Goal: Information Seeking & Learning: Learn about a topic

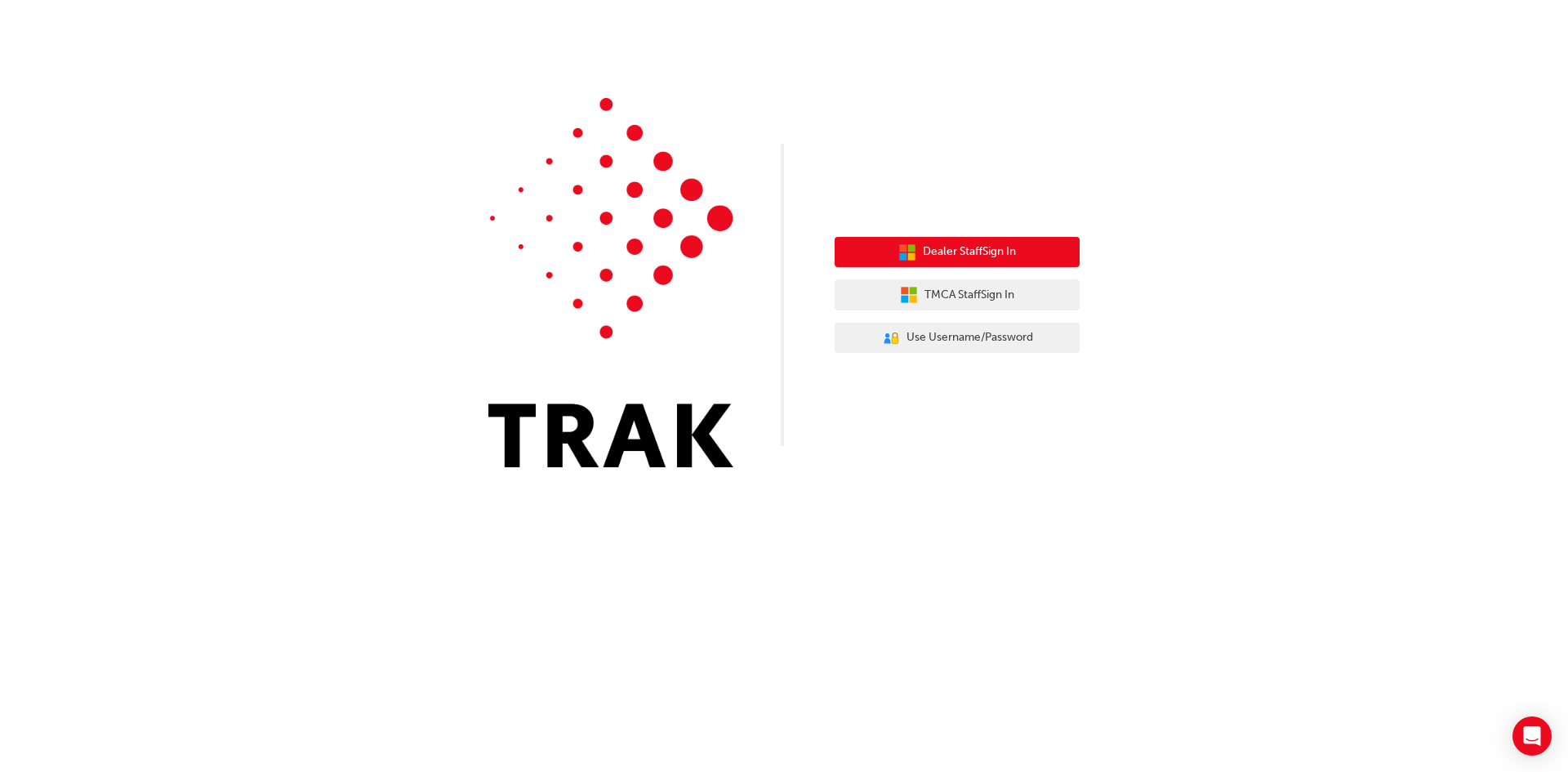
click at [954, 247] on span "Dealer Staff Sign In" at bounding box center [969, 252] width 94 height 19
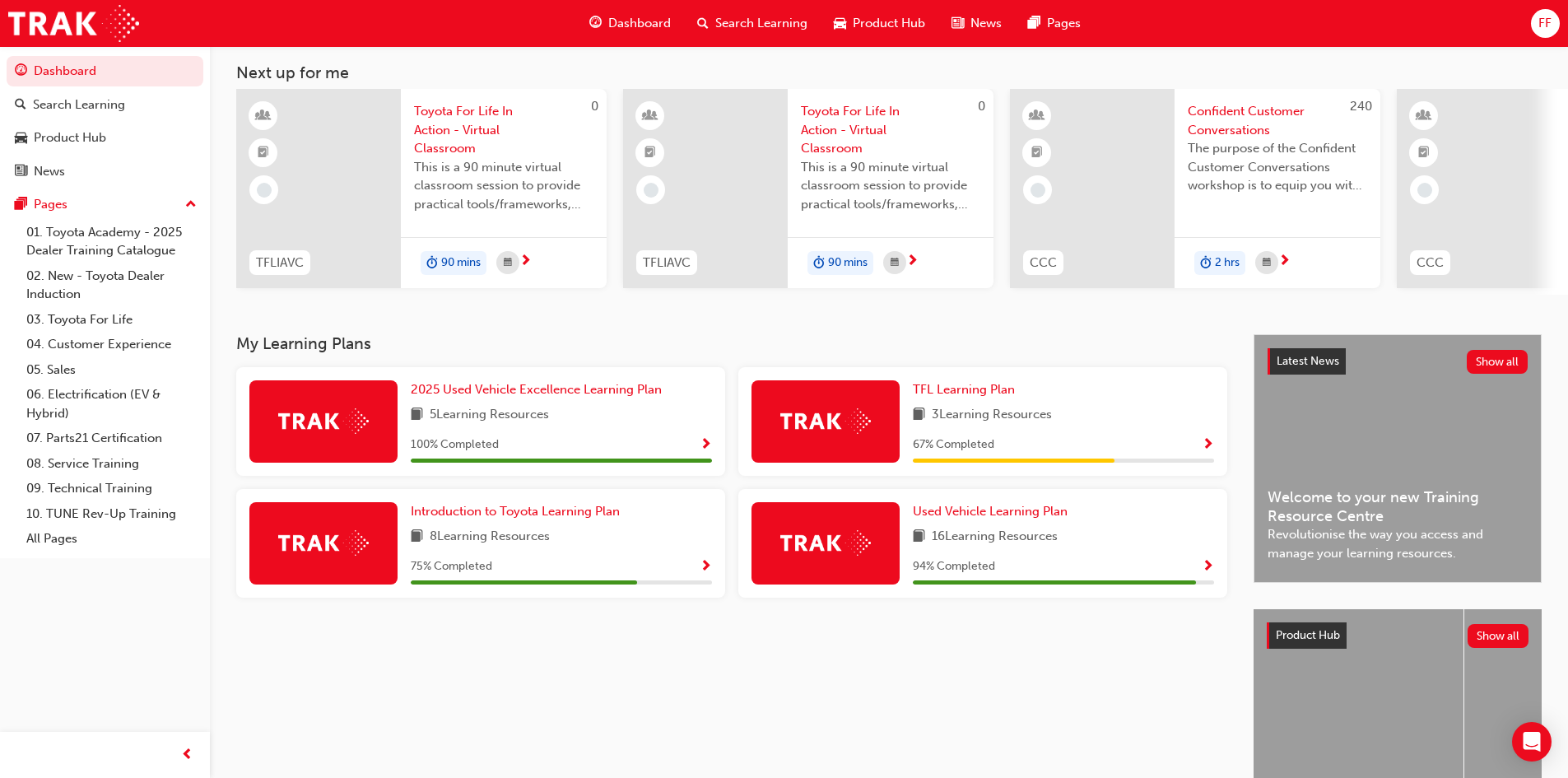
scroll to position [206, 0]
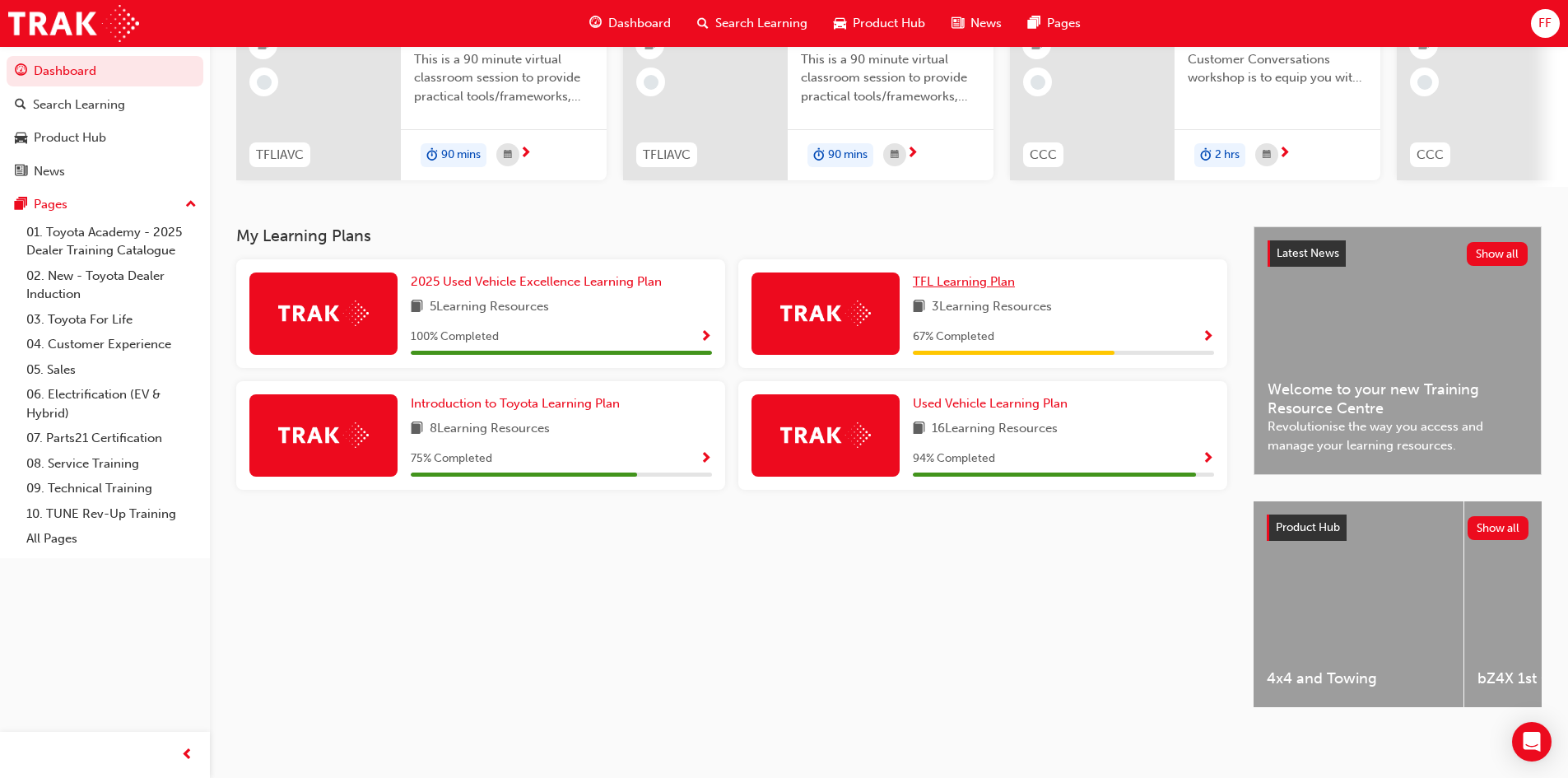
click at [998, 277] on span "TFL Learning Plan" at bounding box center [964, 282] width 102 height 15
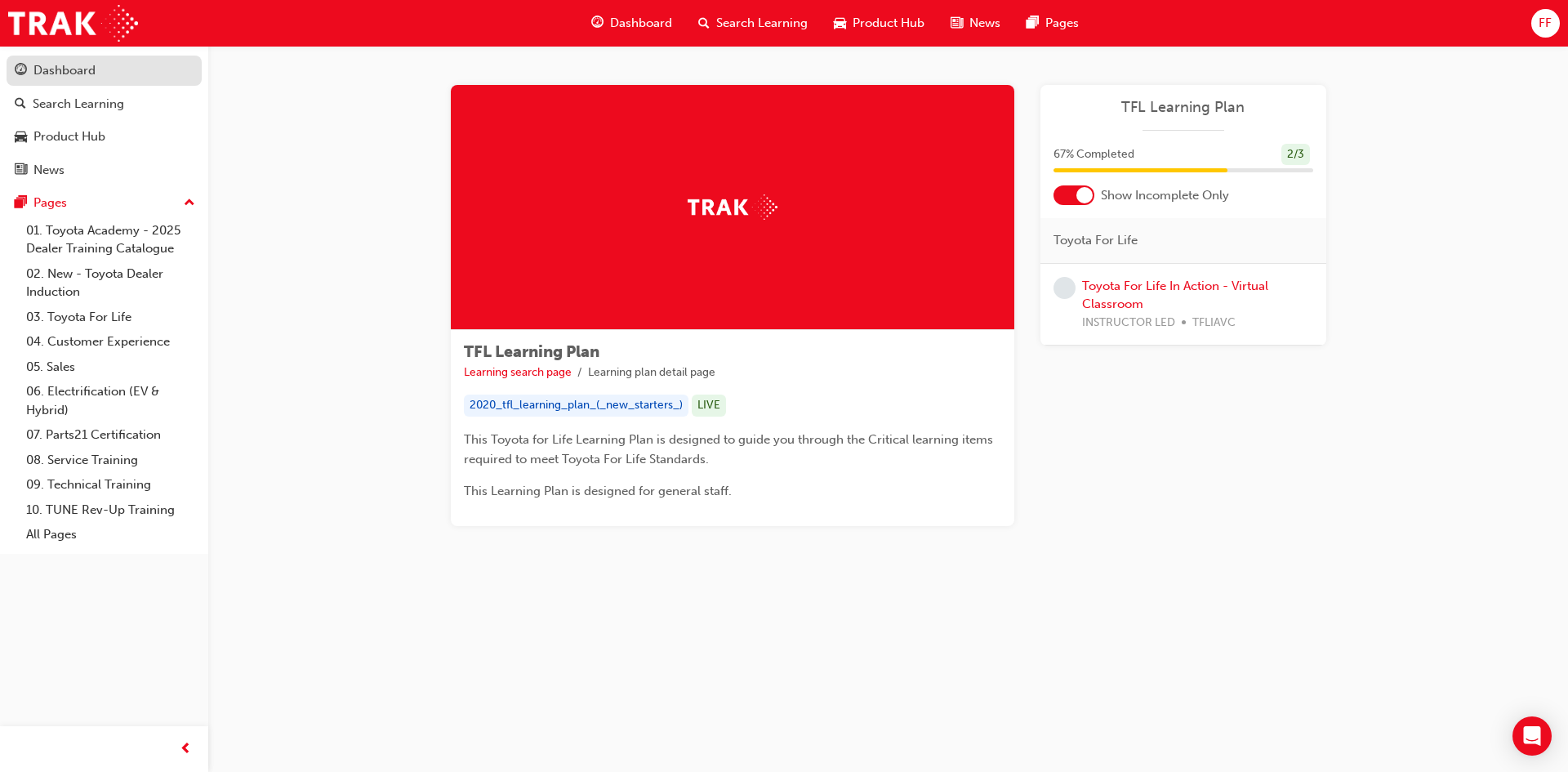
click at [78, 68] on div "Dashboard" at bounding box center [64, 70] width 62 height 19
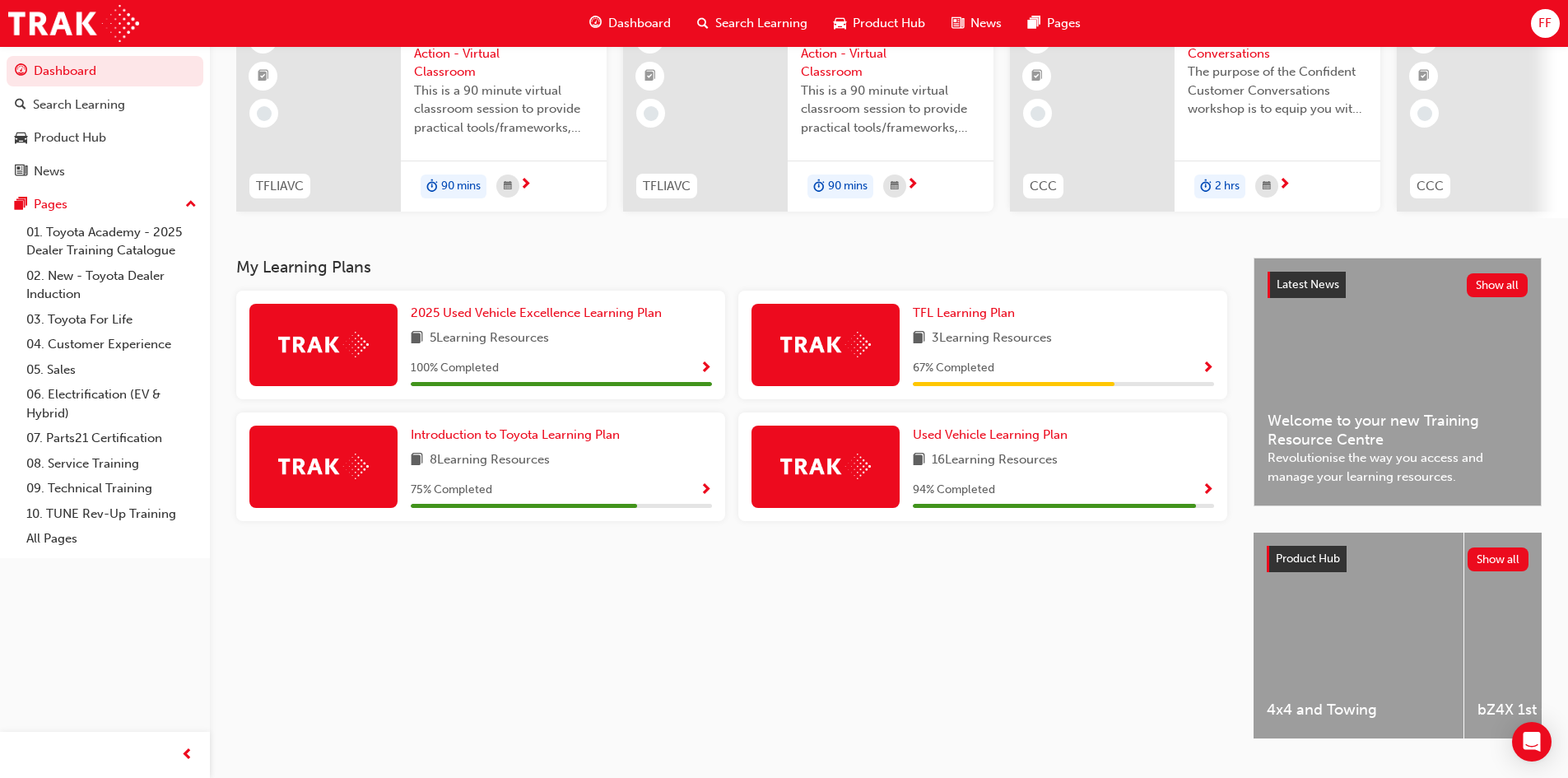
scroll to position [206, 0]
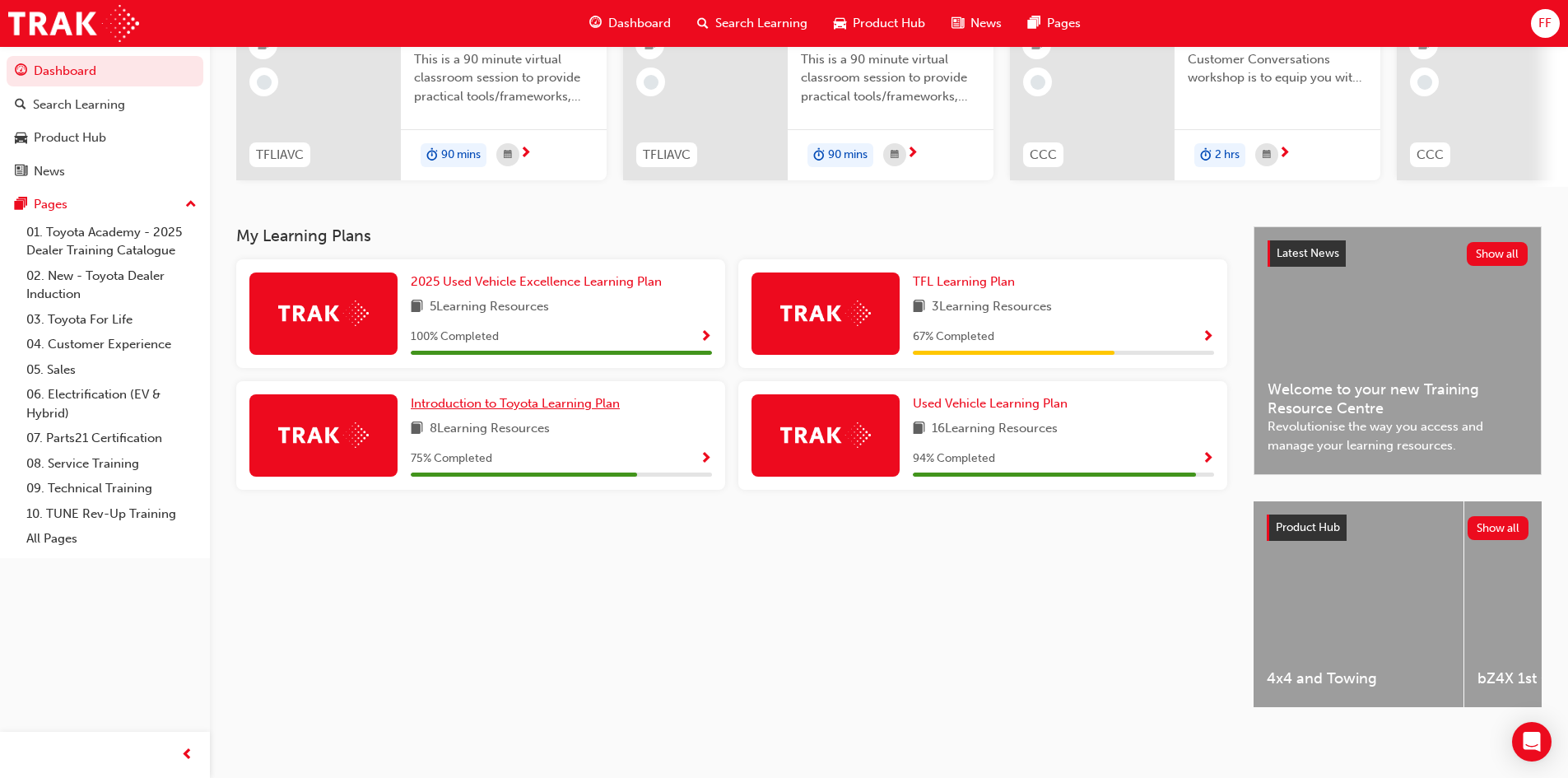
click at [499, 397] on span "Introduction to Toyota Learning Plan" at bounding box center [515, 404] width 209 height 15
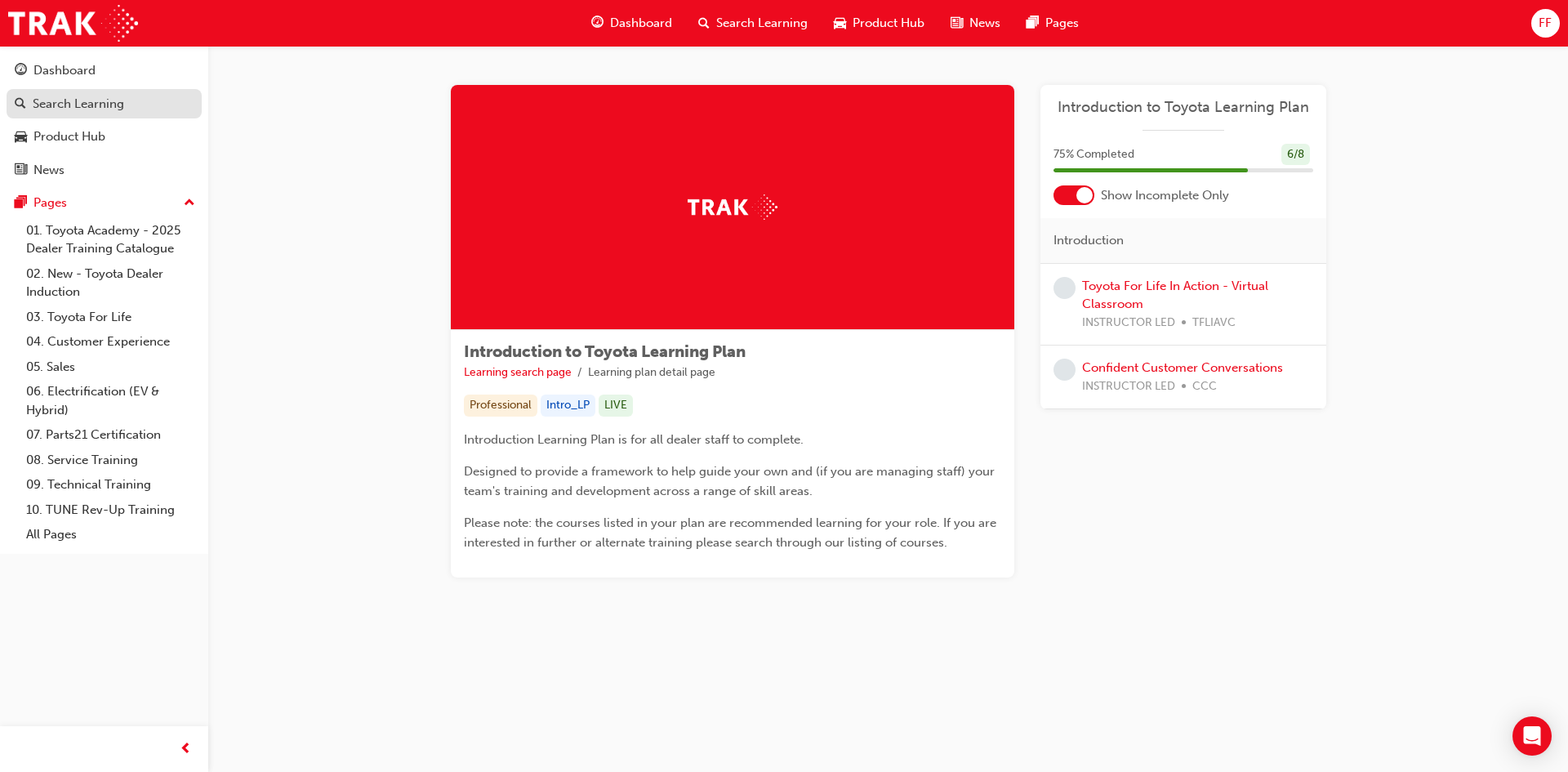
click at [116, 98] on div "Search Learning" at bounding box center [78, 103] width 92 height 19
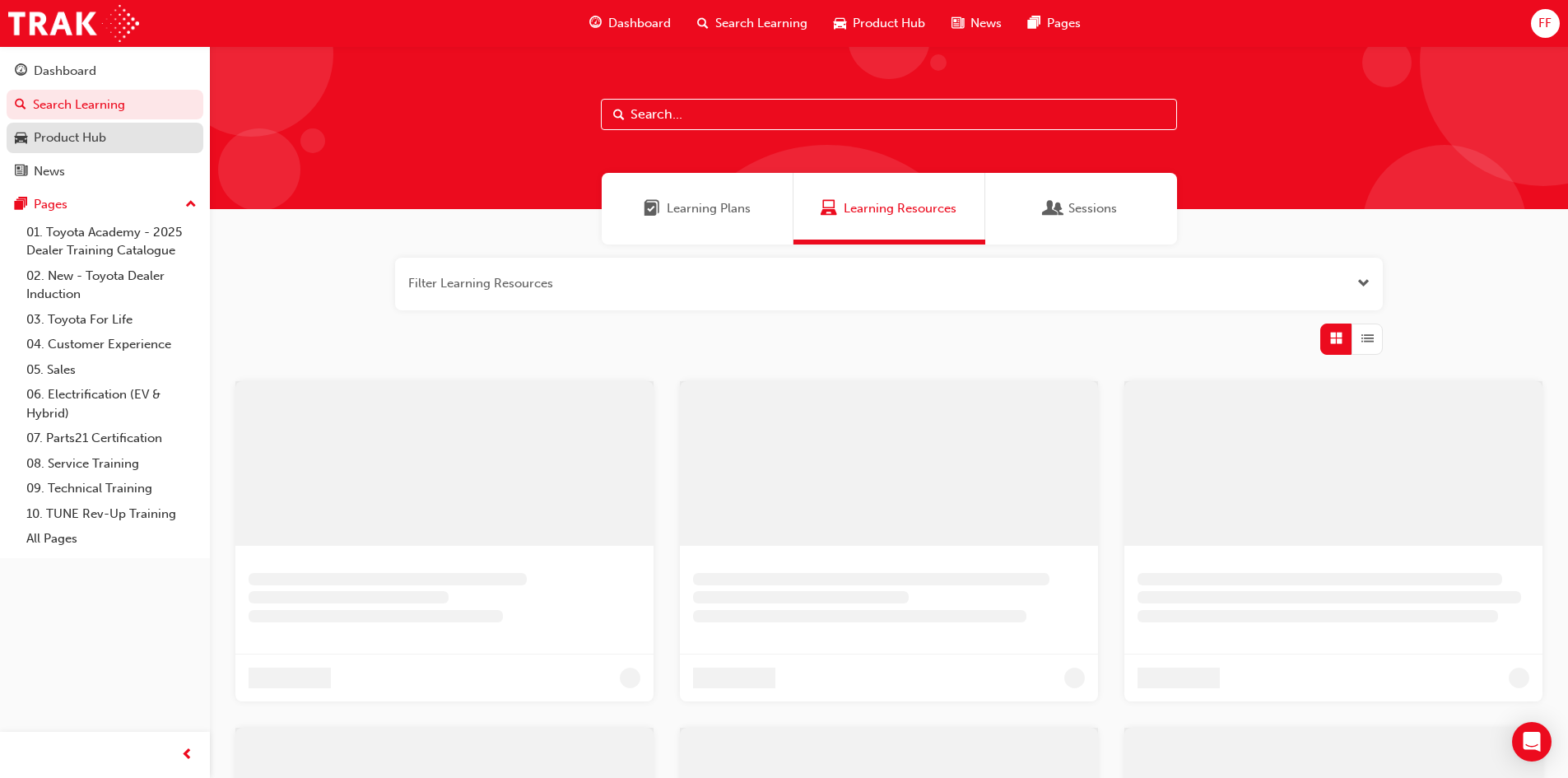
click at [91, 133] on div "Product Hub" at bounding box center [69, 138] width 73 height 19
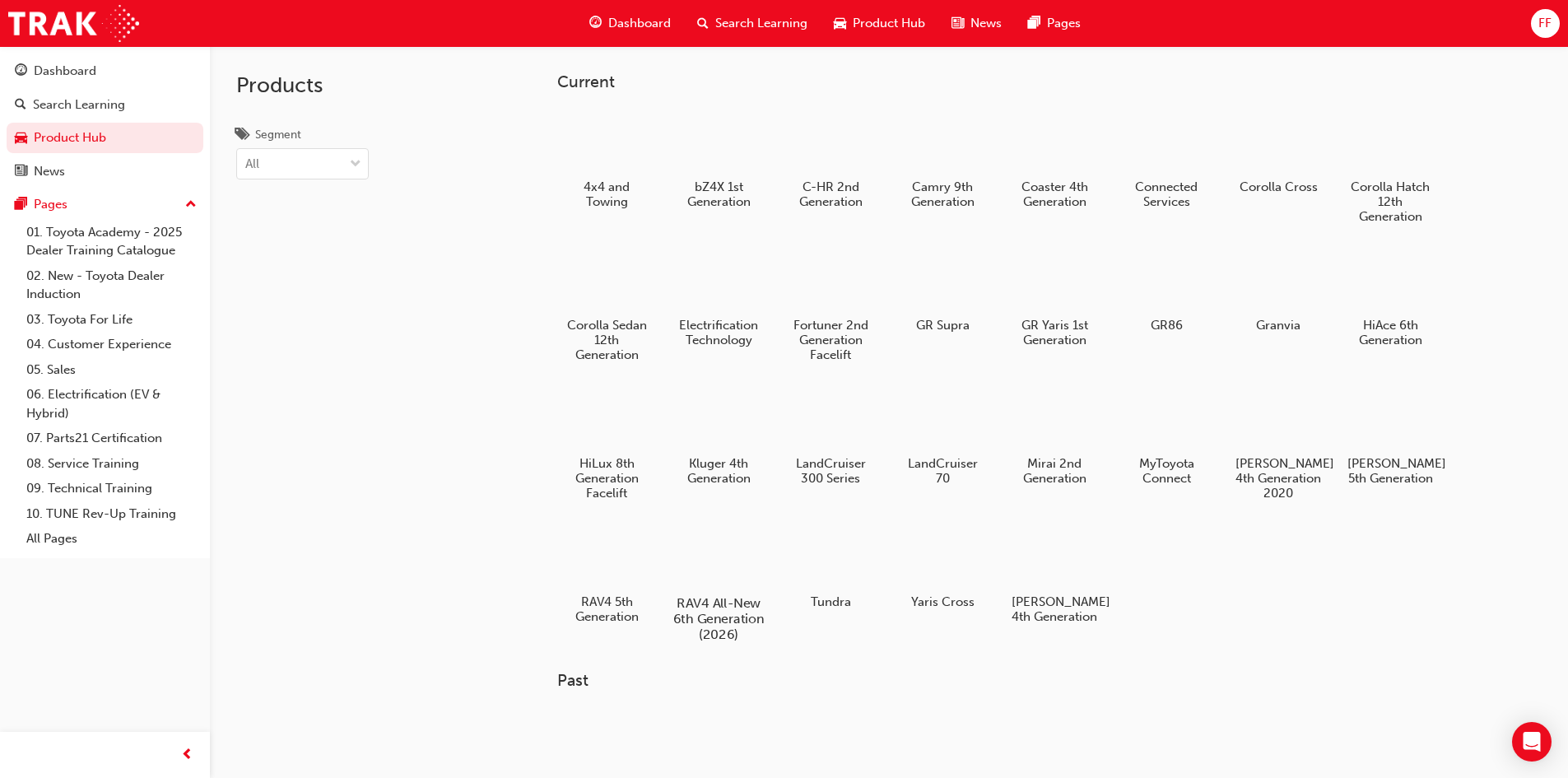
click at [708, 578] on div at bounding box center [718, 555] width 92 height 66
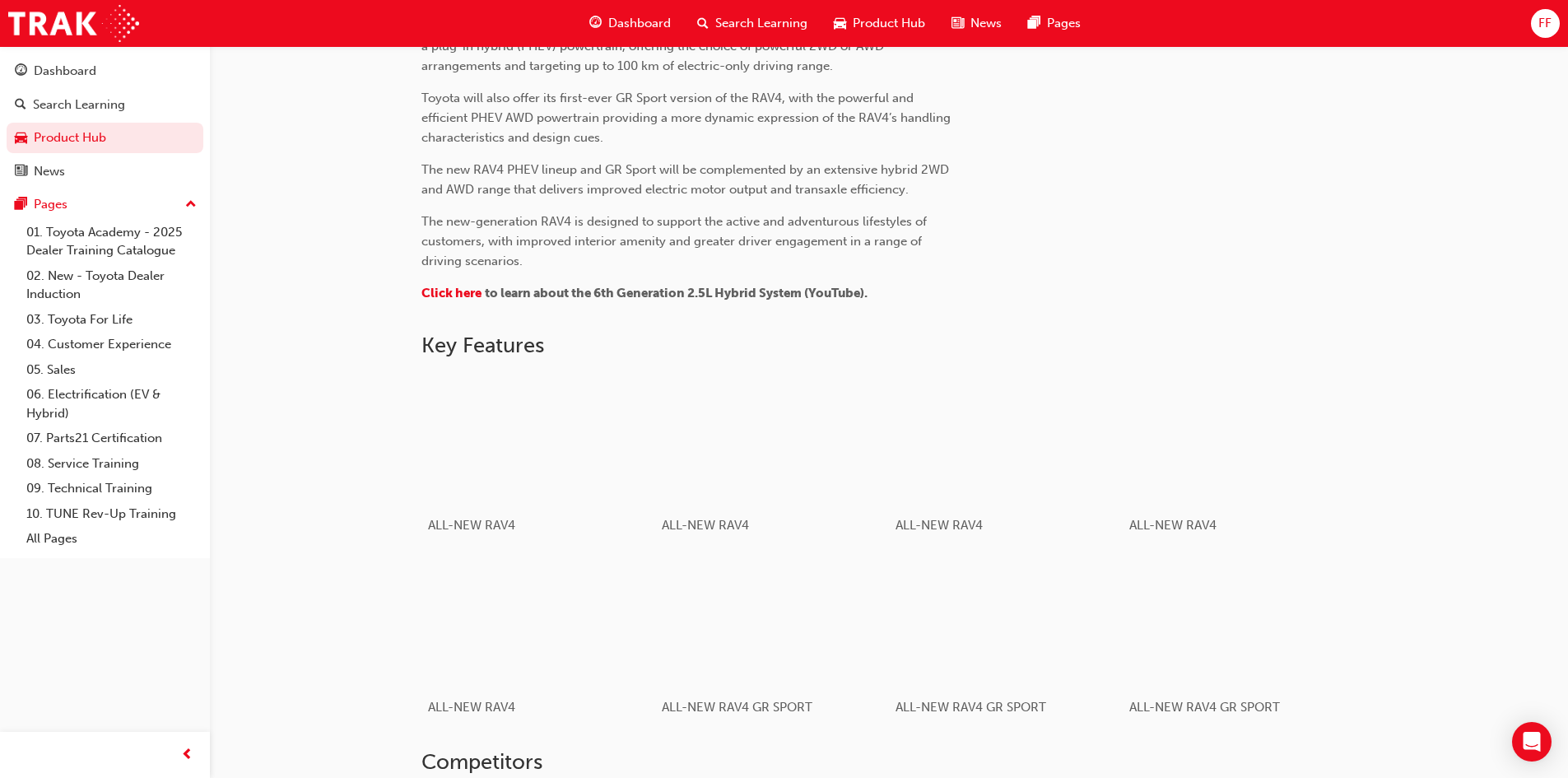
scroll to position [740, 0]
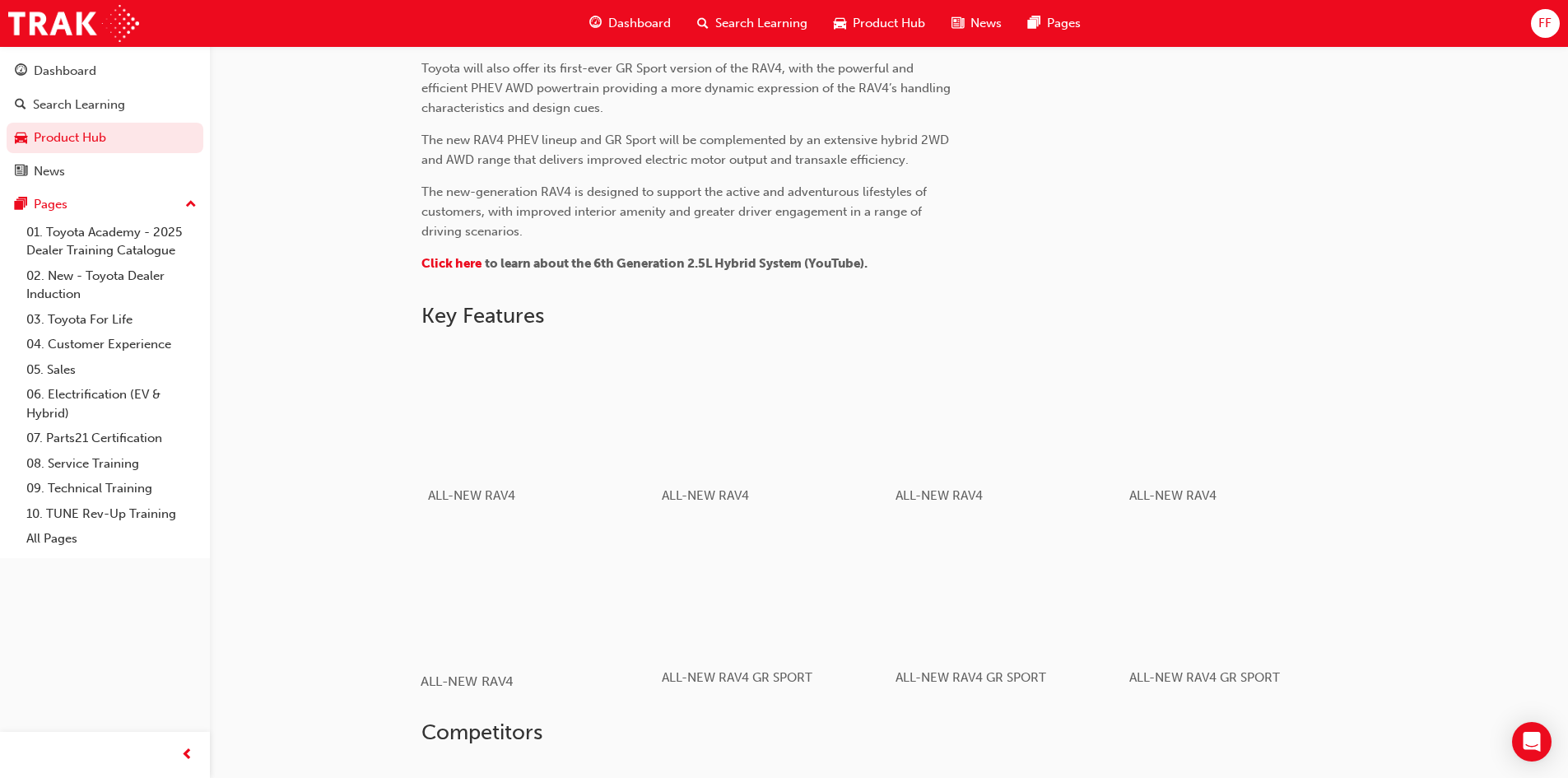
click at [483, 560] on div "button" at bounding box center [537, 591] width 234 height 132
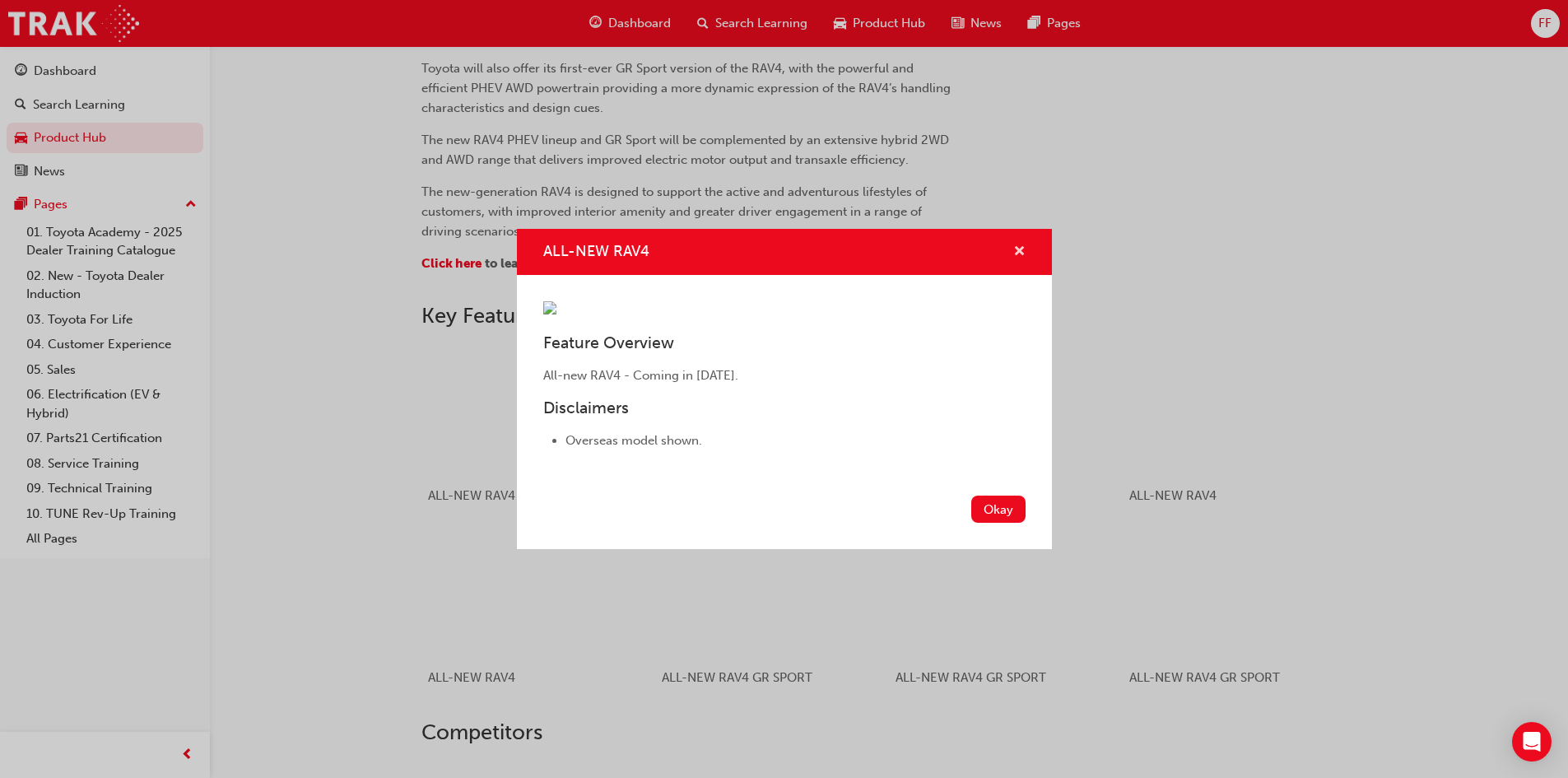
click at [1022, 245] on span "cross-icon" at bounding box center [1019, 253] width 13 height 15
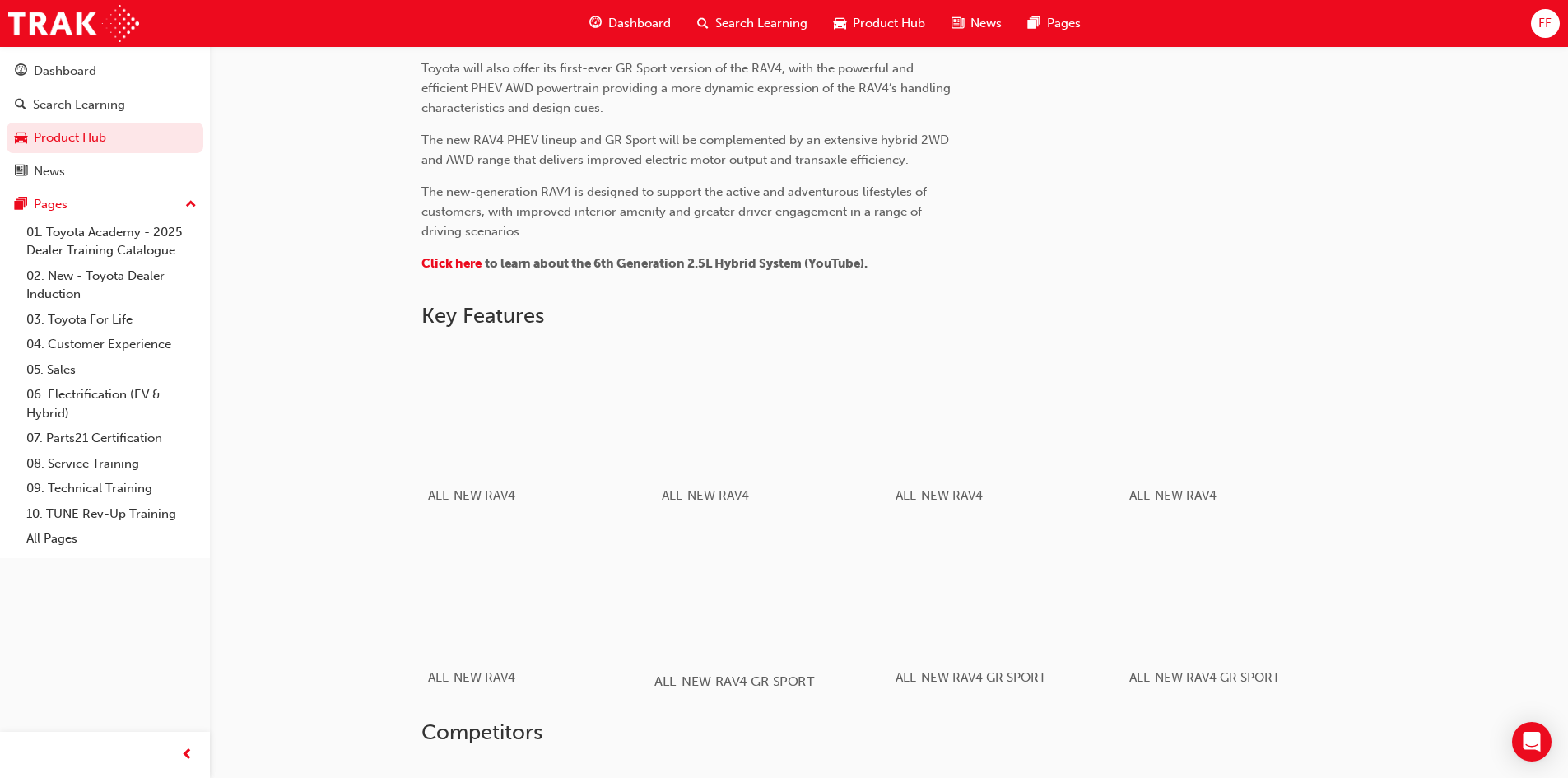
click at [813, 558] on div "button" at bounding box center [771, 591] width 234 height 132
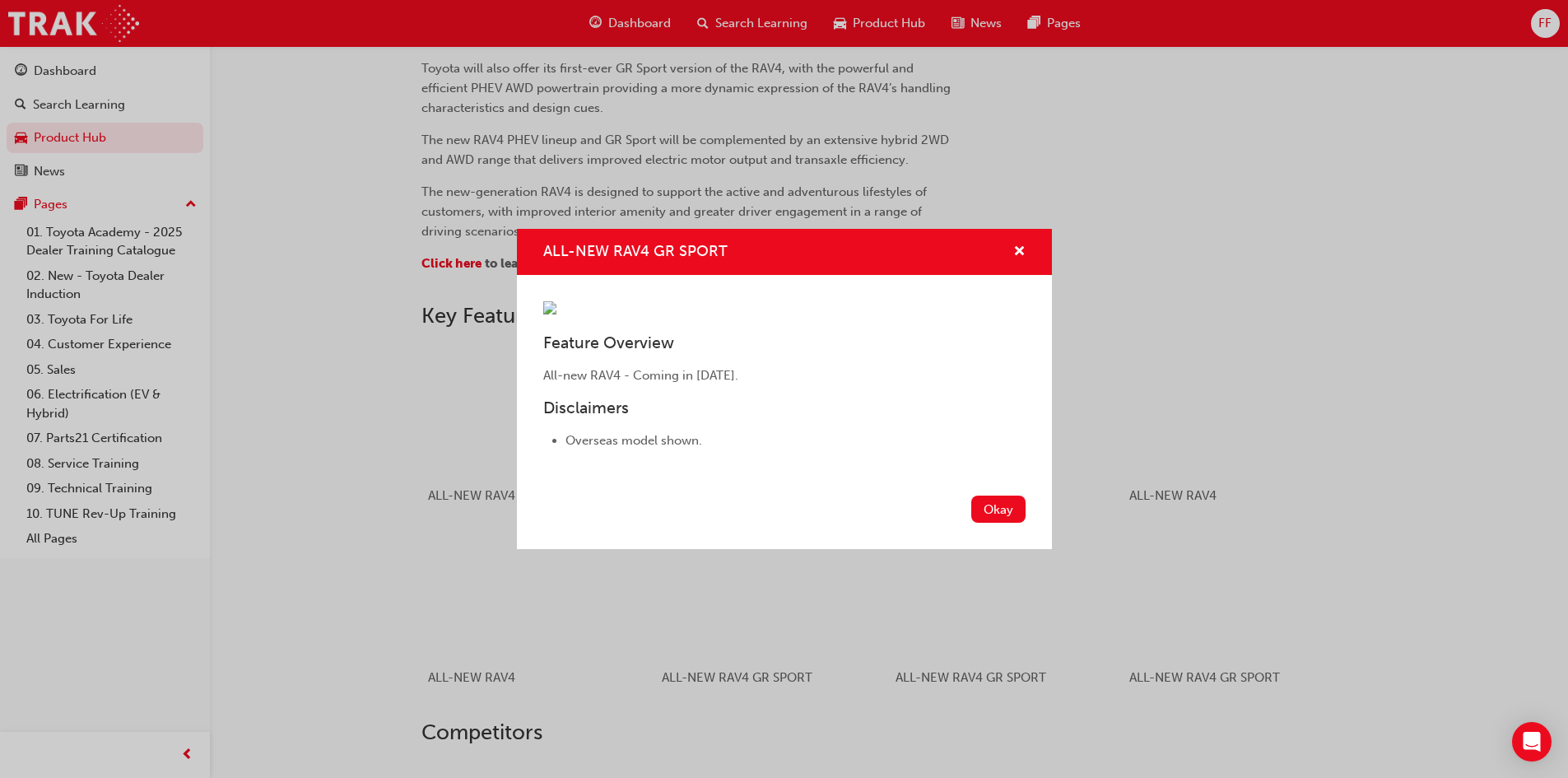
scroll to position [774, 0]
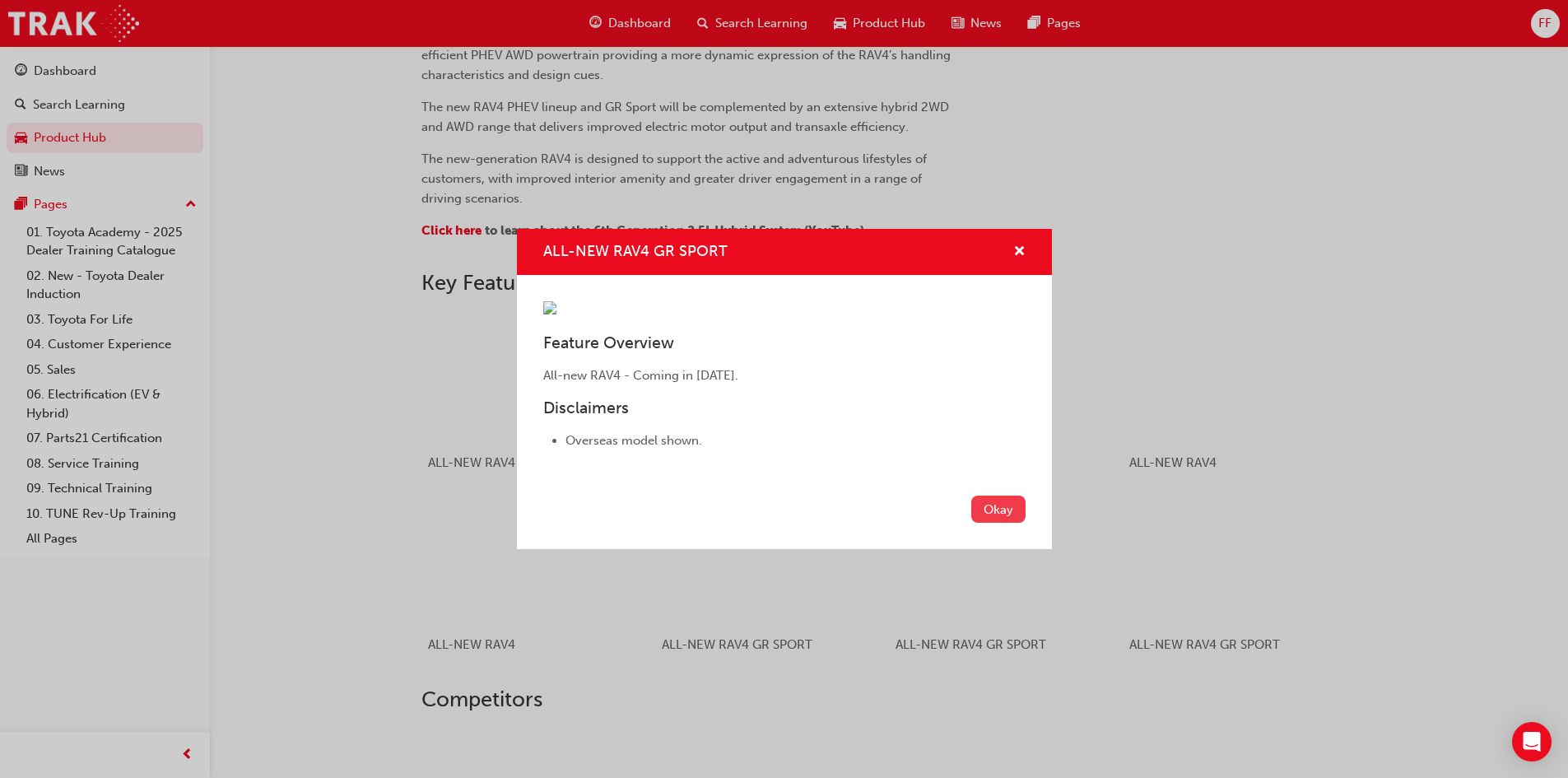
click at [1012, 523] on button "Okay" at bounding box center [998, 509] width 54 height 28
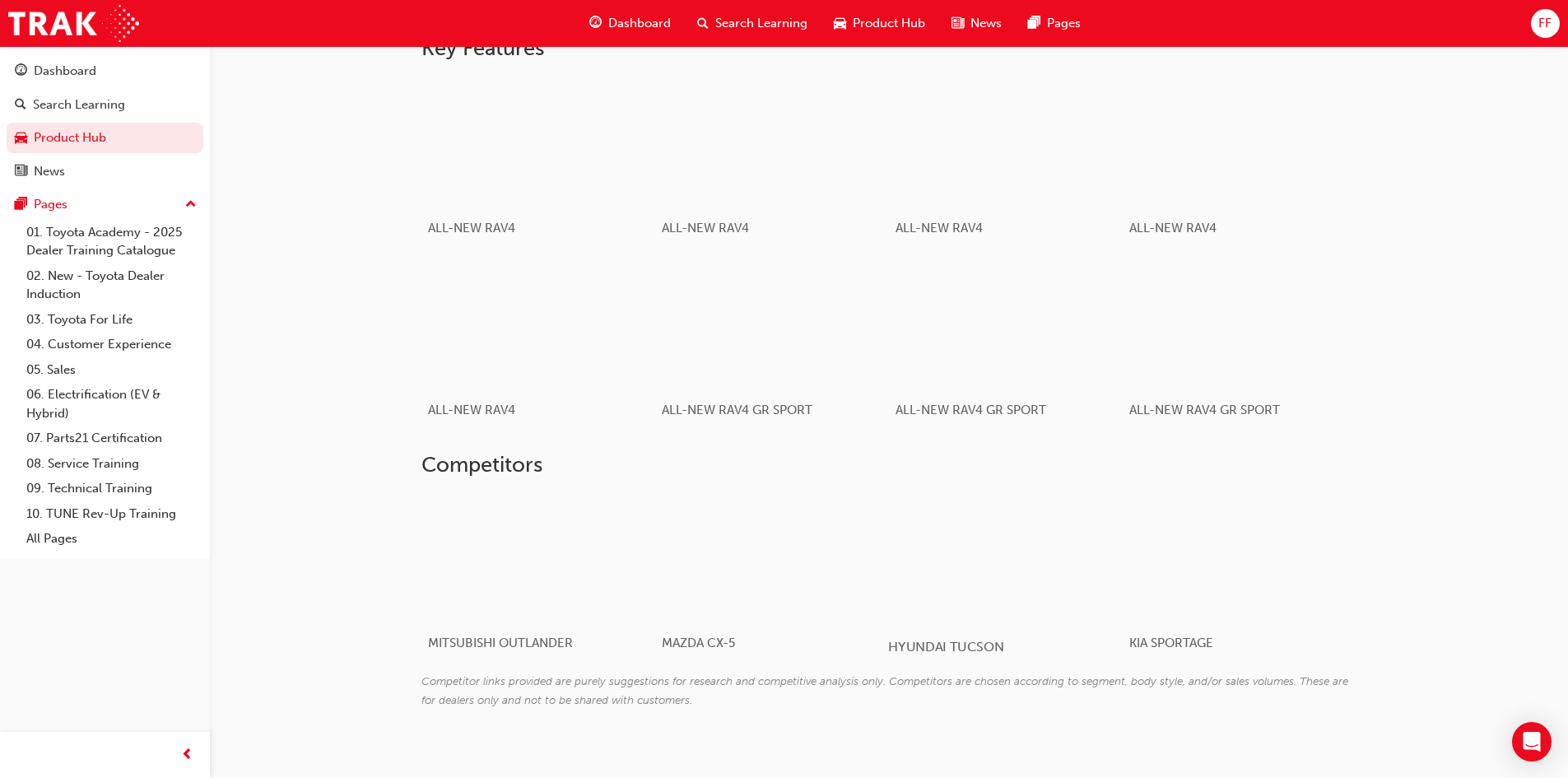
scroll to position [1035, 0]
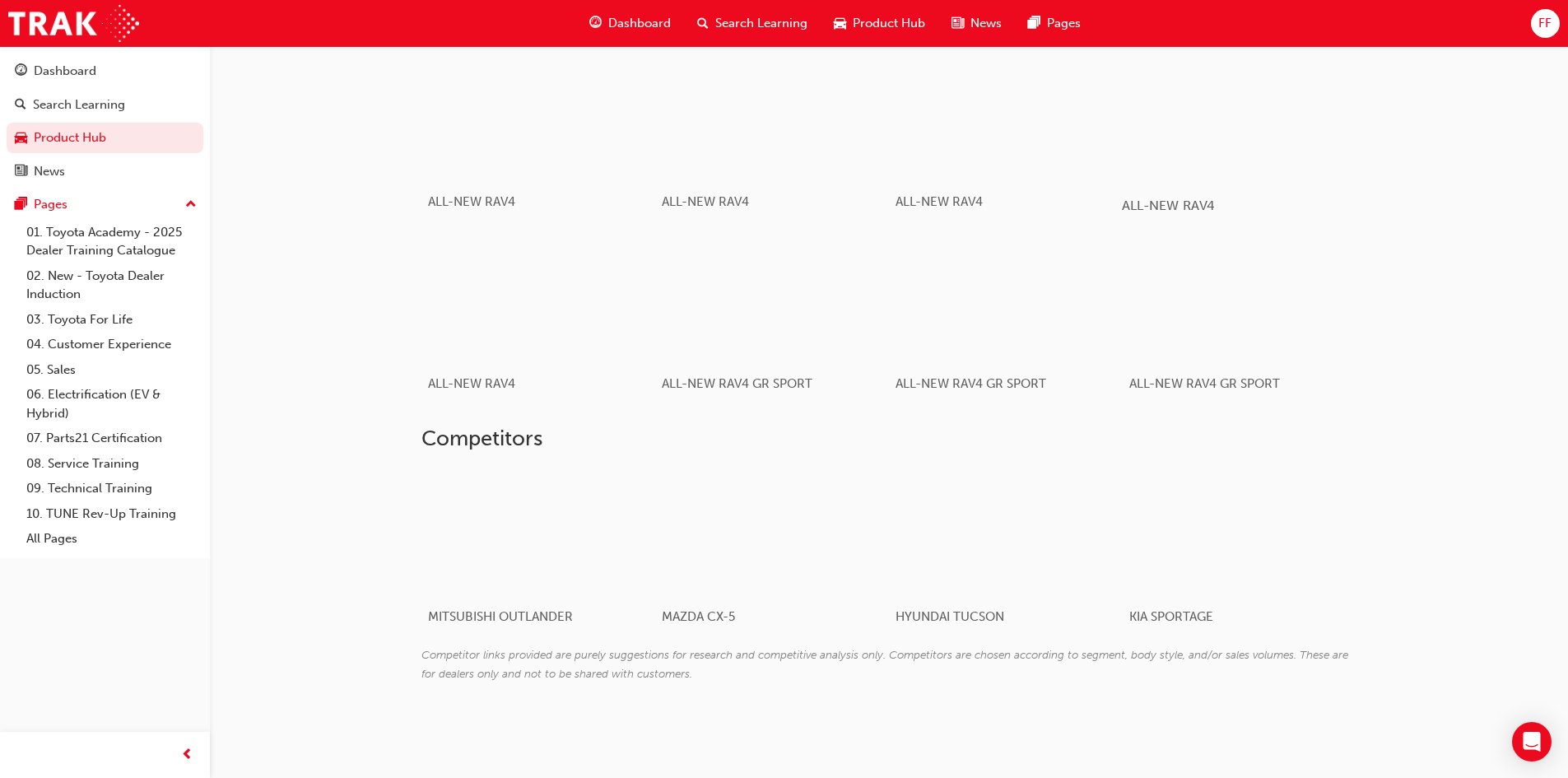
click at [1269, 222] on div "ALL-NEW RAV4" at bounding box center [1239, 205] width 234 height 48
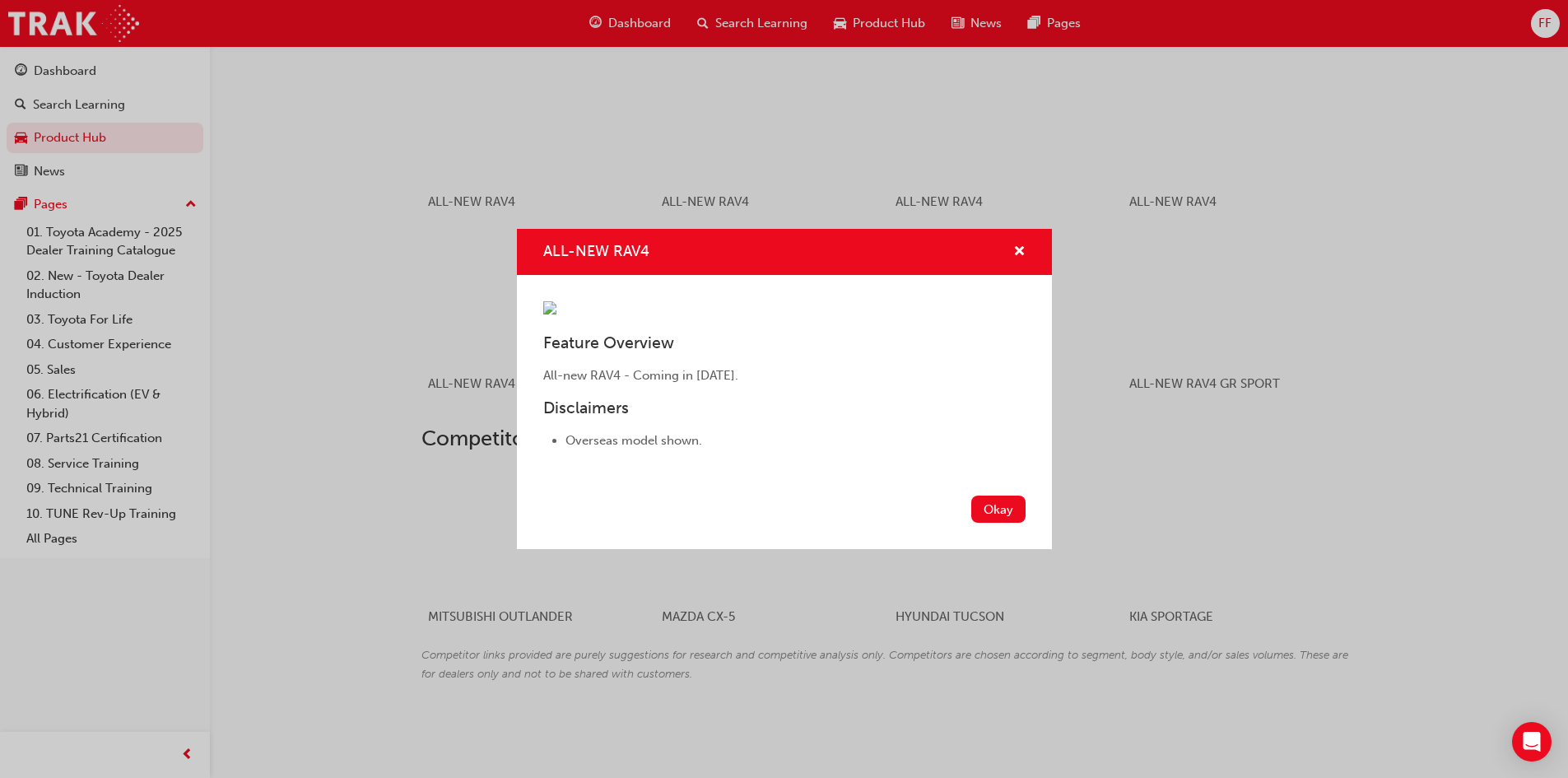
click at [1204, 329] on div "ALL-NEW RAV4 Feature Overview All-new RAV4 - Coming in [DATE]. Disclaimers Over…" at bounding box center [784, 389] width 1568 height 778
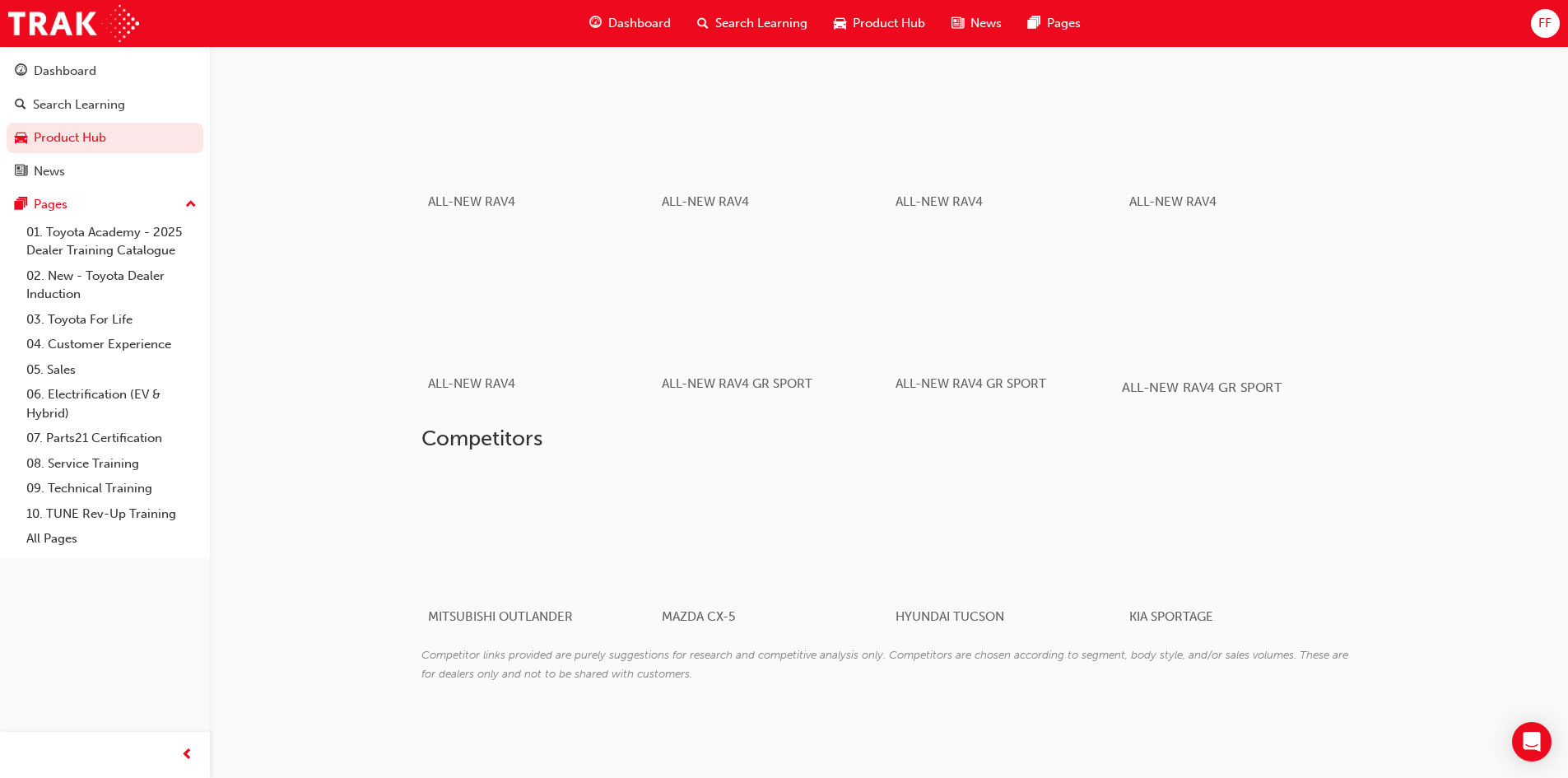
click at [1180, 279] on div "button" at bounding box center [1239, 297] width 234 height 132
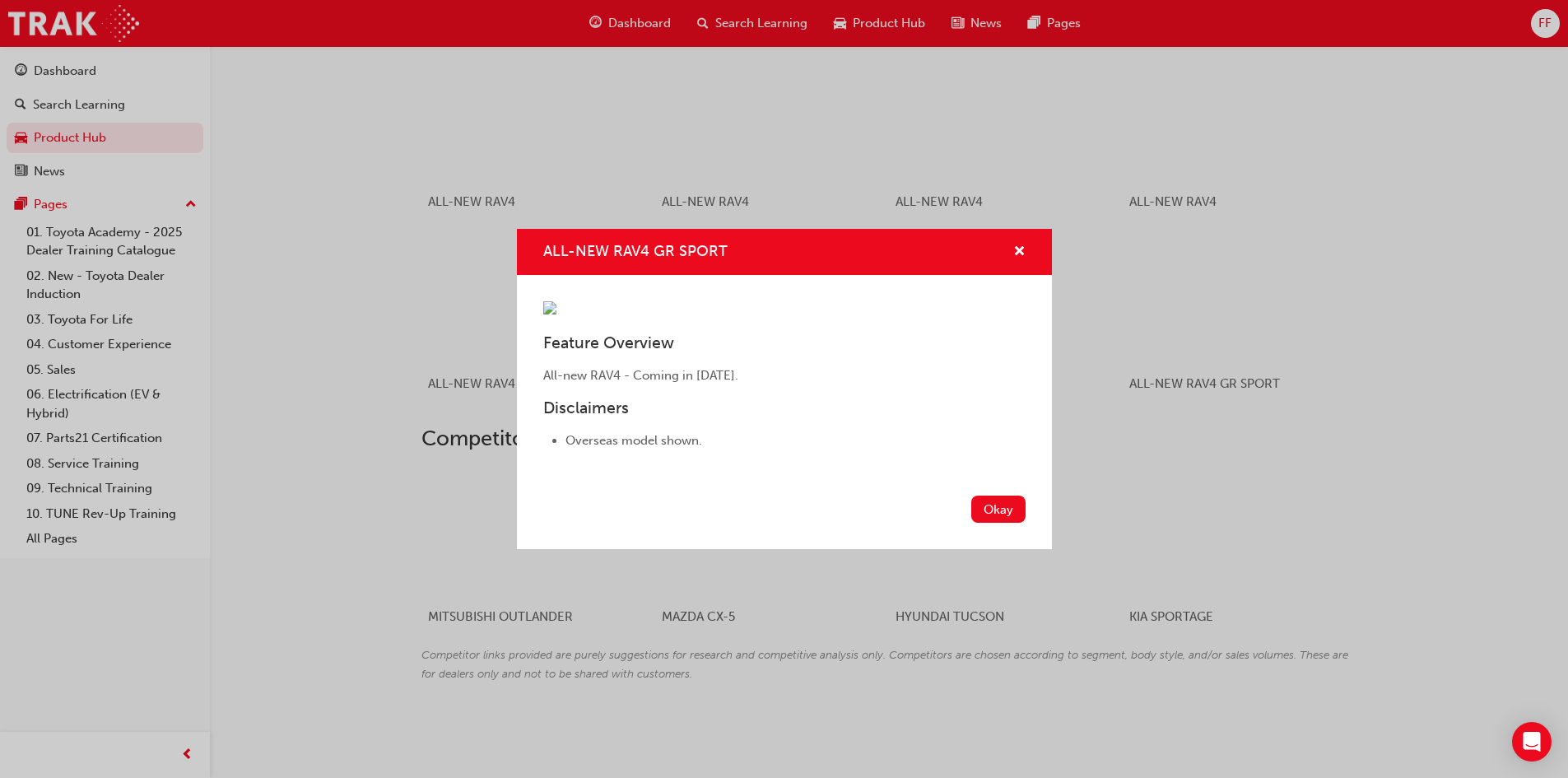
click at [1112, 262] on div "ALL-NEW RAV4 GR SPORT Feature Overview All-new RAV4 - Coming in [DATE]. Disclai…" at bounding box center [784, 389] width 1568 height 778
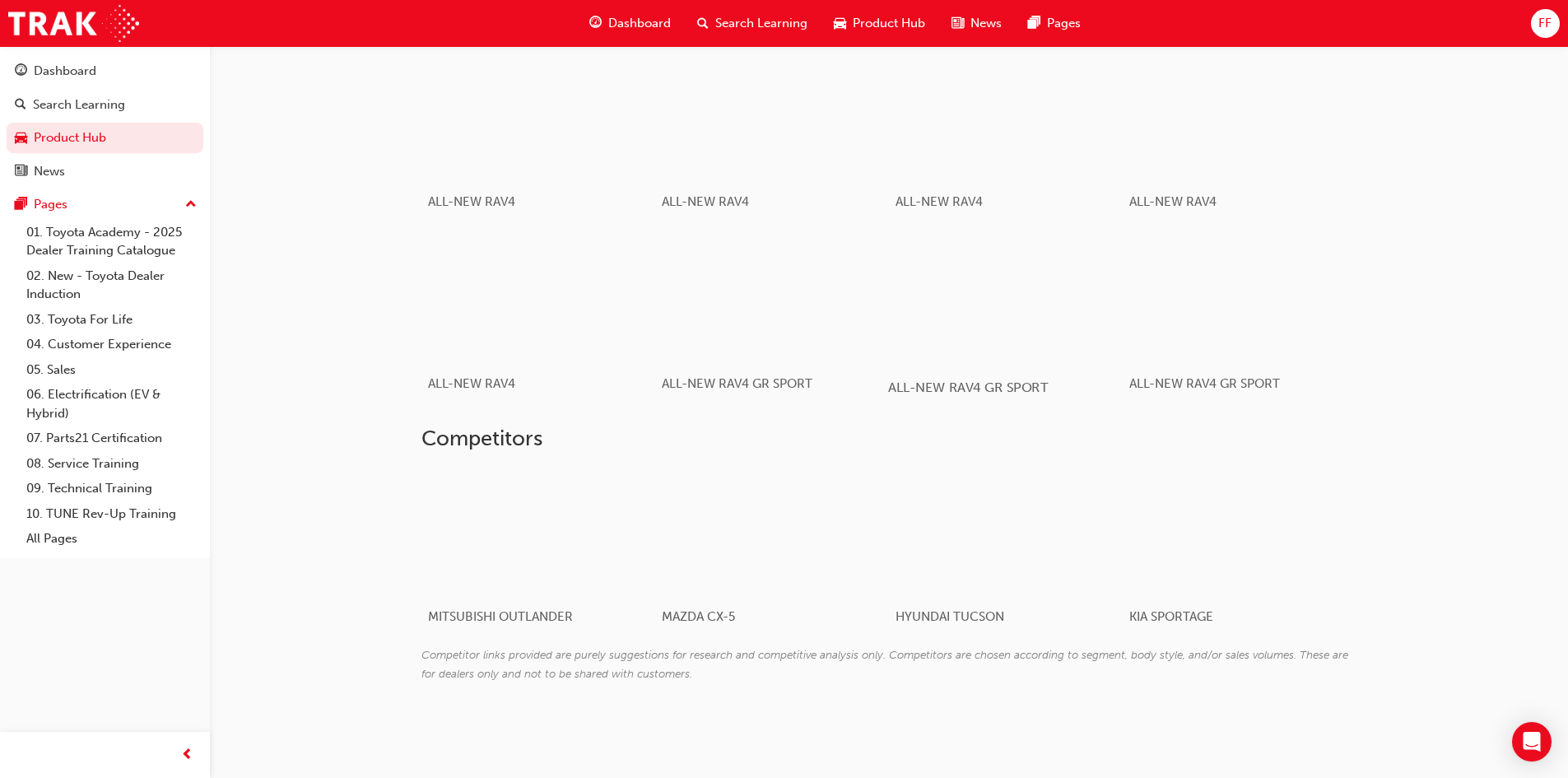
click at [1008, 266] on div "button" at bounding box center [1005, 297] width 234 height 132
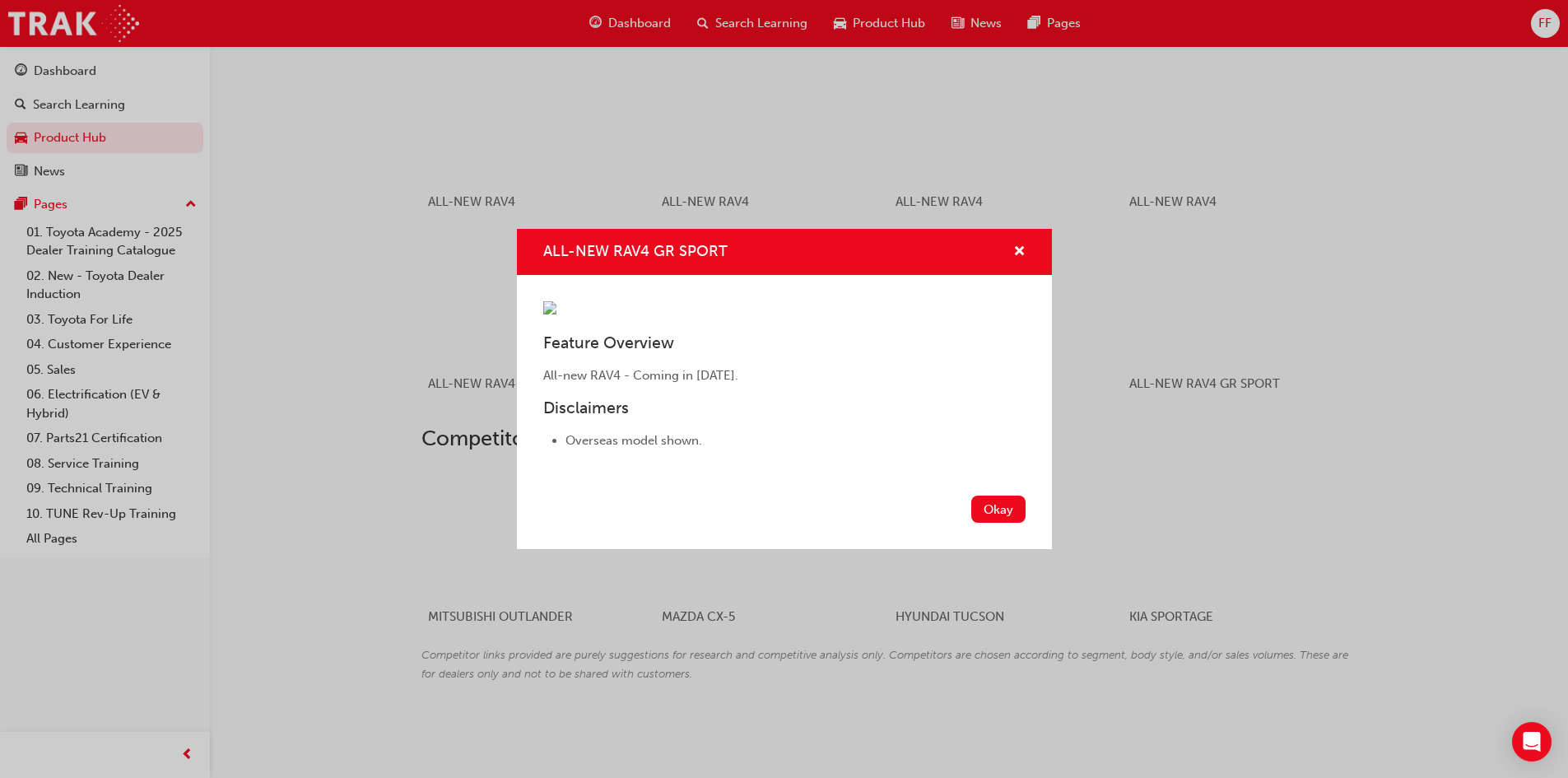
click at [1552, 253] on div "ALL-NEW RAV4 GR SPORT Feature Overview All-new RAV4 - Coming in [DATE]. Disclai…" at bounding box center [784, 389] width 1568 height 778
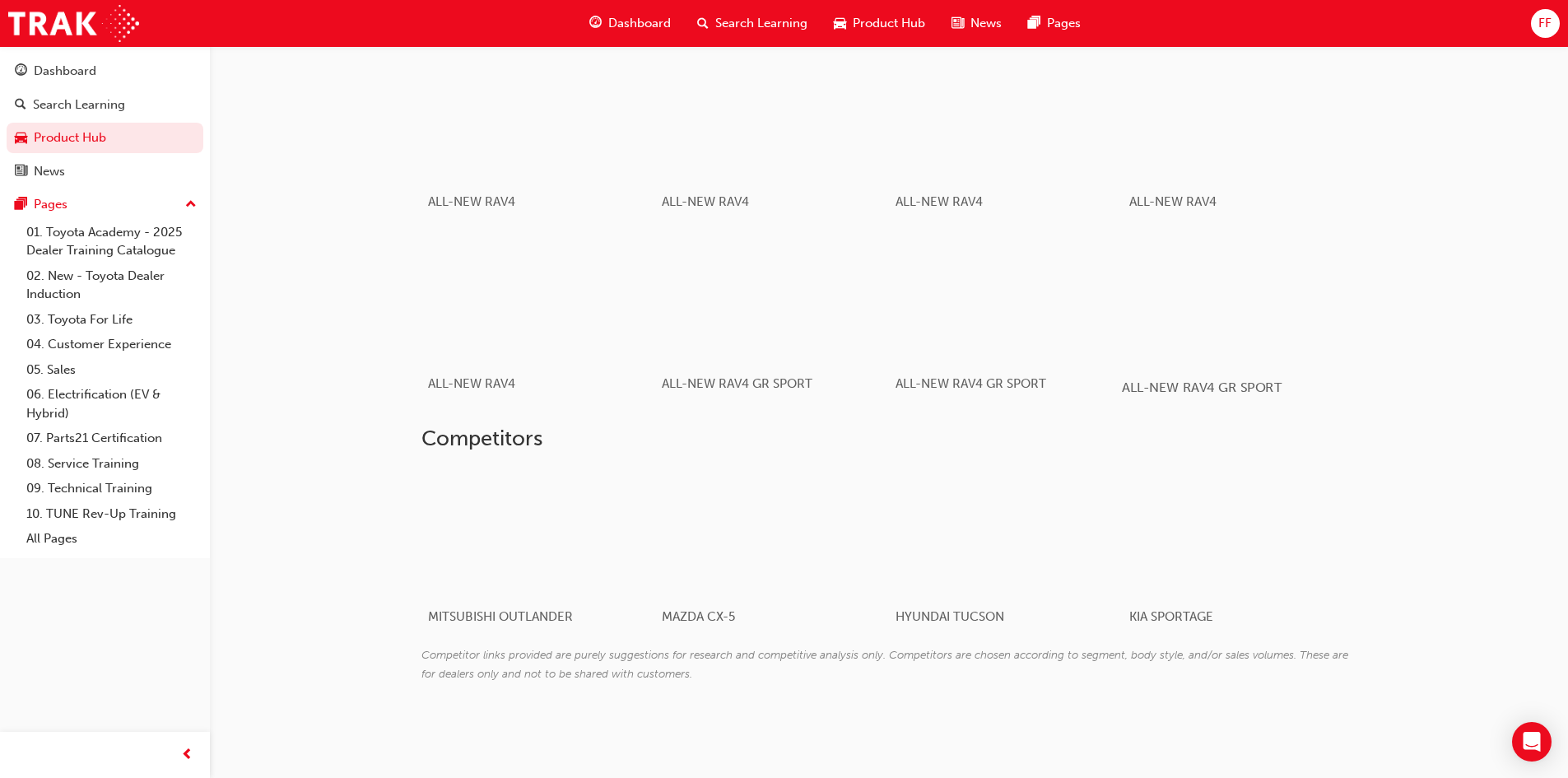
click at [1269, 269] on div "button" at bounding box center [1239, 297] width 234 height 132
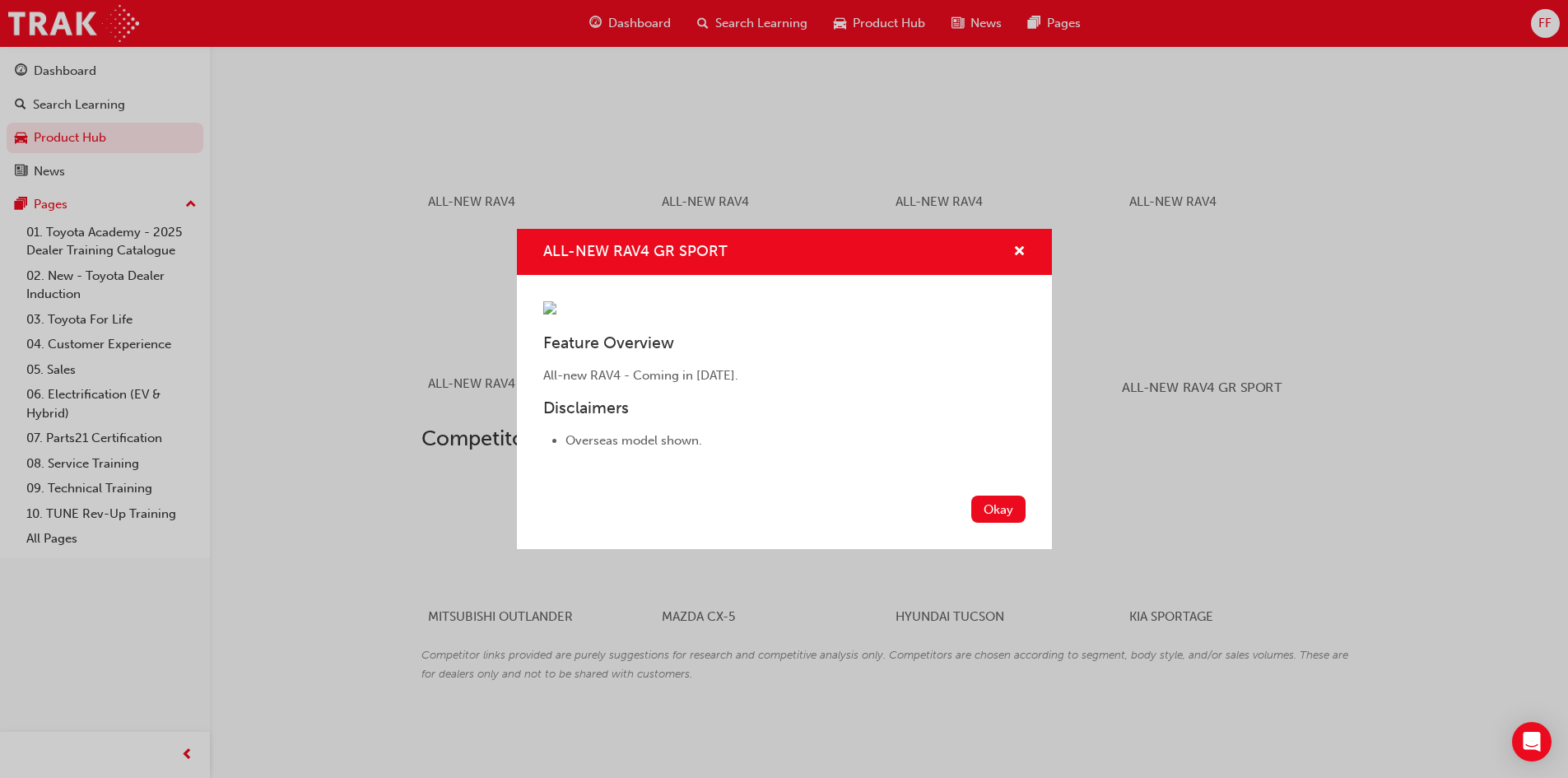
click at [1329, 269] on div "ALL-NEW RAV4 GR SPORT Feature Overview All-new RAV4 - Coming in [DATE]. Disclai…" at bounding box center [784, 389] width 1568 height 778
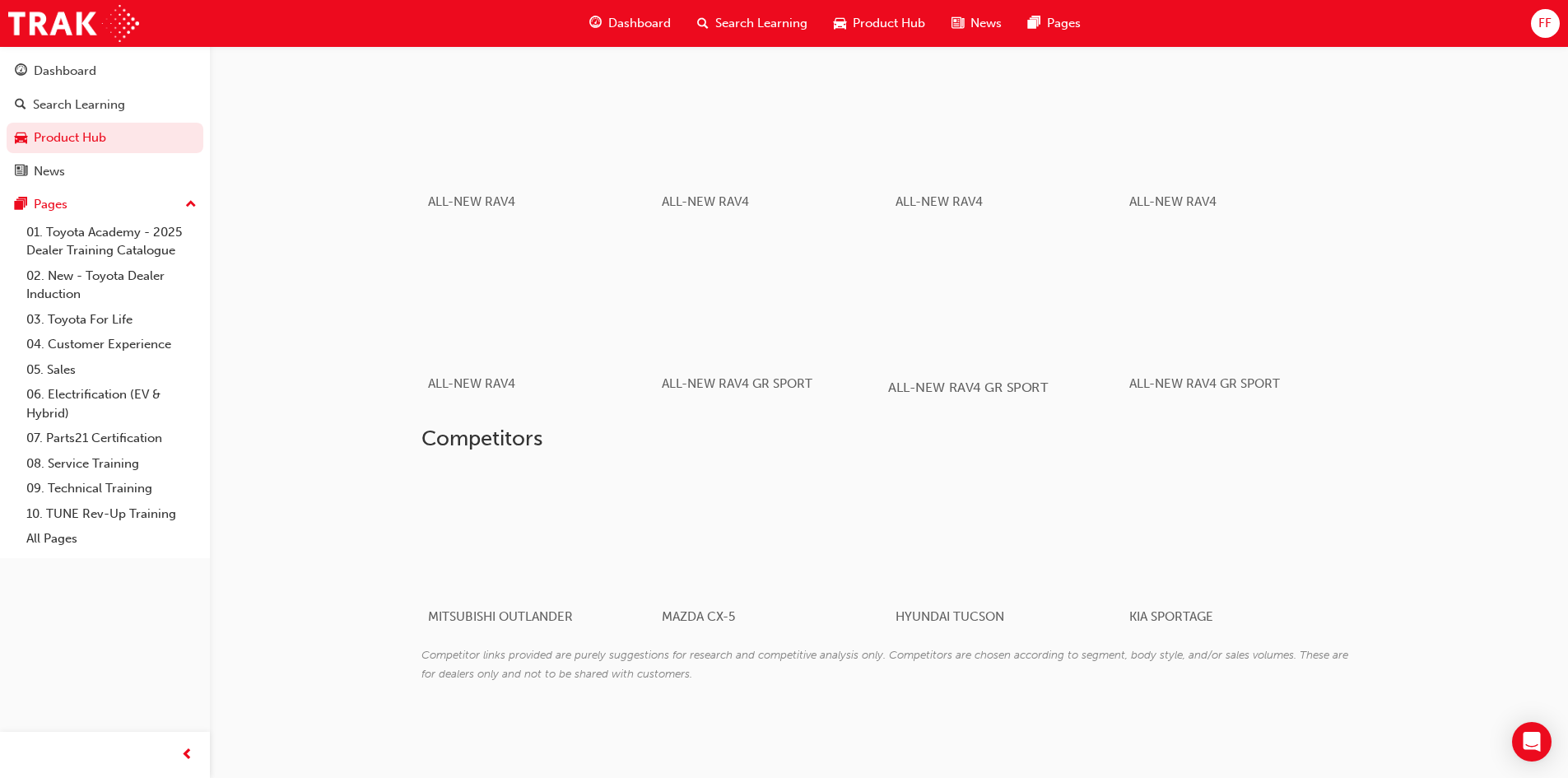
click at [1035, 306] on div "button" at bounding box center [1005, 297] width 234 height 132
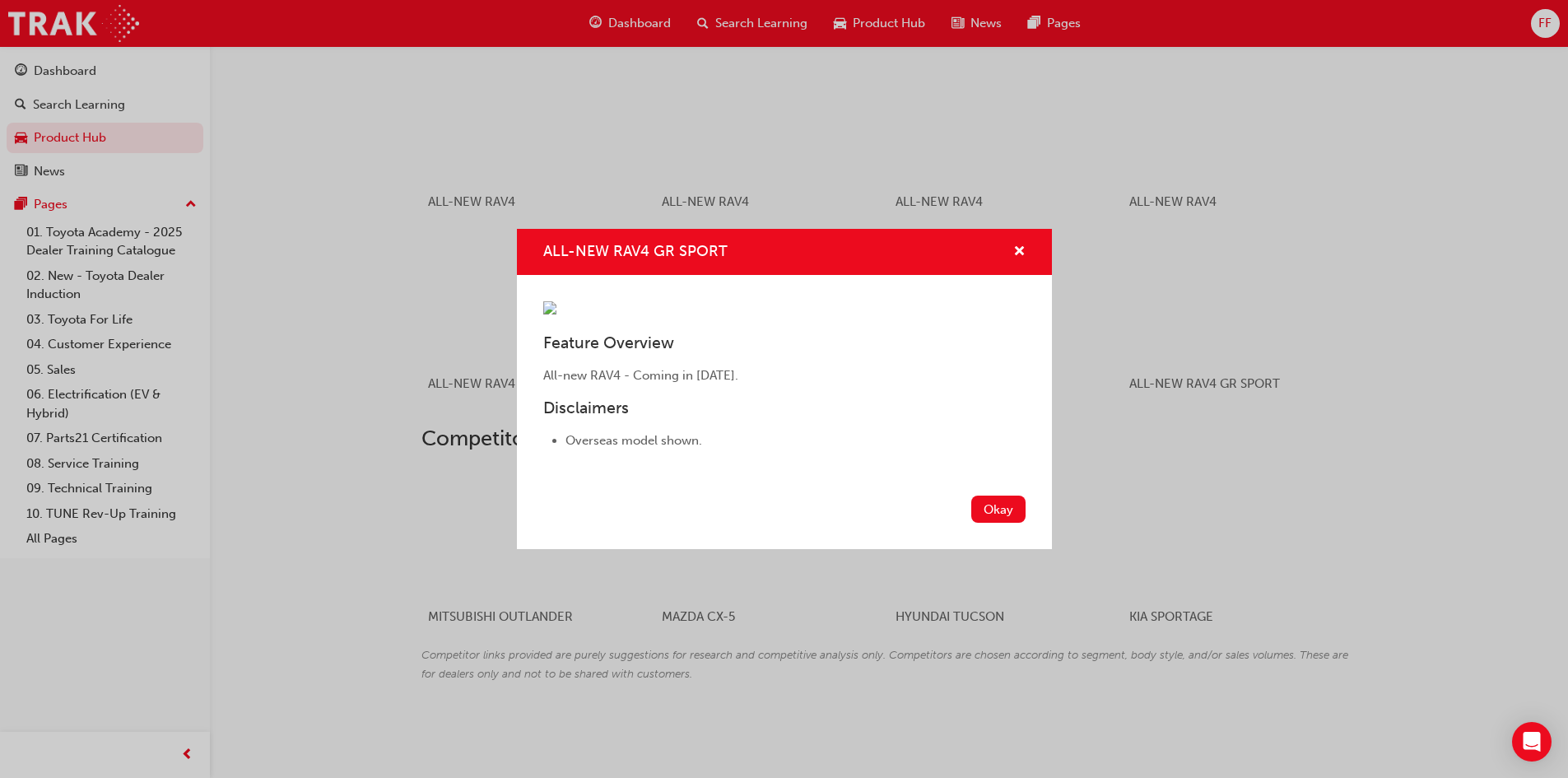
click at [1097, 287] on div "ALL-NEW RAV4 GR SPORT Feature Overview All-new RAV4 - Coming in [DATE]. Disclai…" at bounding box center [784, 389] width 1568 height 778
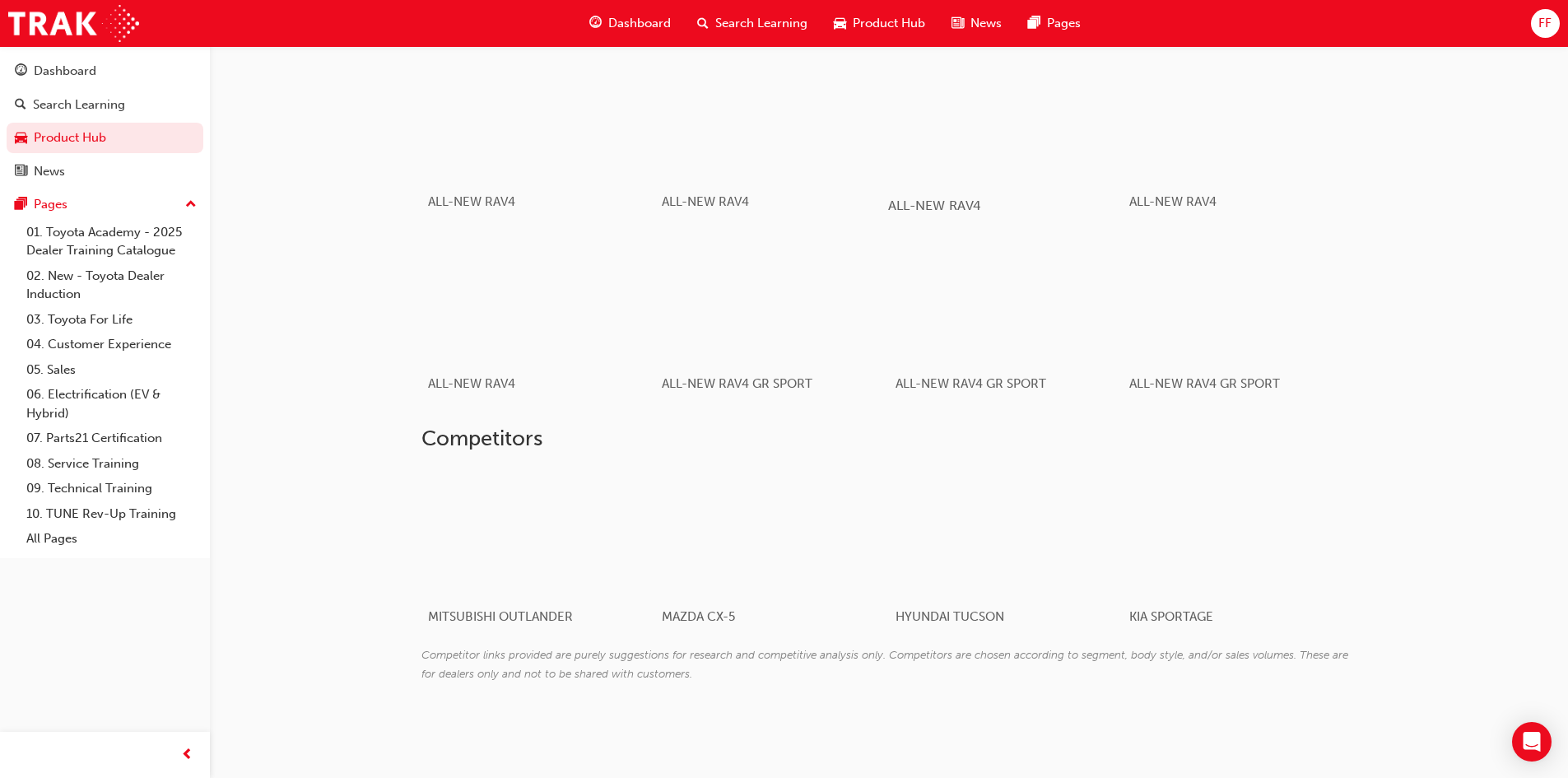
click at [972, 107] on div "button" at bounding box center [1005, 115] width 234 height 132
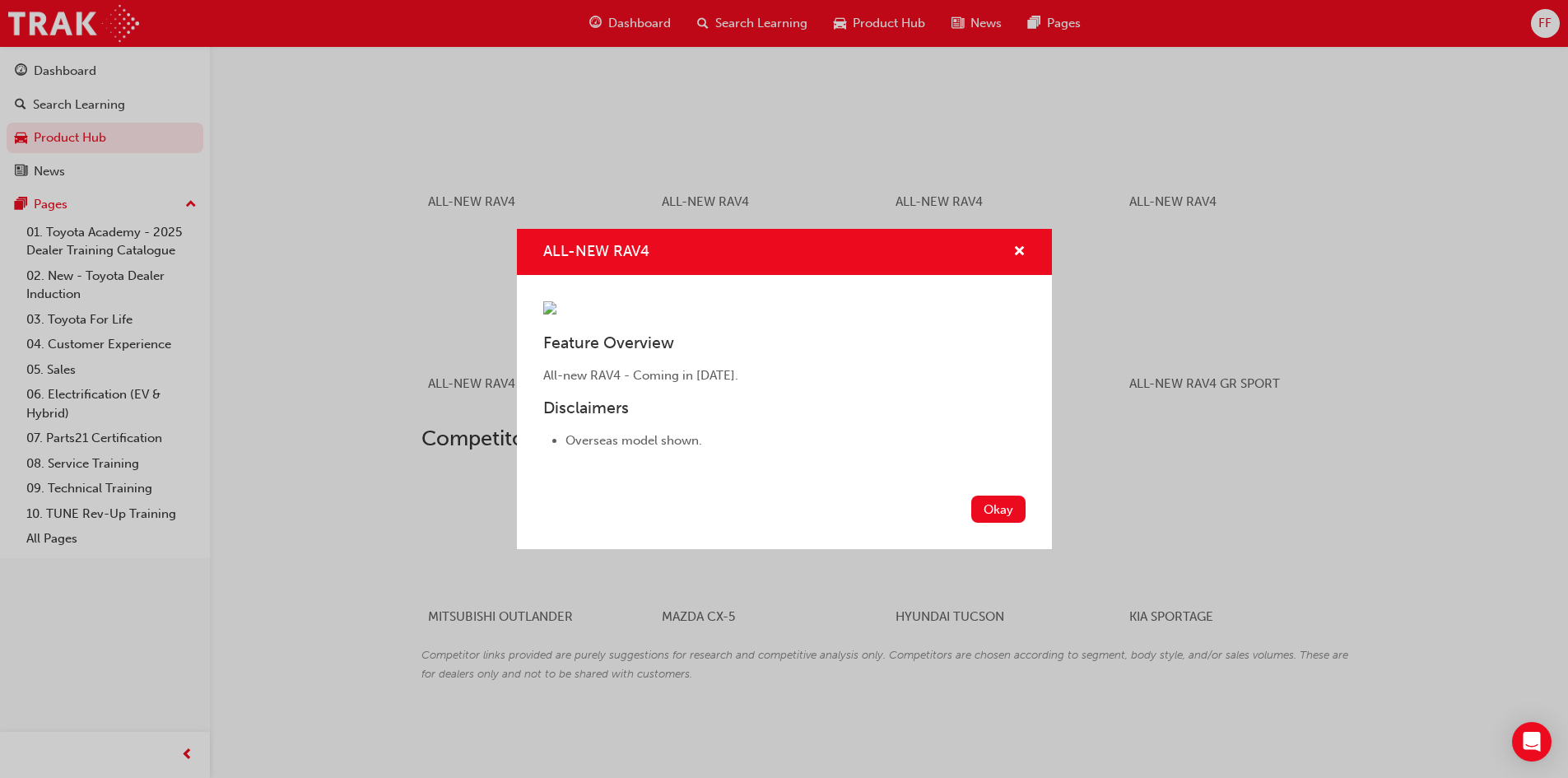
click at [1539, 226] on div "ALL-NEW RAV4 Feature Overview All-new RAV4 - Coming in [DATE]. Disclaimers Over…" at bounding box center [784, 389] width 1568 height 778
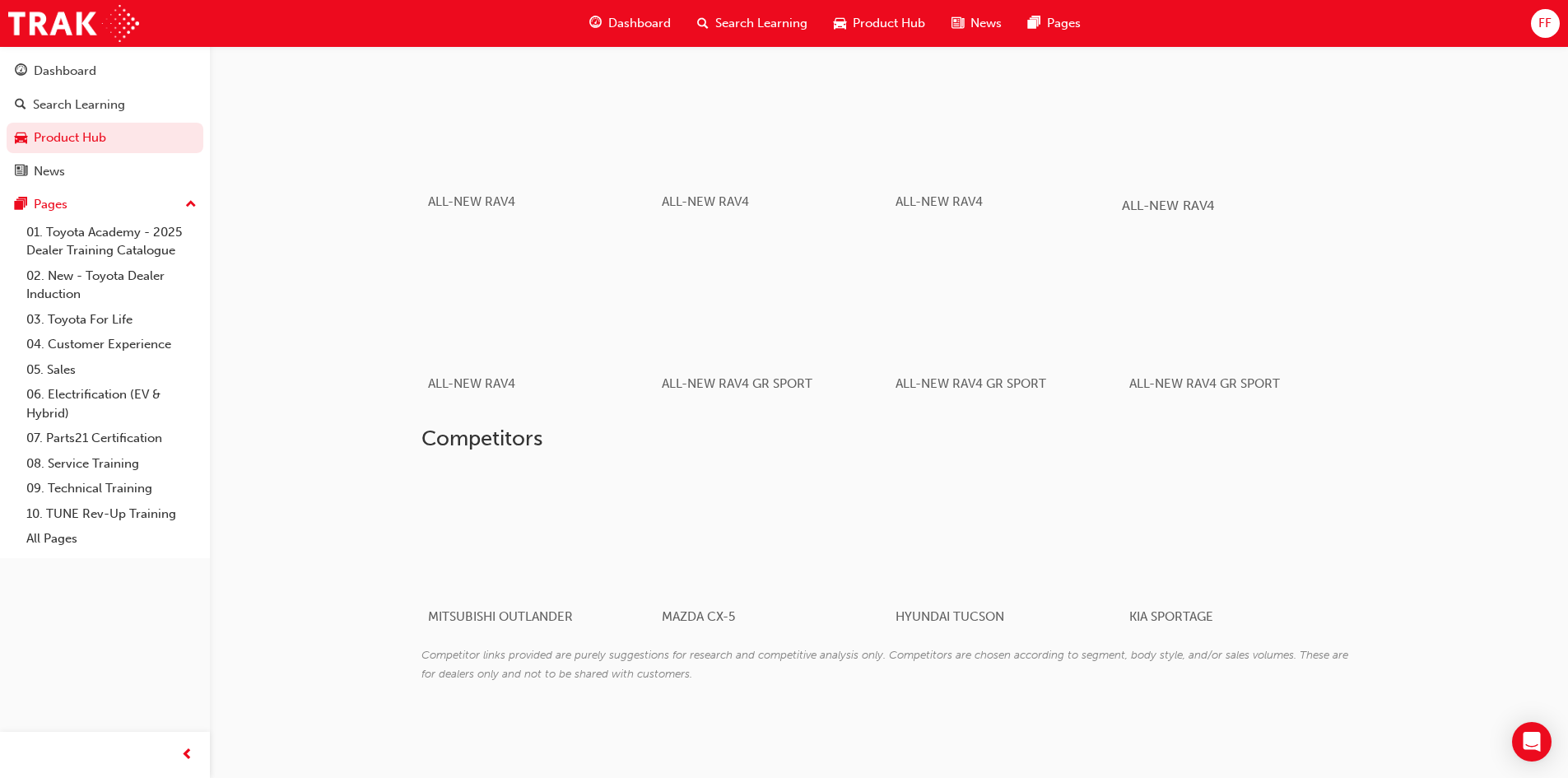
click at [1210, 112] on div "button" at bounding box center [1239, 115] width 234 height 132
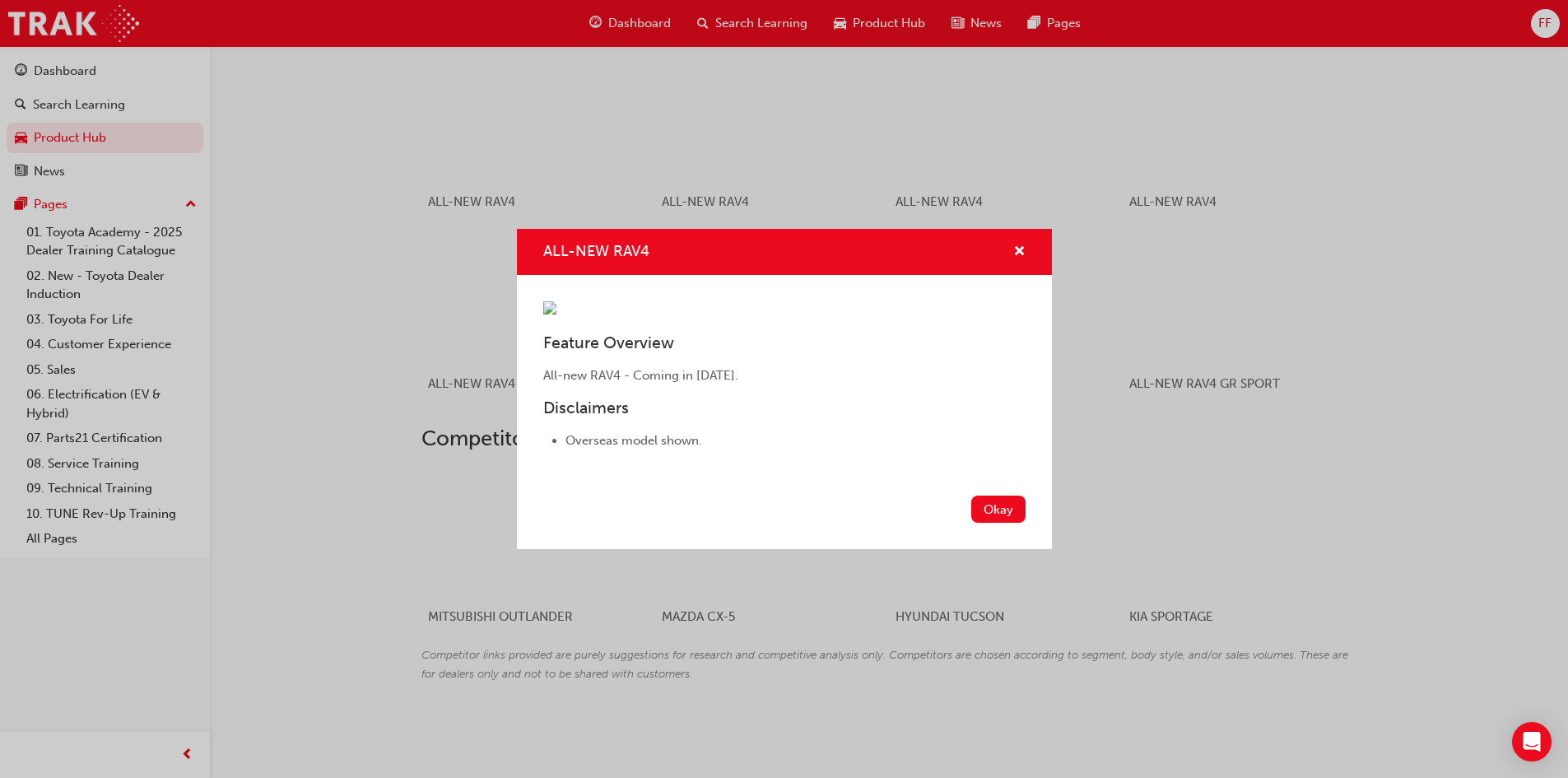
click at [1377, 215] on div "ALL-NEW RAV4 Feature Overview All-new RAV4 - Coming in [DATE]. Disclaimers Over…" at bounding box center [784, 389] width 1568 height 778
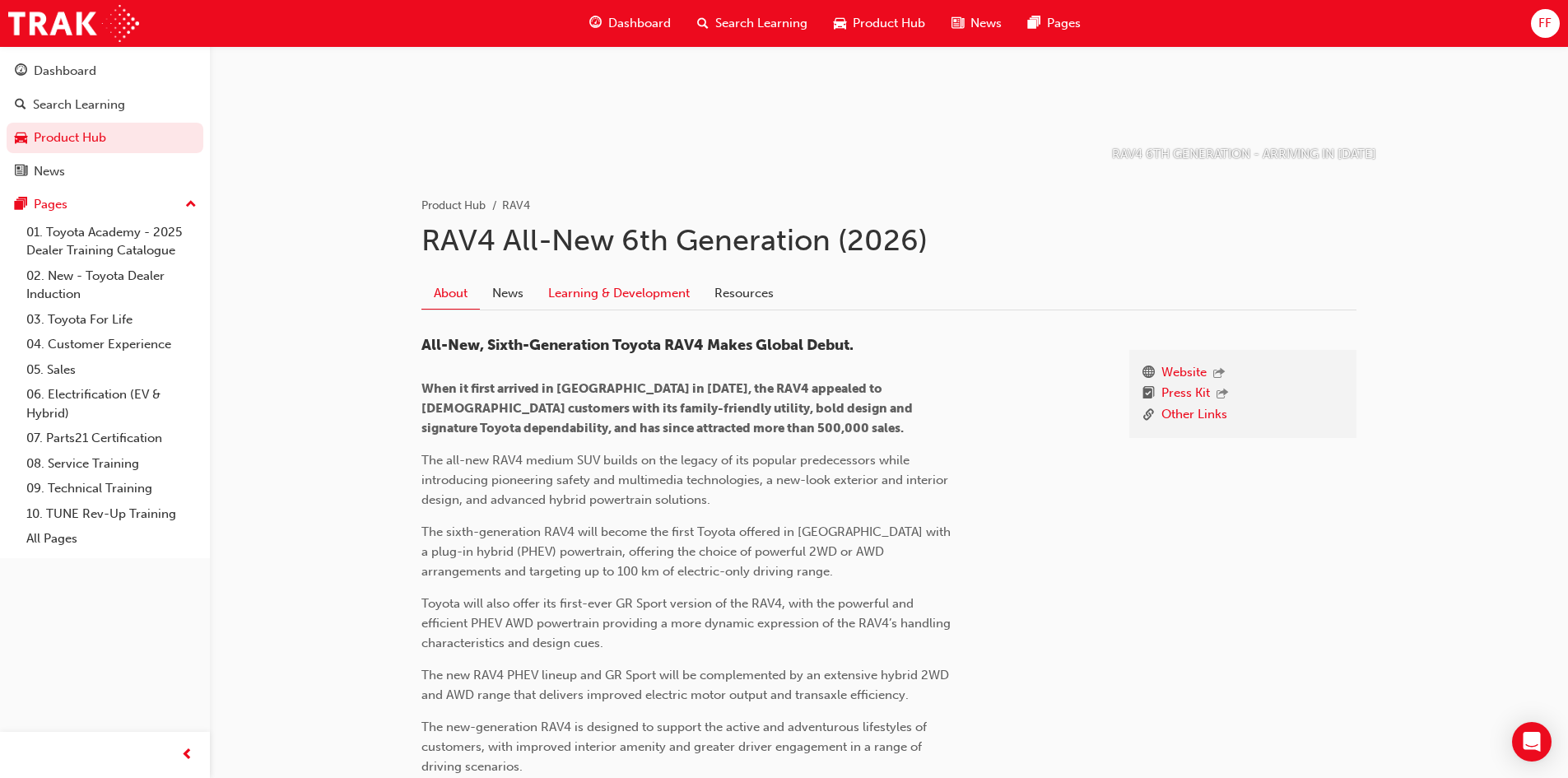
scroll to position [212, 0]
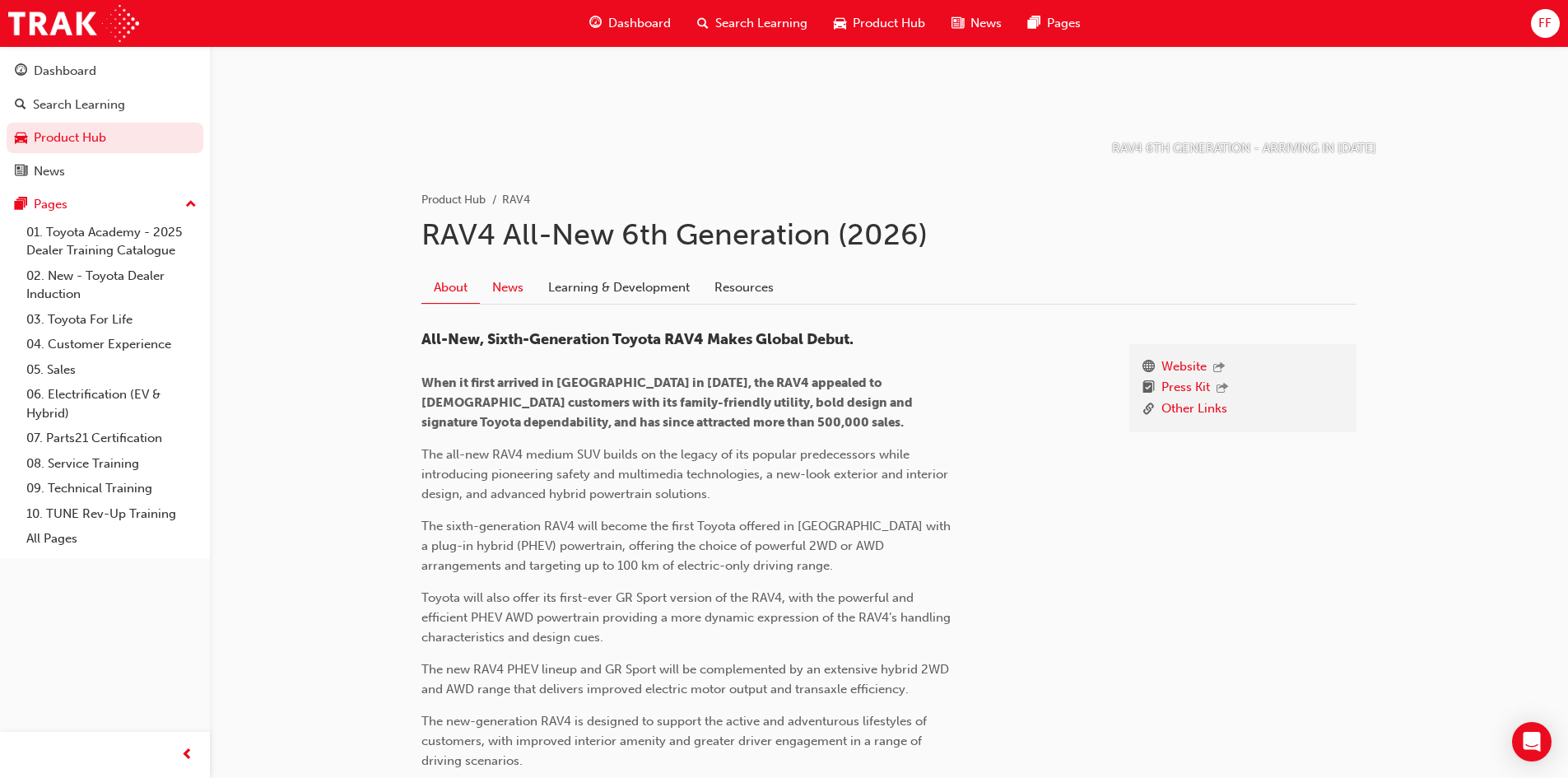
click at [489, 289] on link "News" at bounding box center [507, 288] width 56 height 32
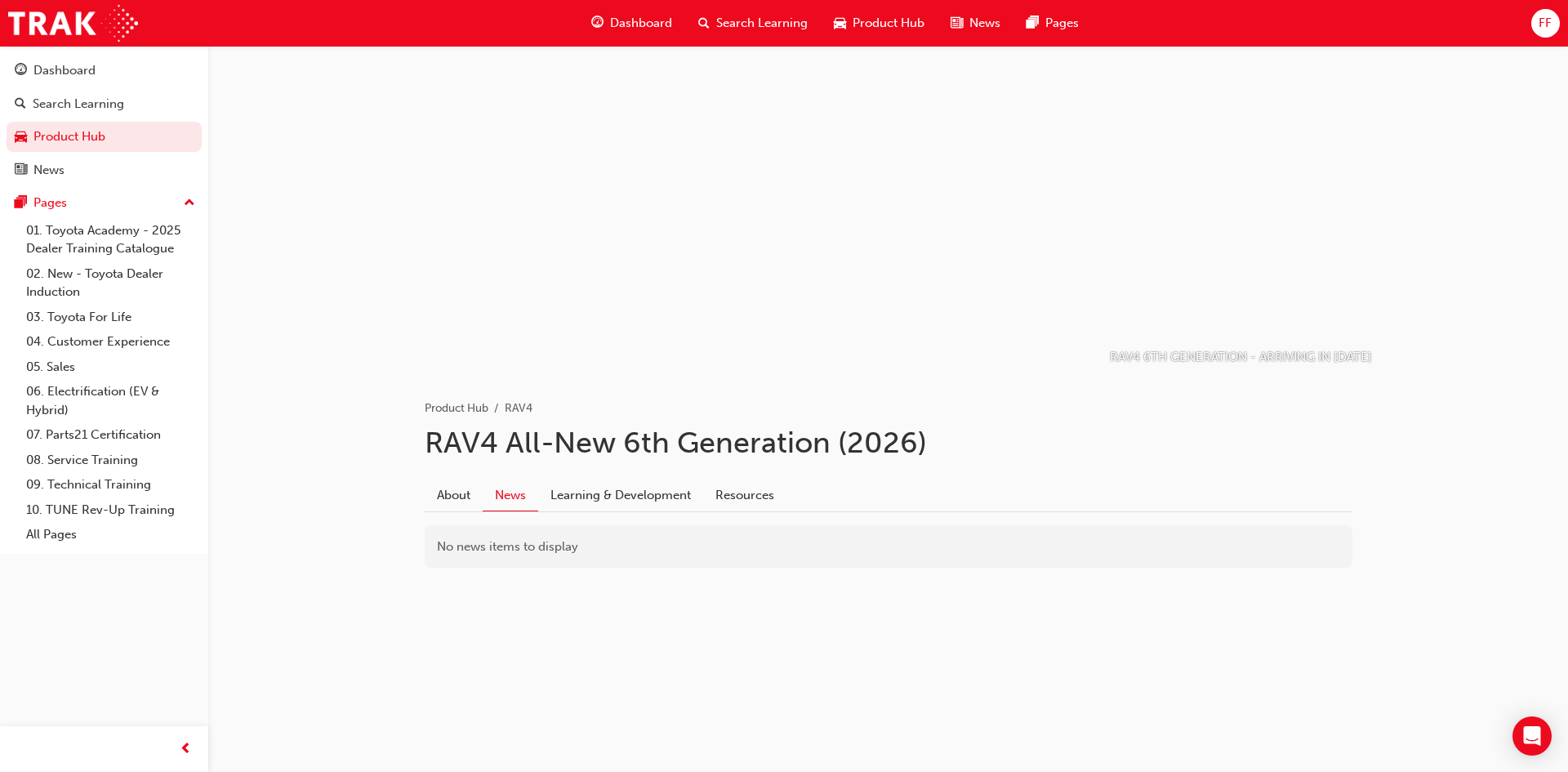
click at [602, 530] on div "No news items to display" at bounding box center [888, 547] width 928 height 43
click at [617, 482] on link "Learning & Development" at bounding box center [620, 495] width 165 height 31
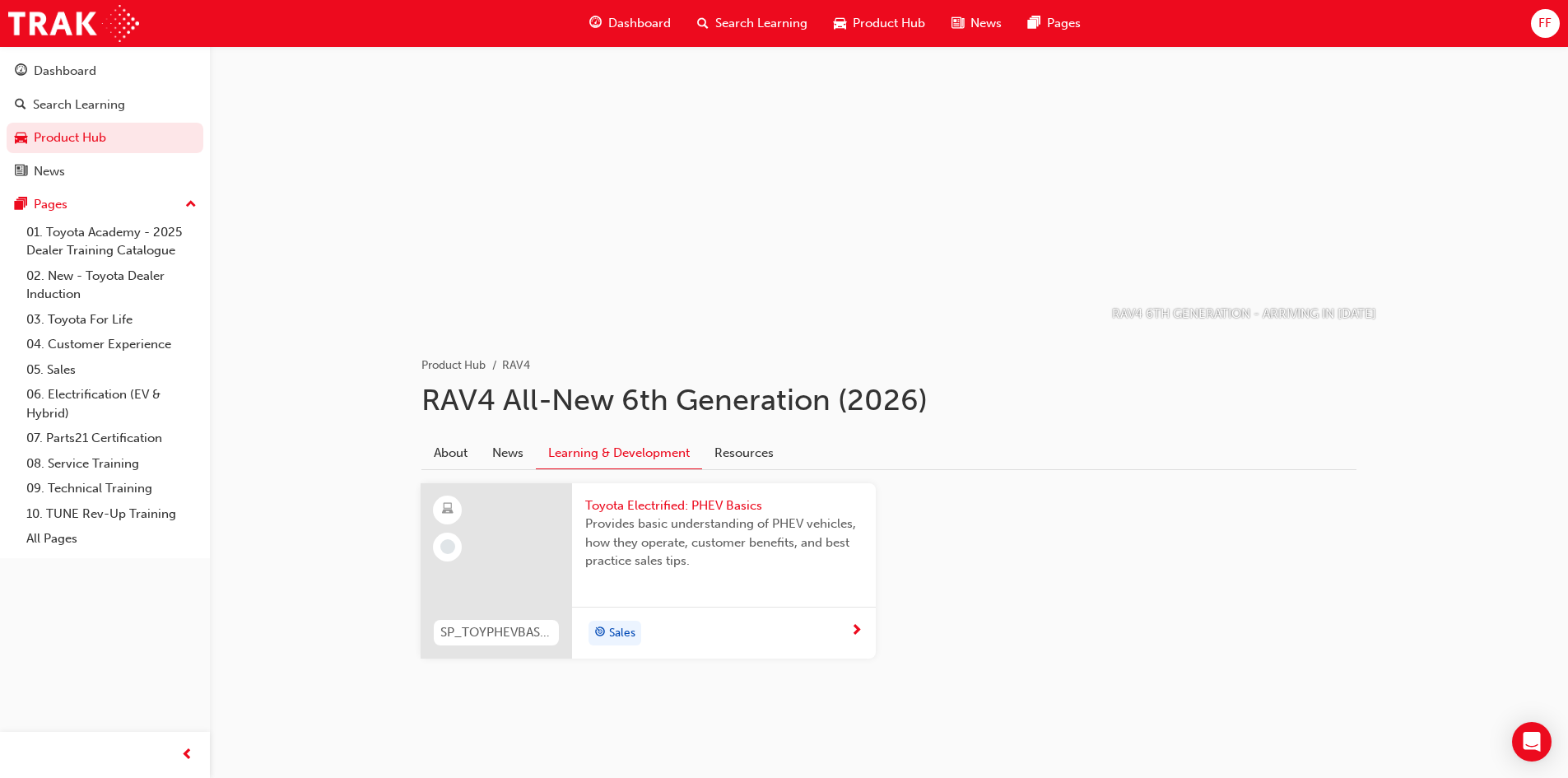
scroll to position [47, 0]
click at [765, 447] on link "Resources" at bounding box center [744, 452] width 84 height 32
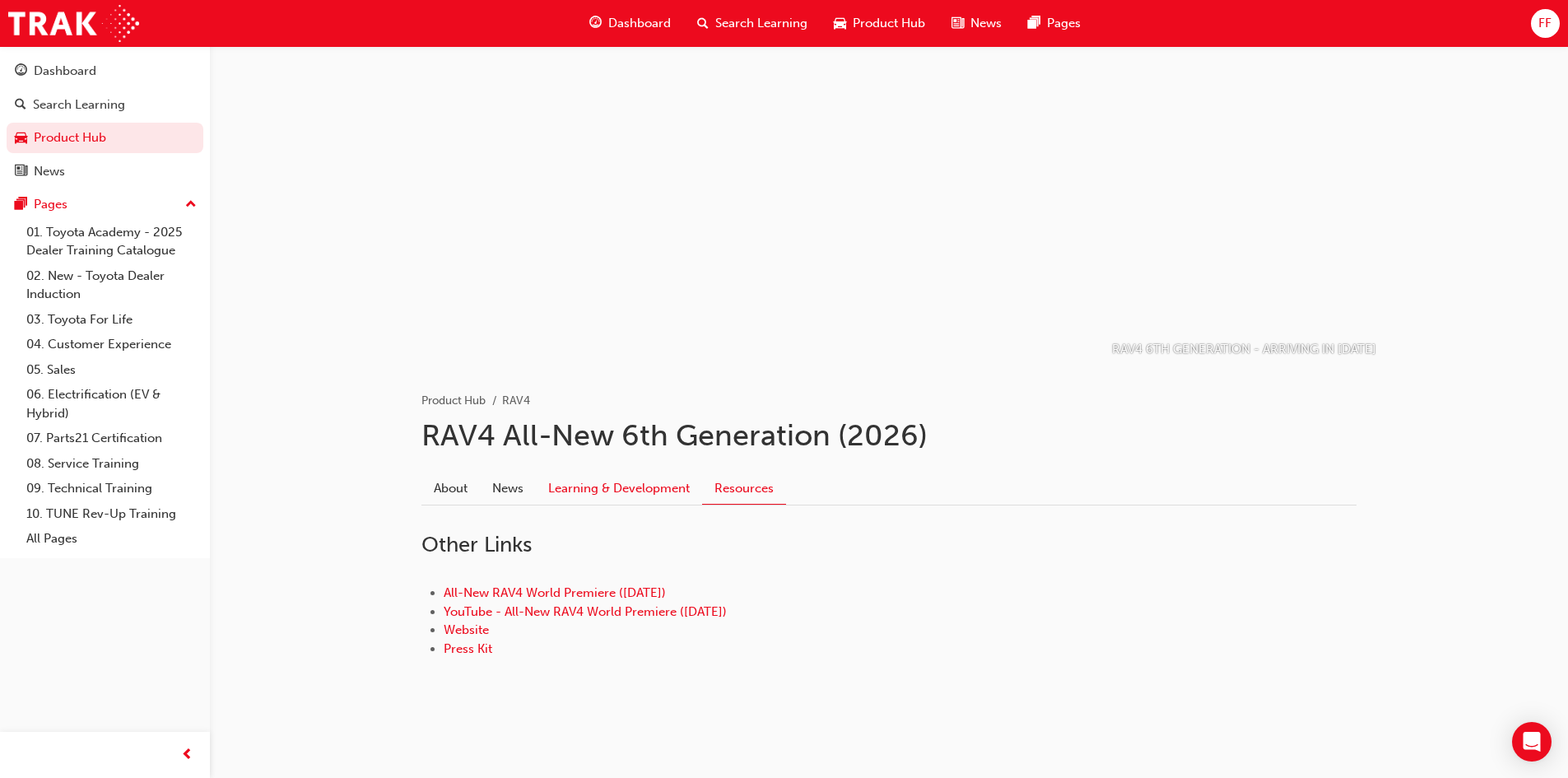
click at [609, 487] on link "Learning & Development" at bounding box center [619, 489] width 166 height 32
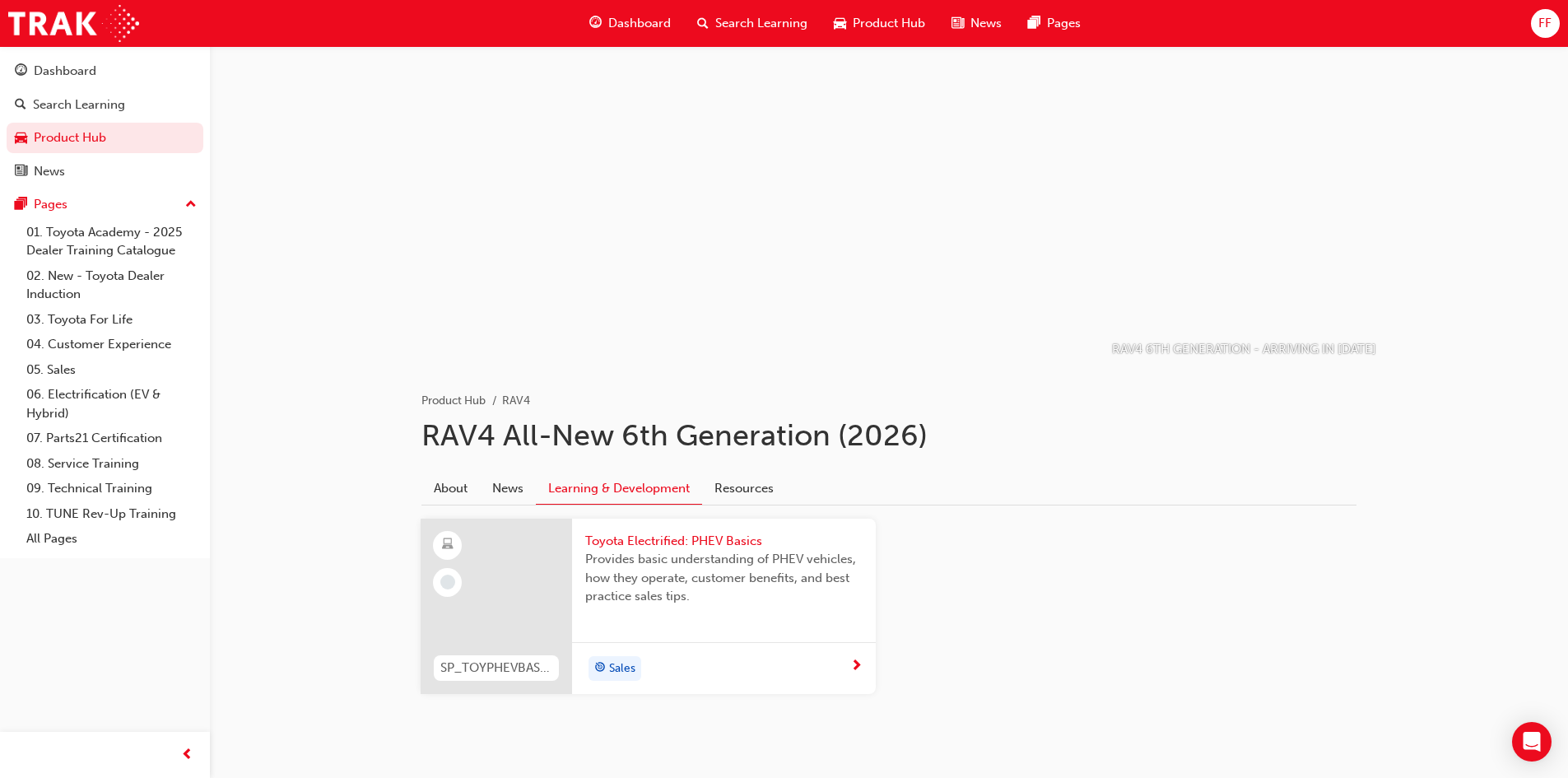
click at [629, 546] on span "Toyota Electrified: PHEV Basics" at bounding box center [724, 541] width 278 height 19
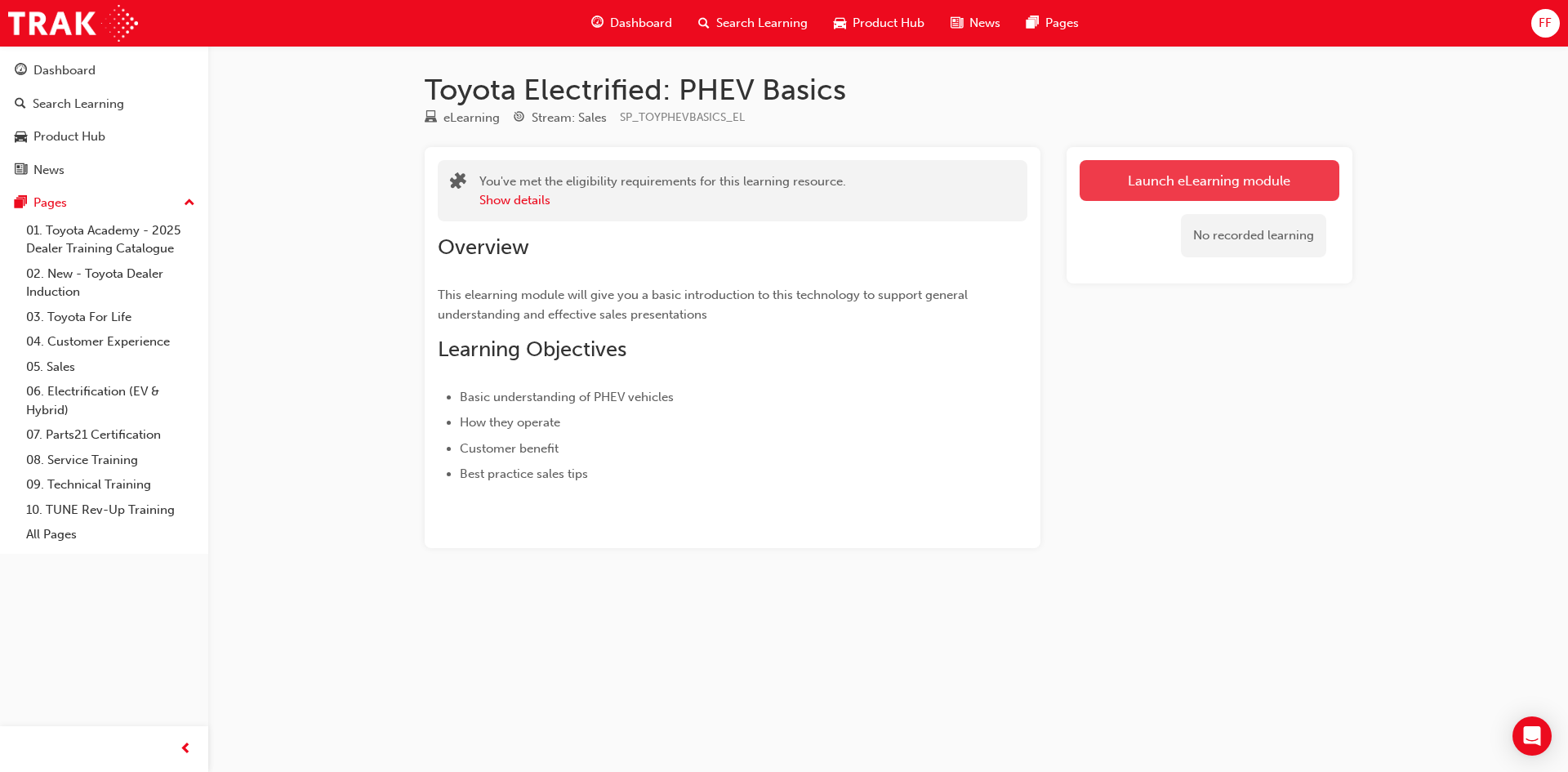
click at [1197, 171] on link "Launch eLearning module" at bounding box center [1210, 180] width 260 height 41
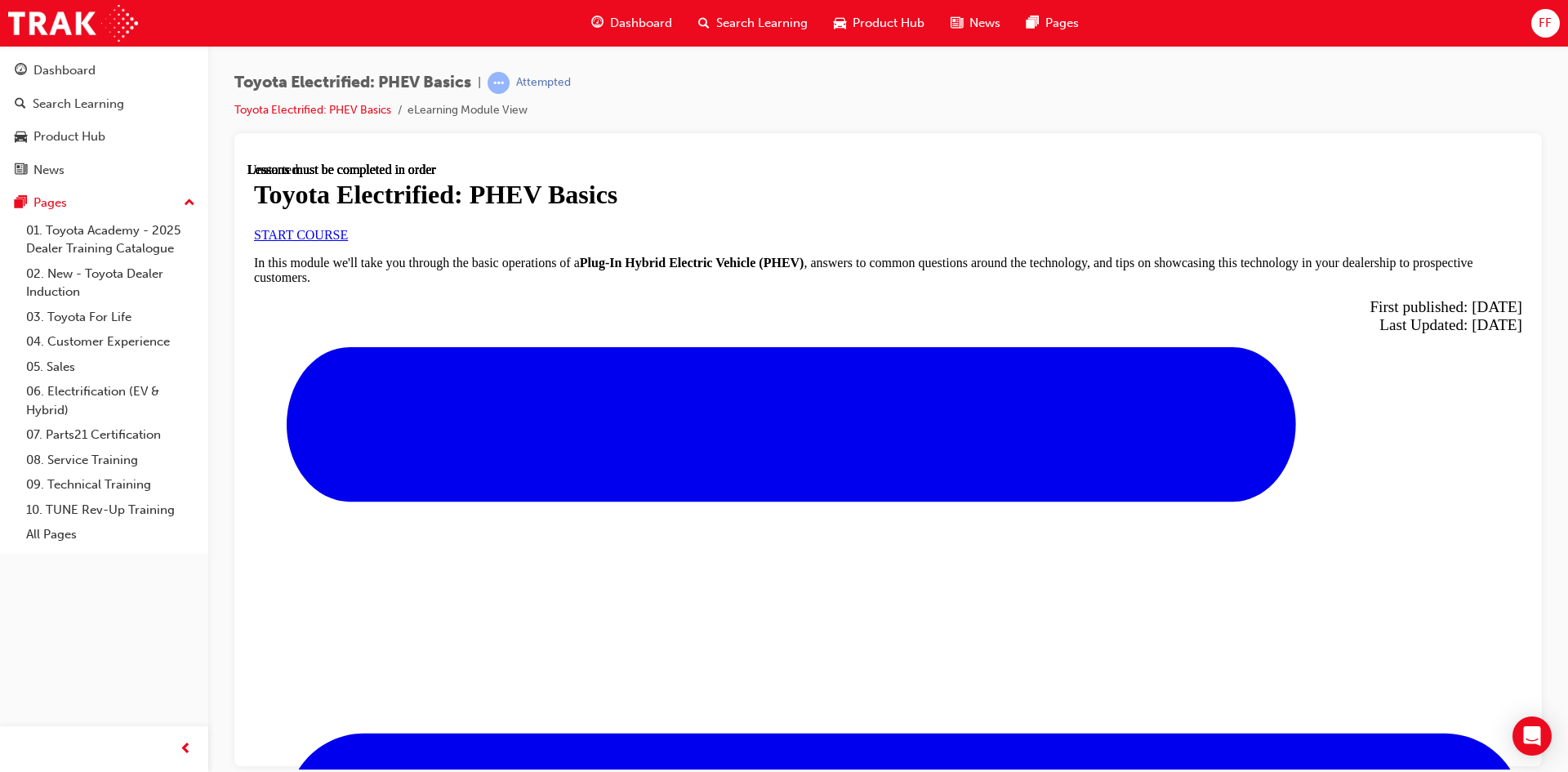
click at [348, 241] on link "START COURSE" at bounding box center [300, 233] width 94 height 14
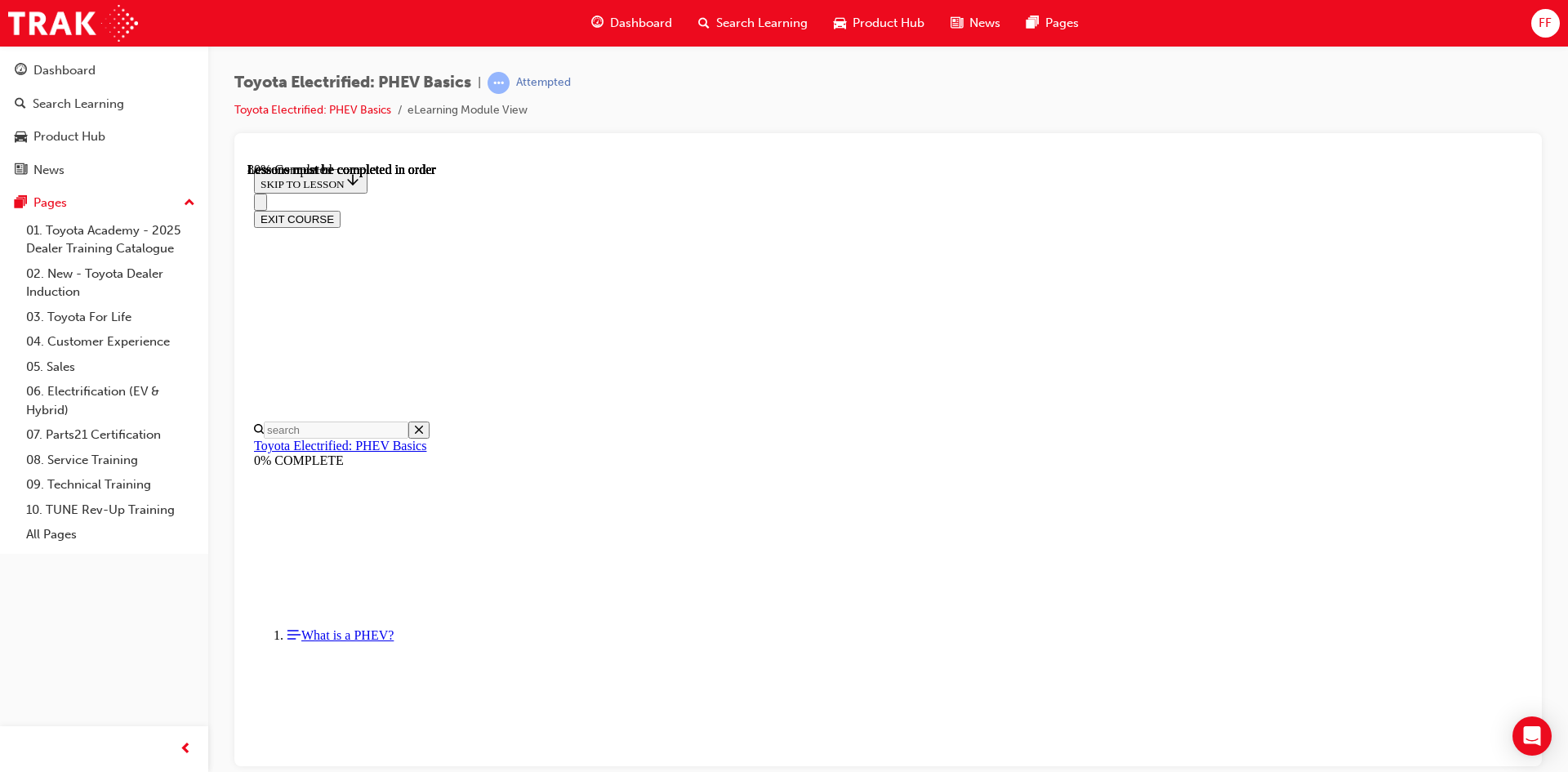
scroll to position [1031, 0]
drag, startPoint x: 945, startPoint y: 652, endPoint x: 1049, endPoint y: 650, distance: 104.0
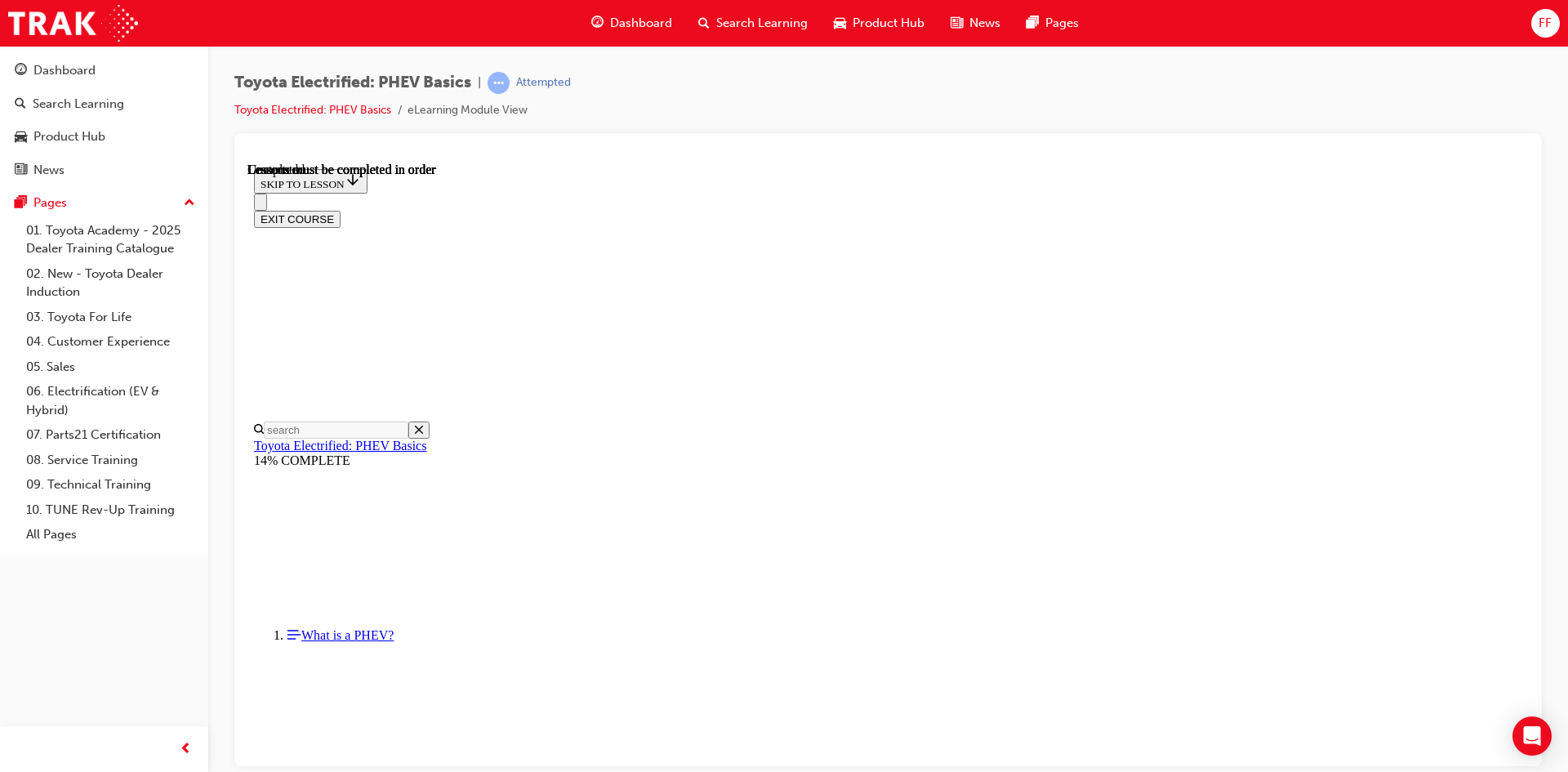
scroll to position [2012, 0]
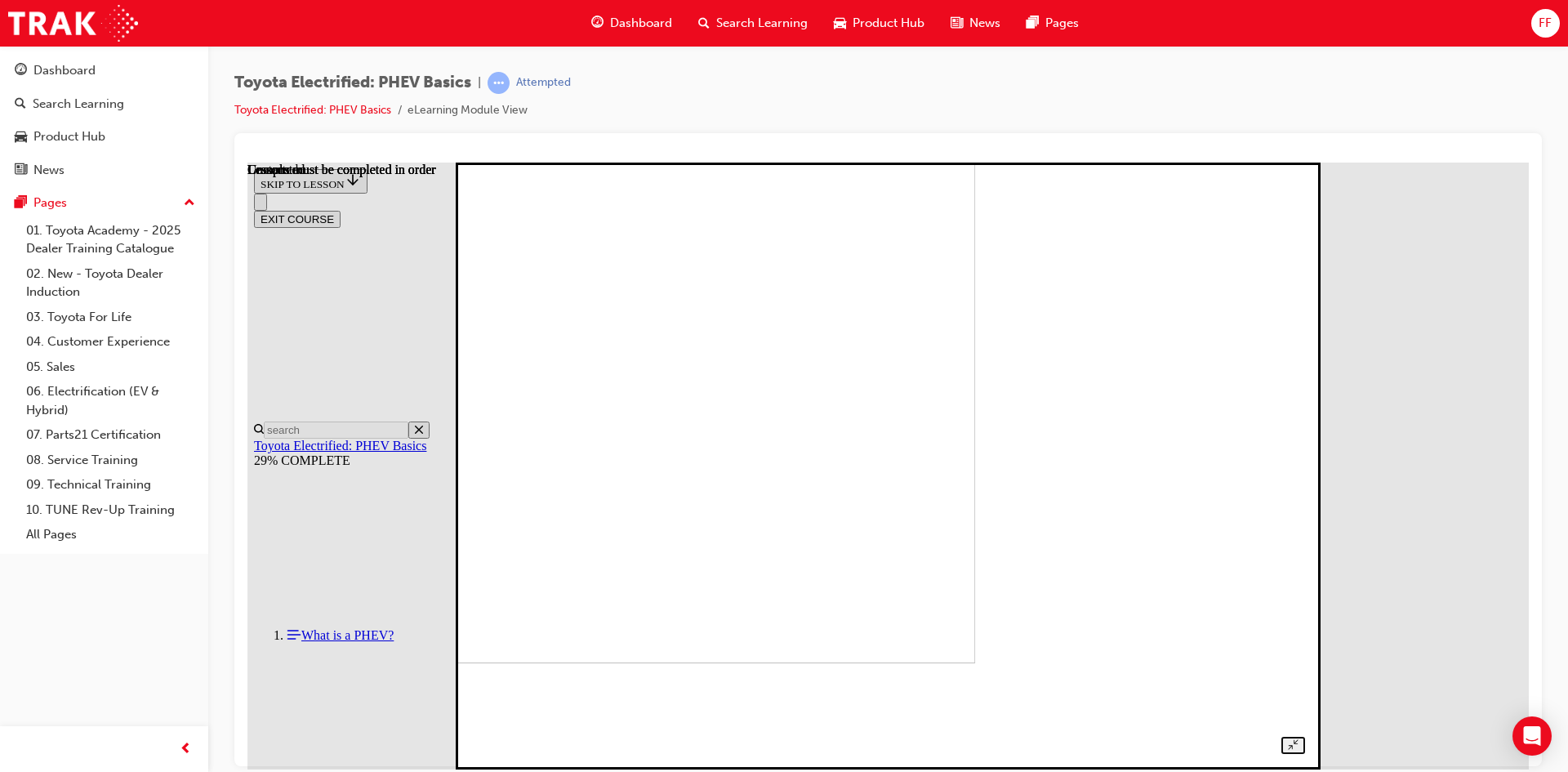
click at [974, 407] on img at bounding box center [569, 358] width 809 height 607
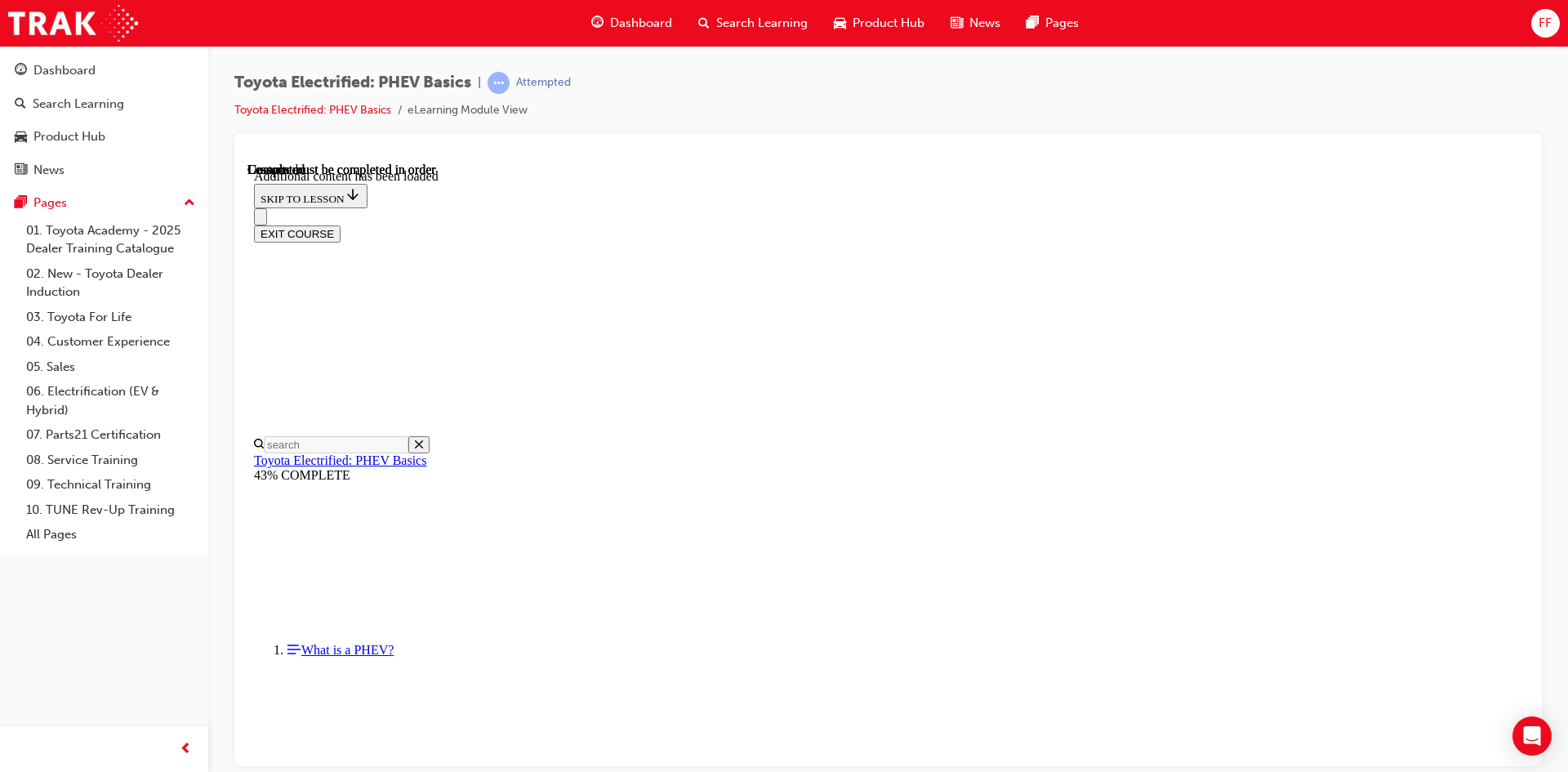
scroll to position [322, 0]
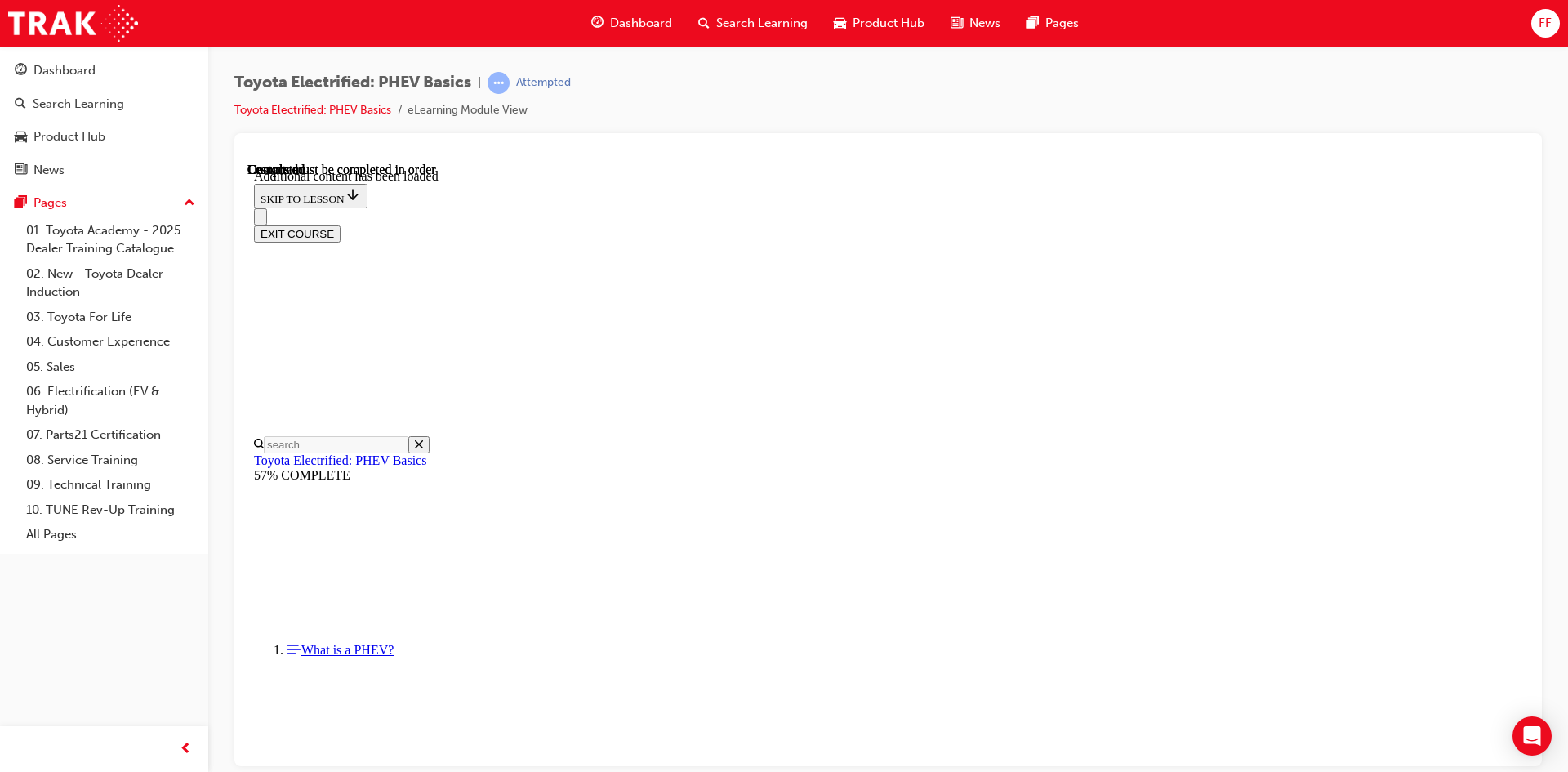
scroll to position [132, 0]
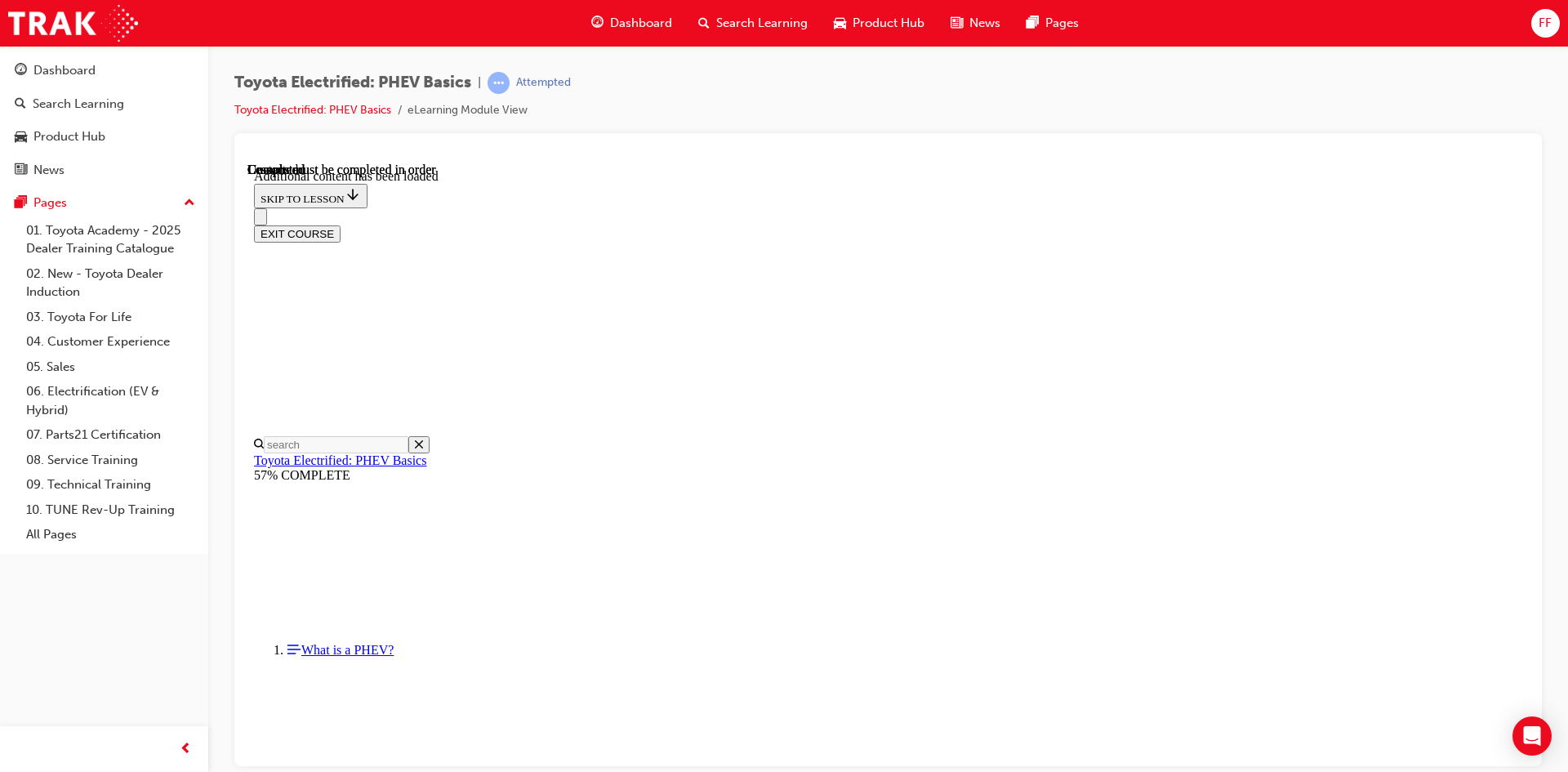
drag, startPoint x: 892, startPoint y: 524, endPoint x: 1088, endPoint y: 534, distance: 196.3
drag, startPoint x: 822, startPoint y: 502, endPoint x: 1001, endPoint y: 487, distance: 179.6
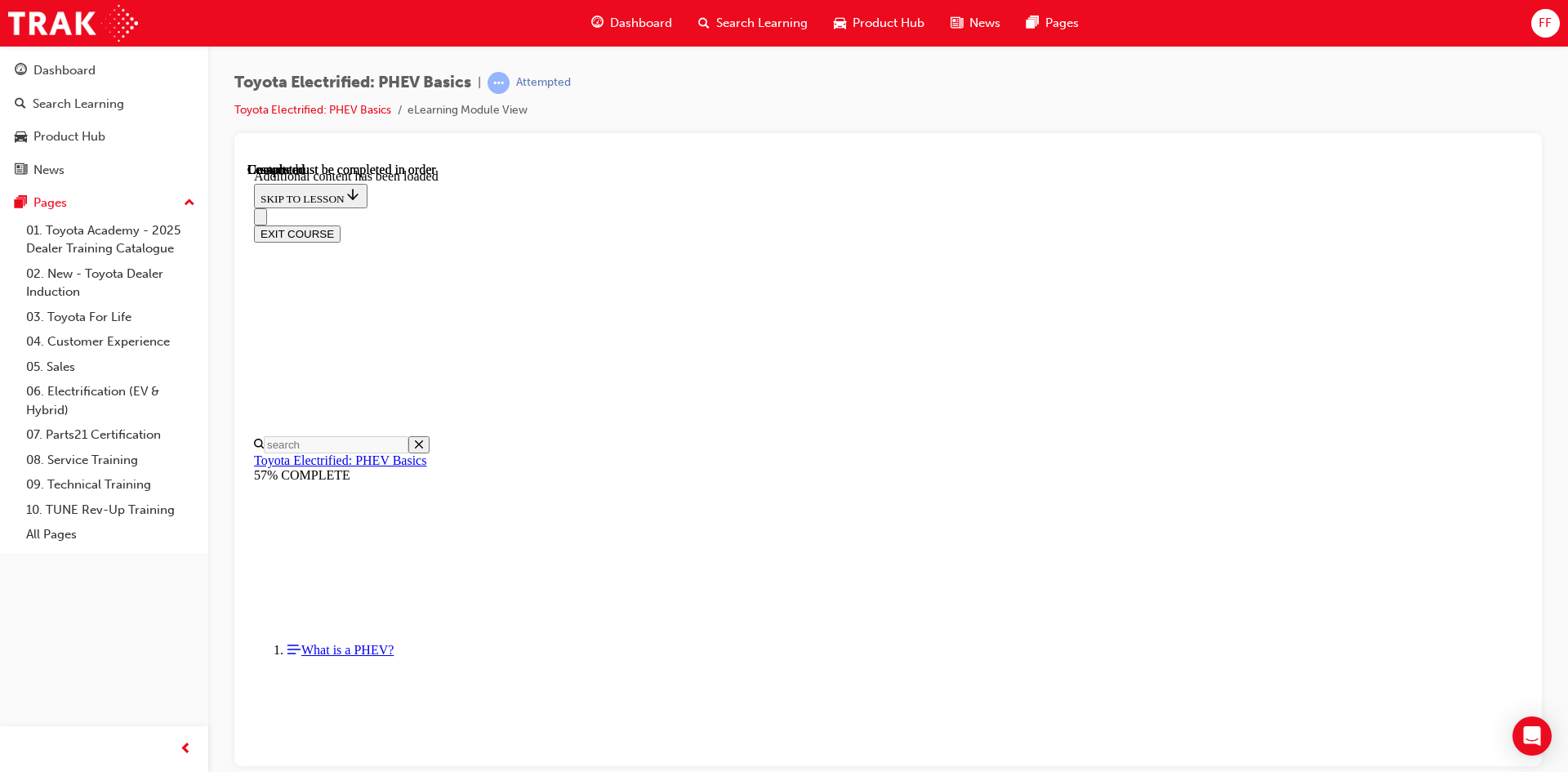
scroll to position [377, 0]
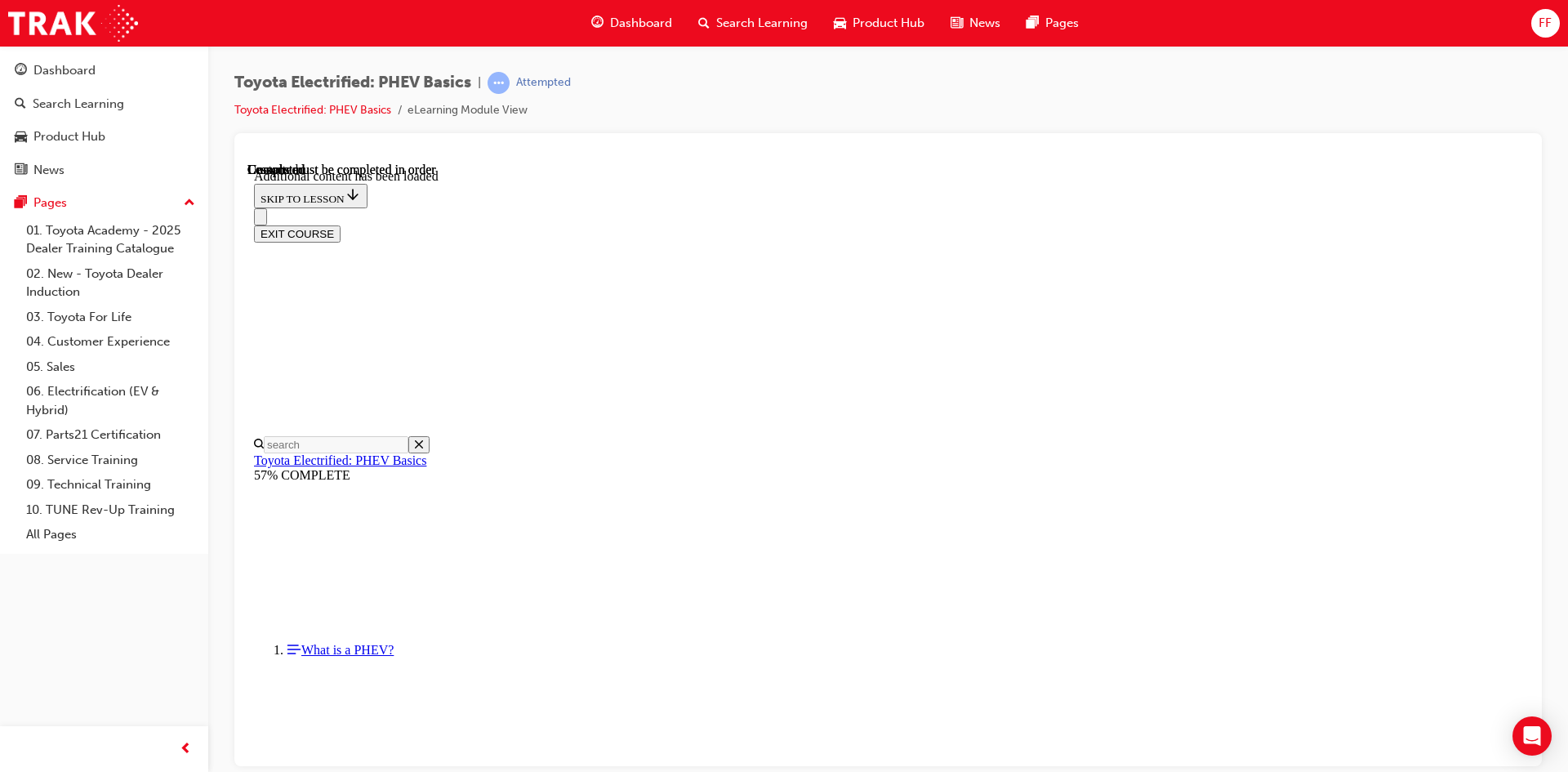
drag, startPoint x: 860, startPoint y: 331, endPoint x: 1052, endPoint y: 328, distance: 192.0
drag, startPoint x: 1070, startPoint y: 324, endPoint x: 1206, endPoint y: 320, distance: 136.1
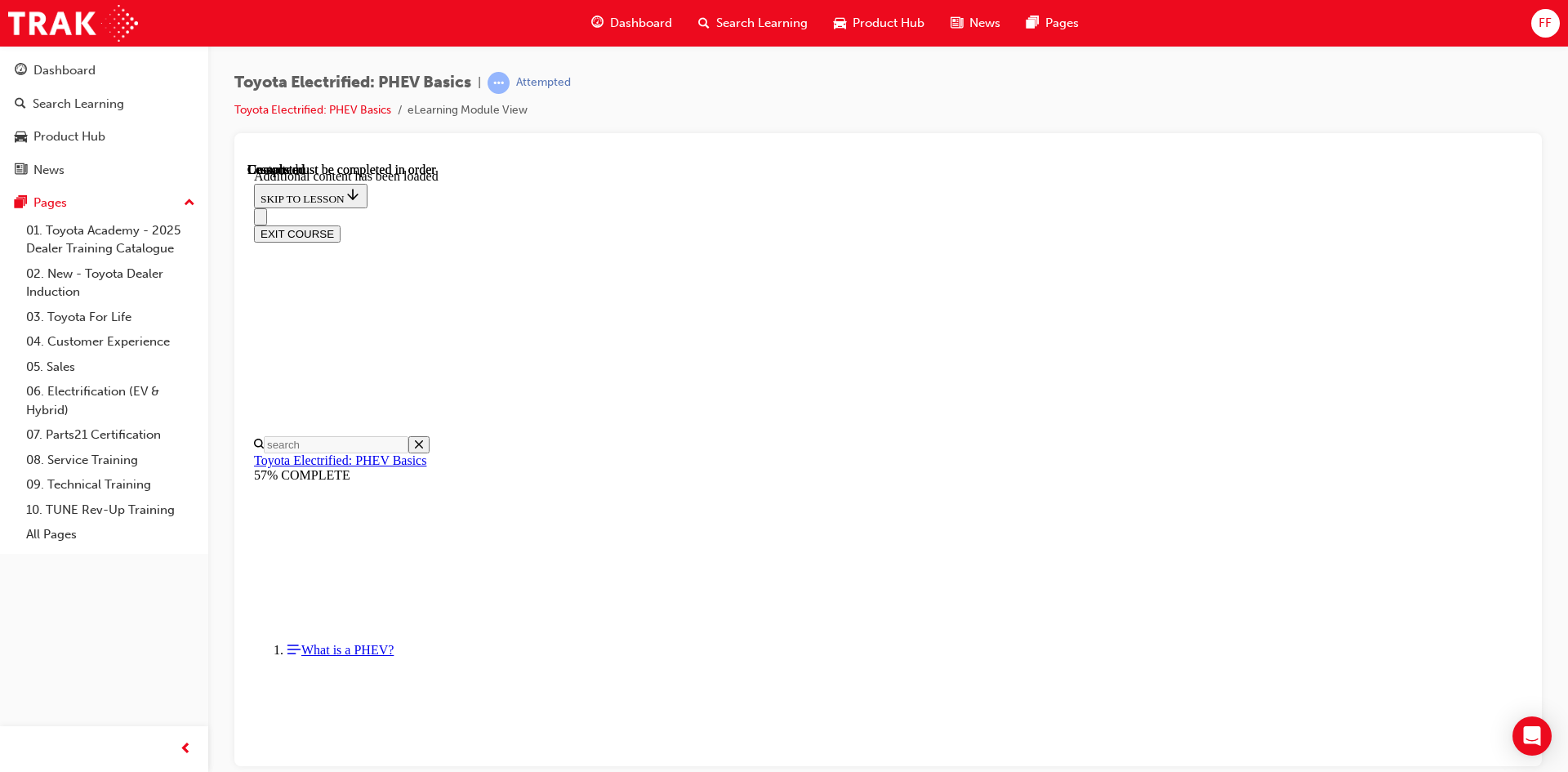
drag, startPoint x: 803, startPoint y: 339, endPoint x: 1101, endPoint y: 368, distance: 299.4
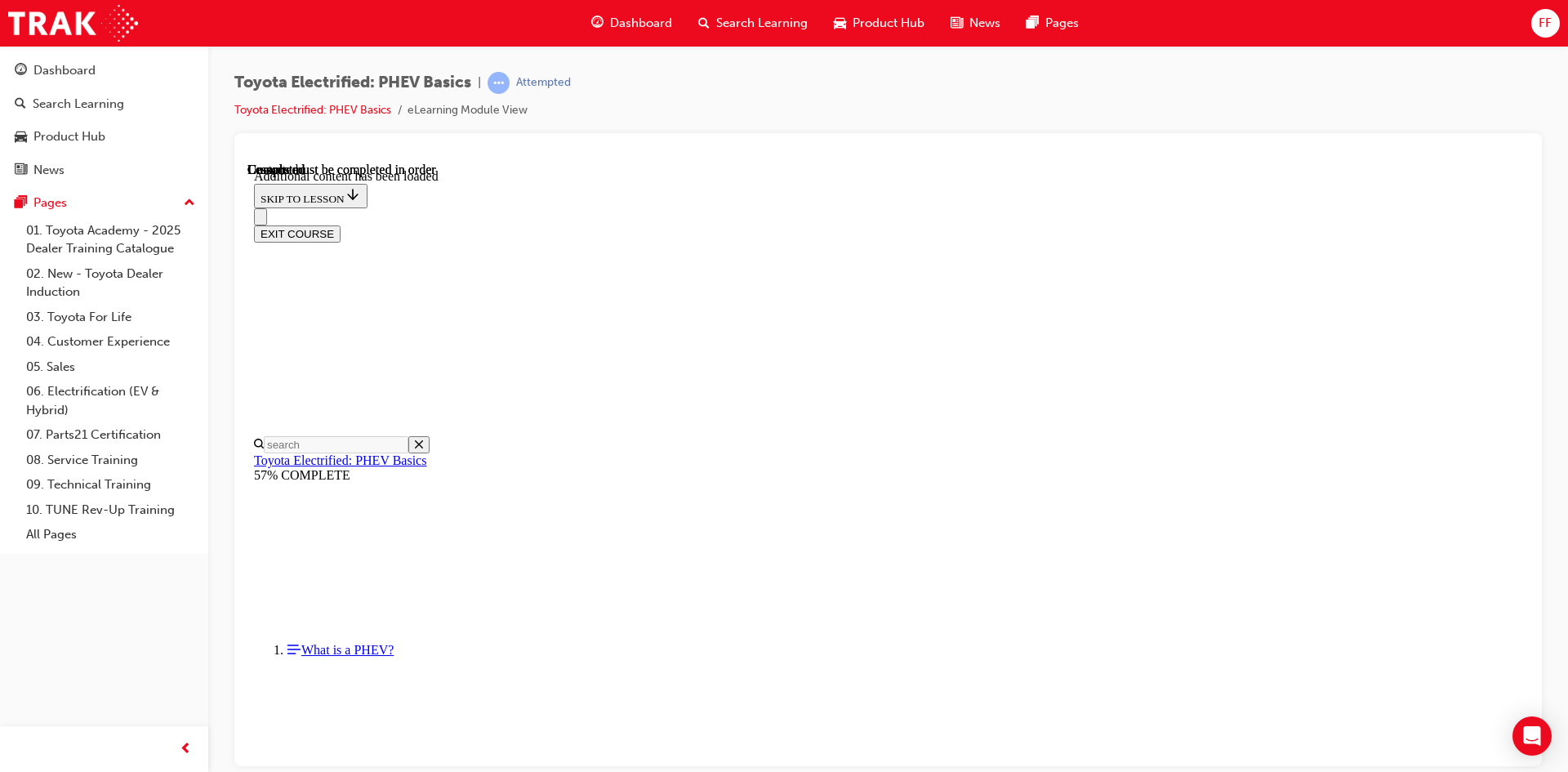
drag, startPoint x: 775, startPoint y: 401, endPoint x: 884, endPoint y: 365, distance: 114.8
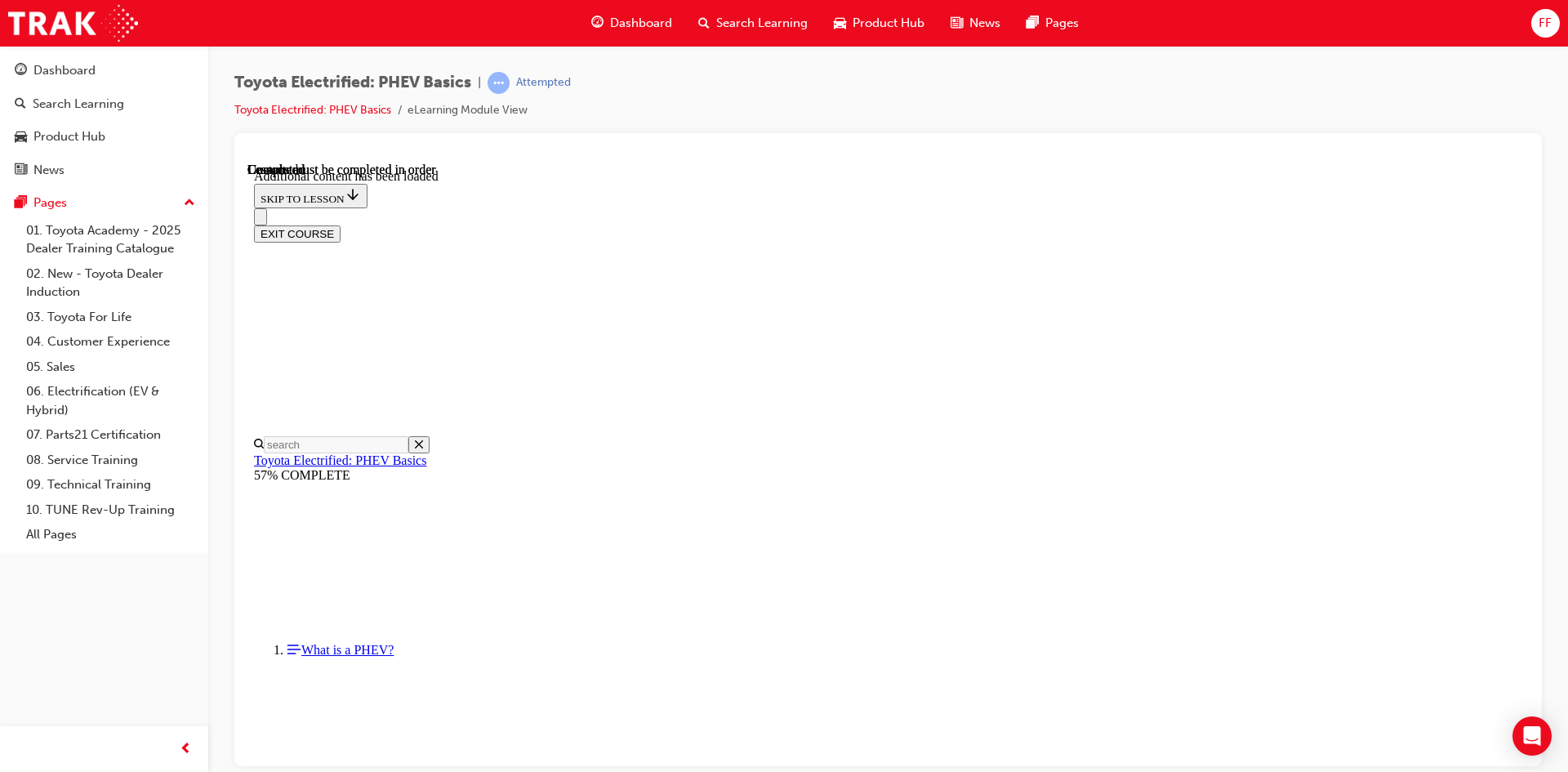
scroll to position [622, 0]
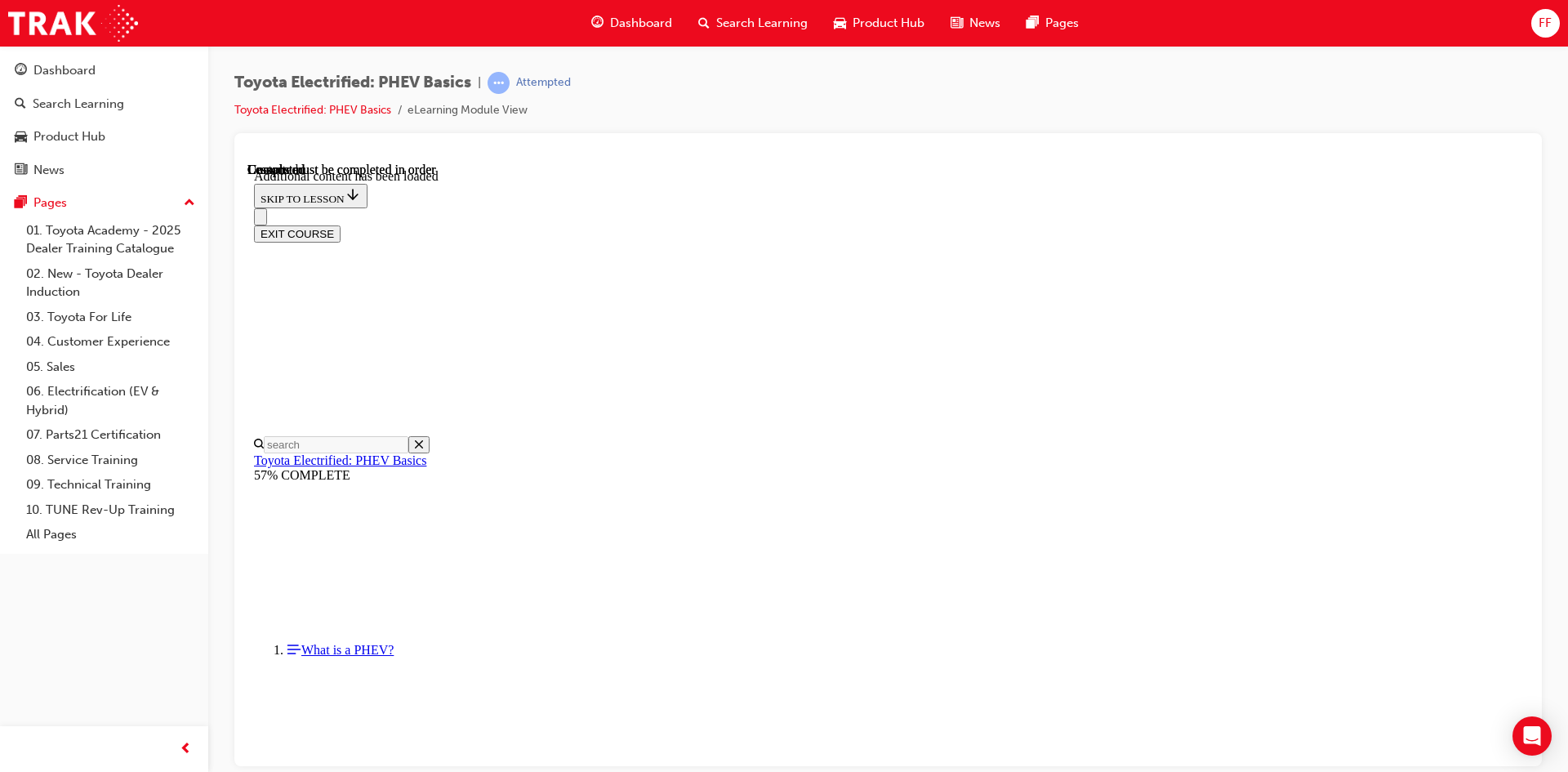
drag, startPoint x: 1029, startPoint y: 736, endPoint x: 1024, endPoint y: 672, distance: 64.2
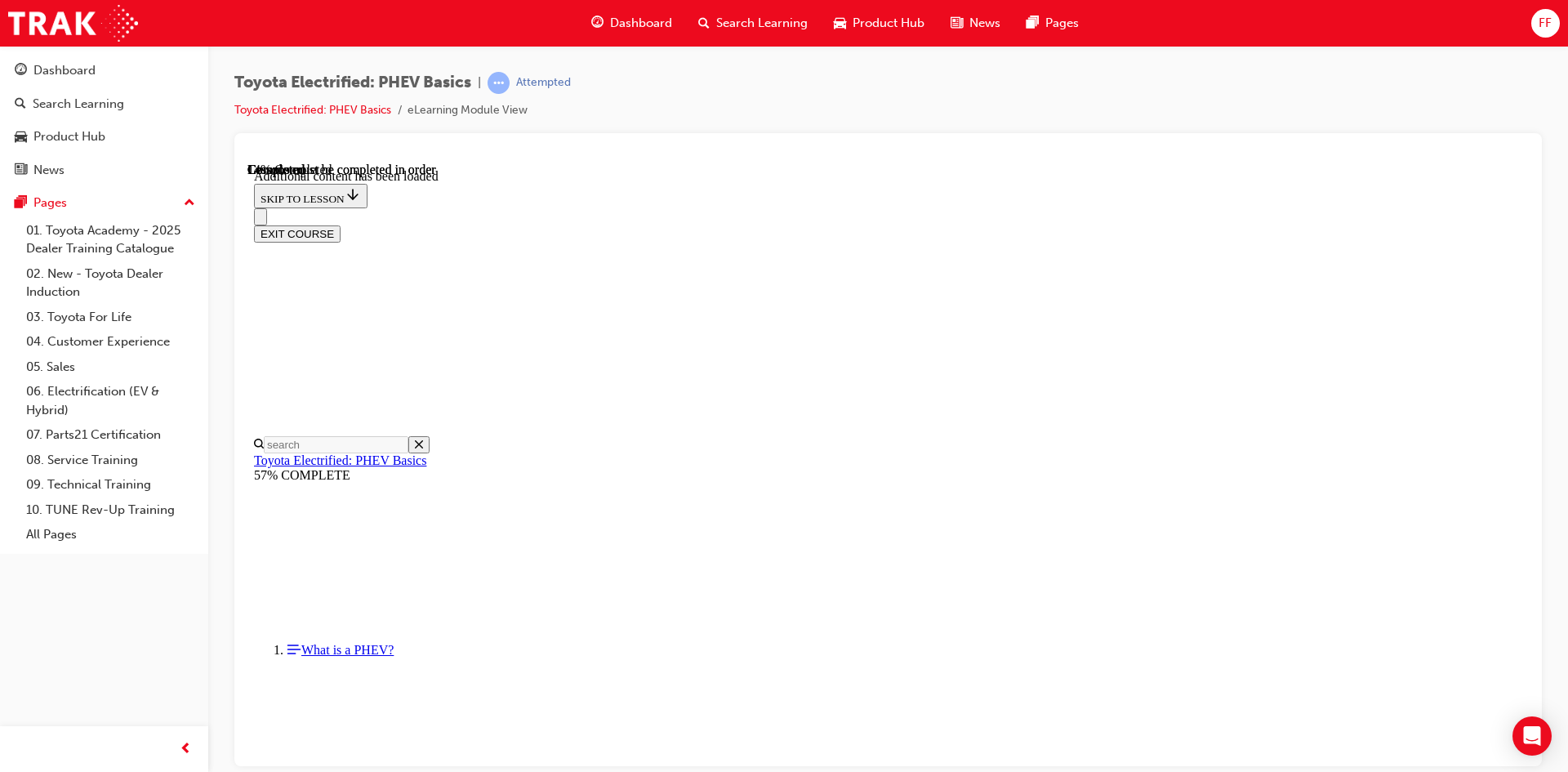
scroll to position [50, 0]
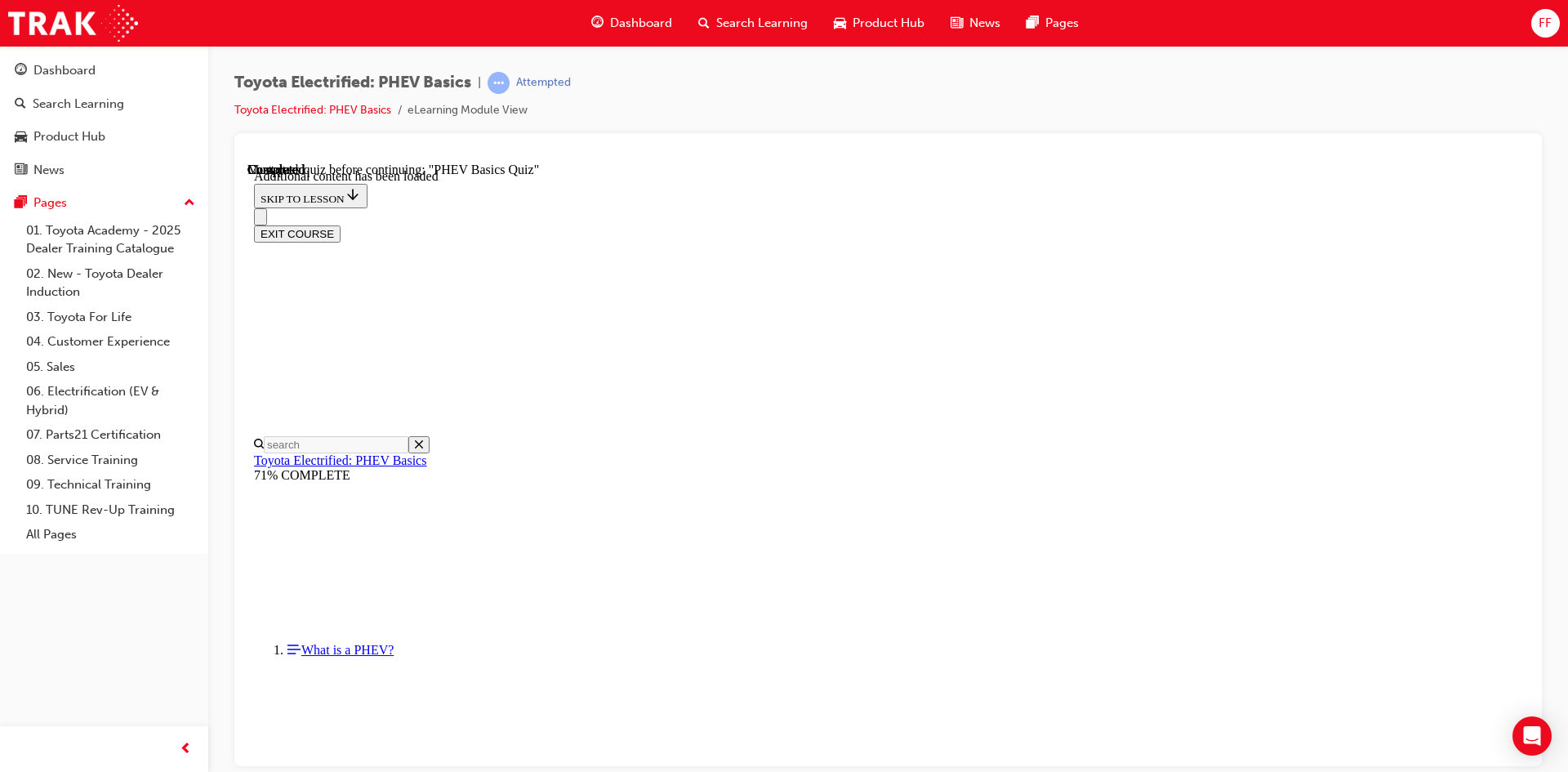
radio input "true"
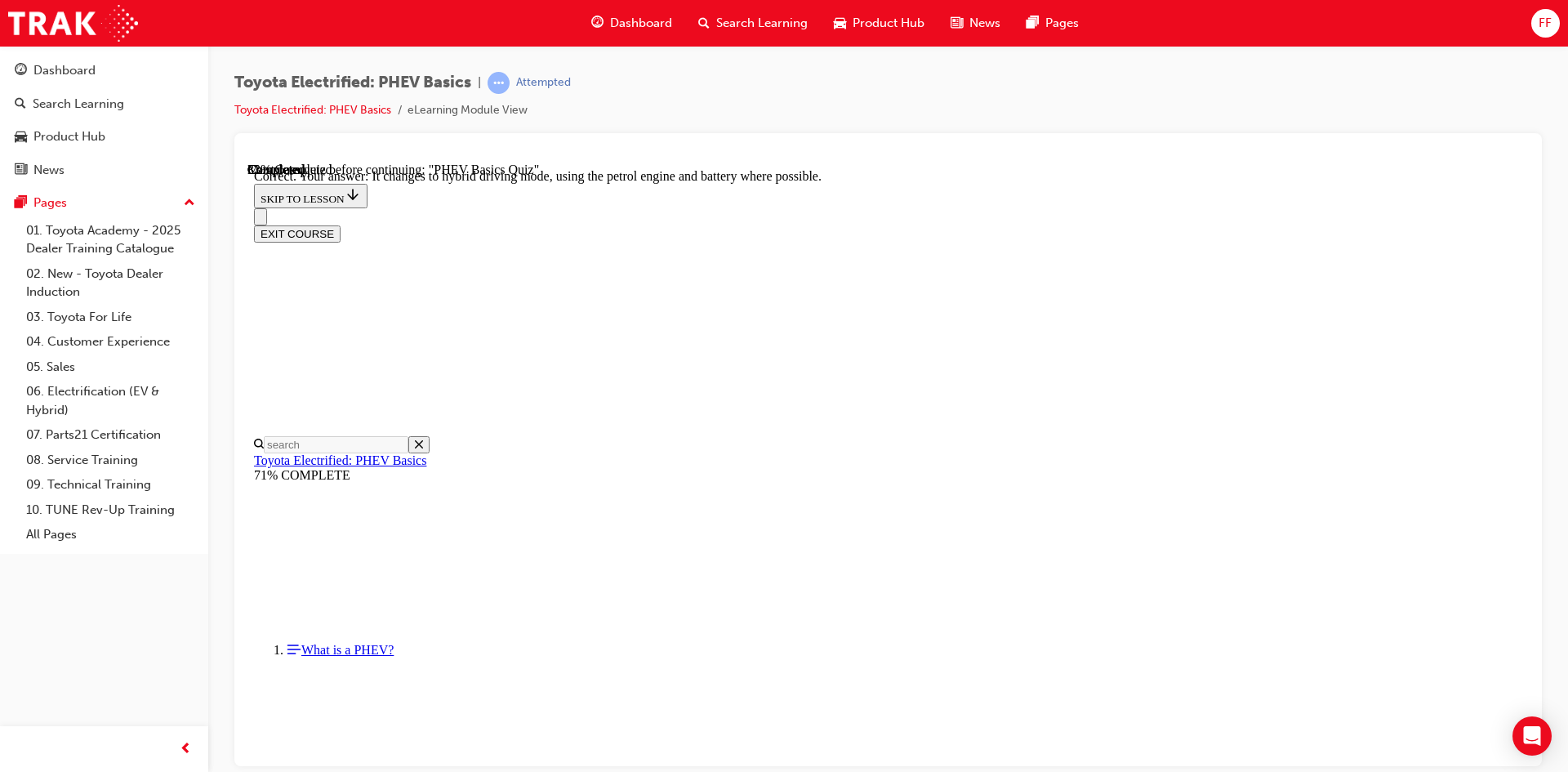
drag, startPoint x: 846, startPoint y: 291, endPoint x: 1155, endPoint y: 272, distance: 309.6
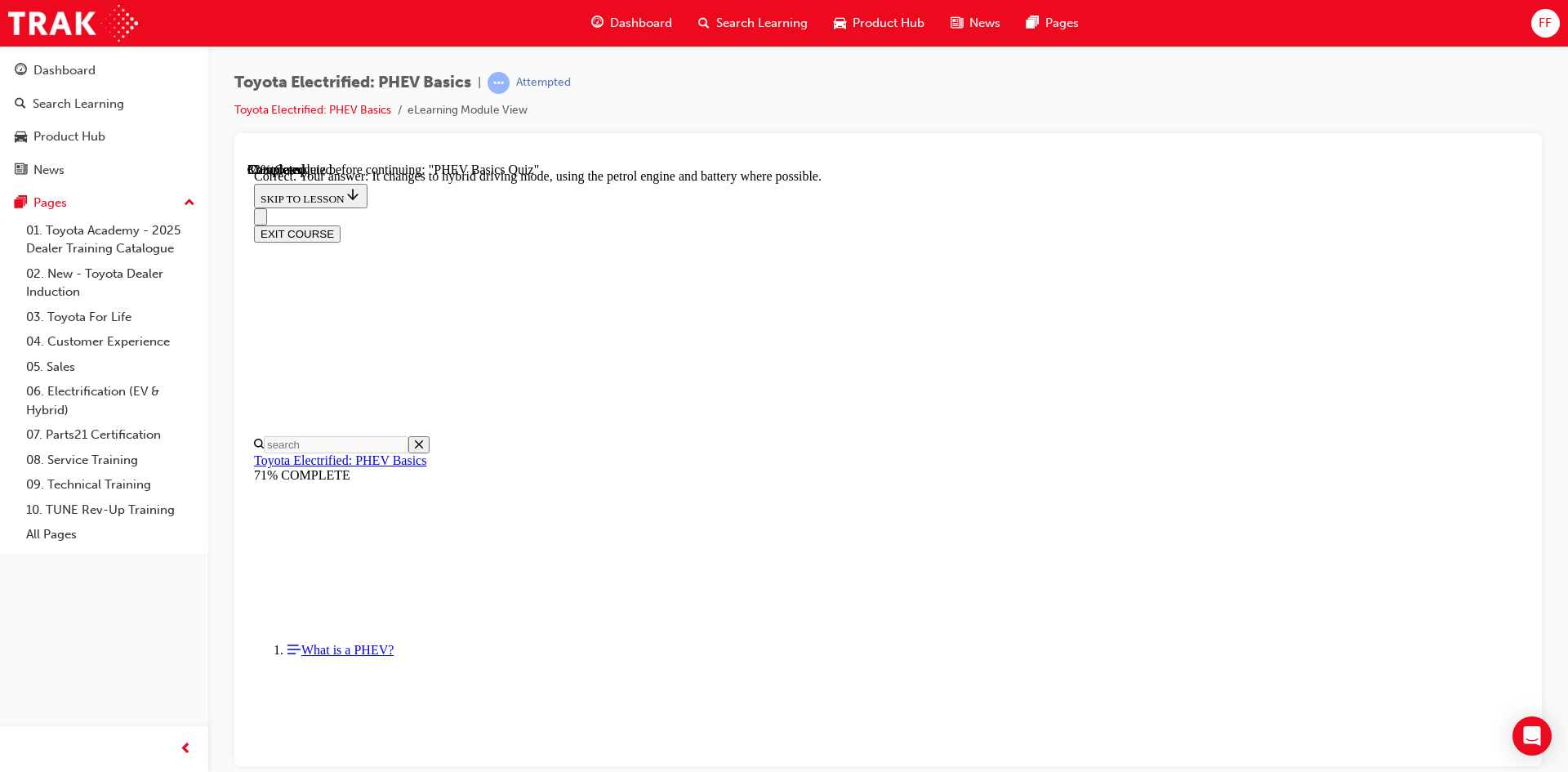
radio input "true"
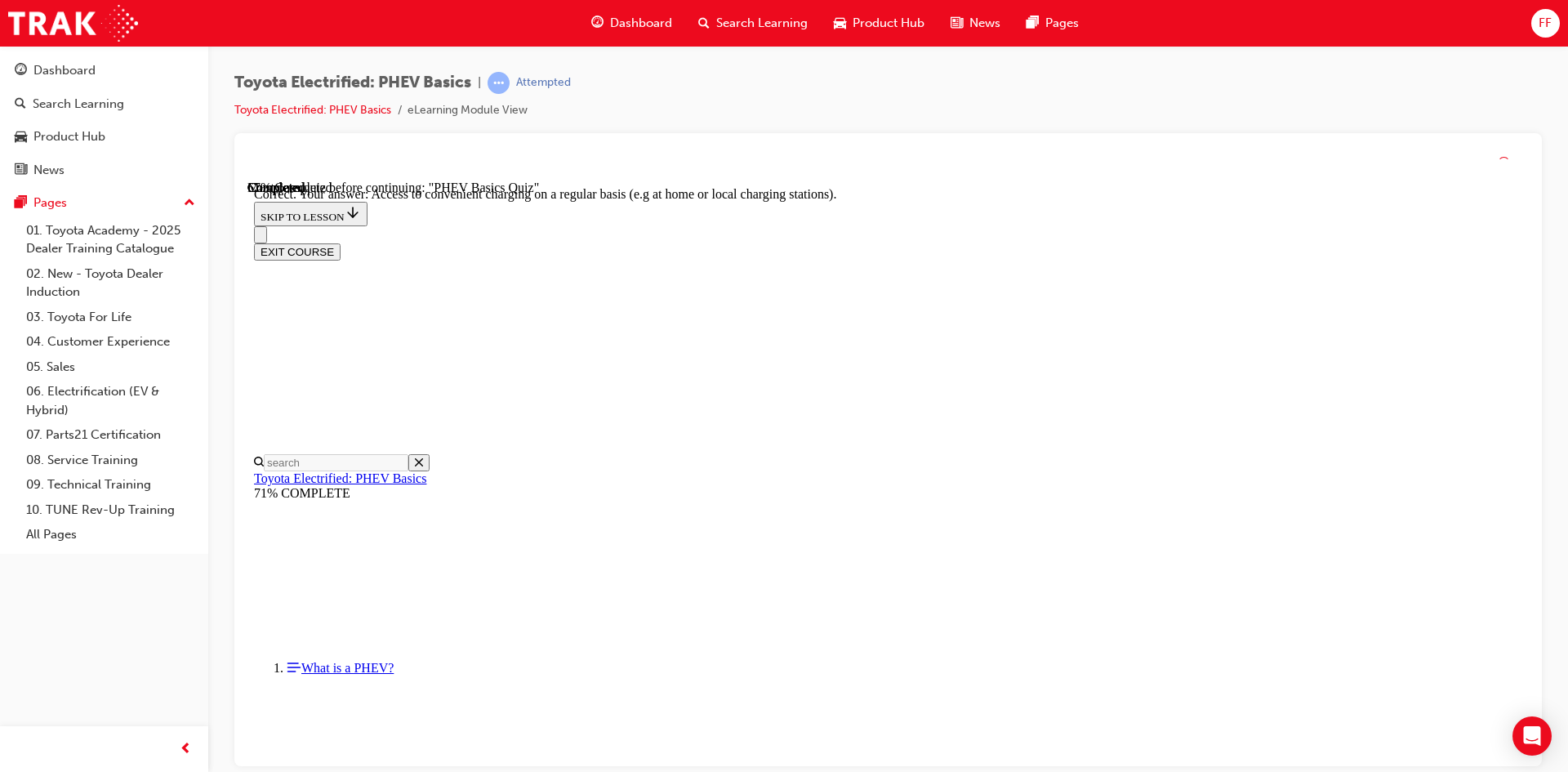
scroll to position [357, 0]
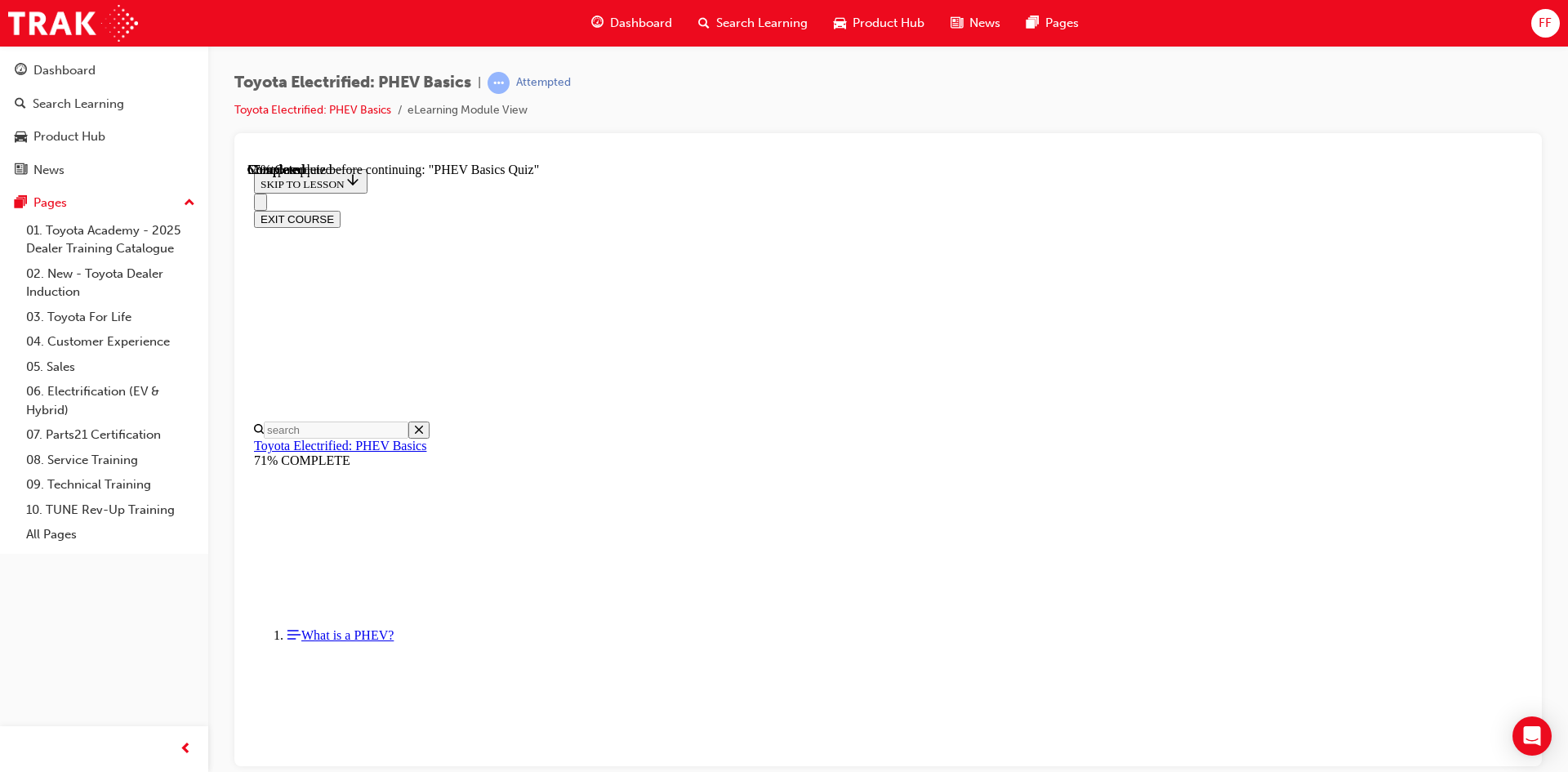
radio input "true"
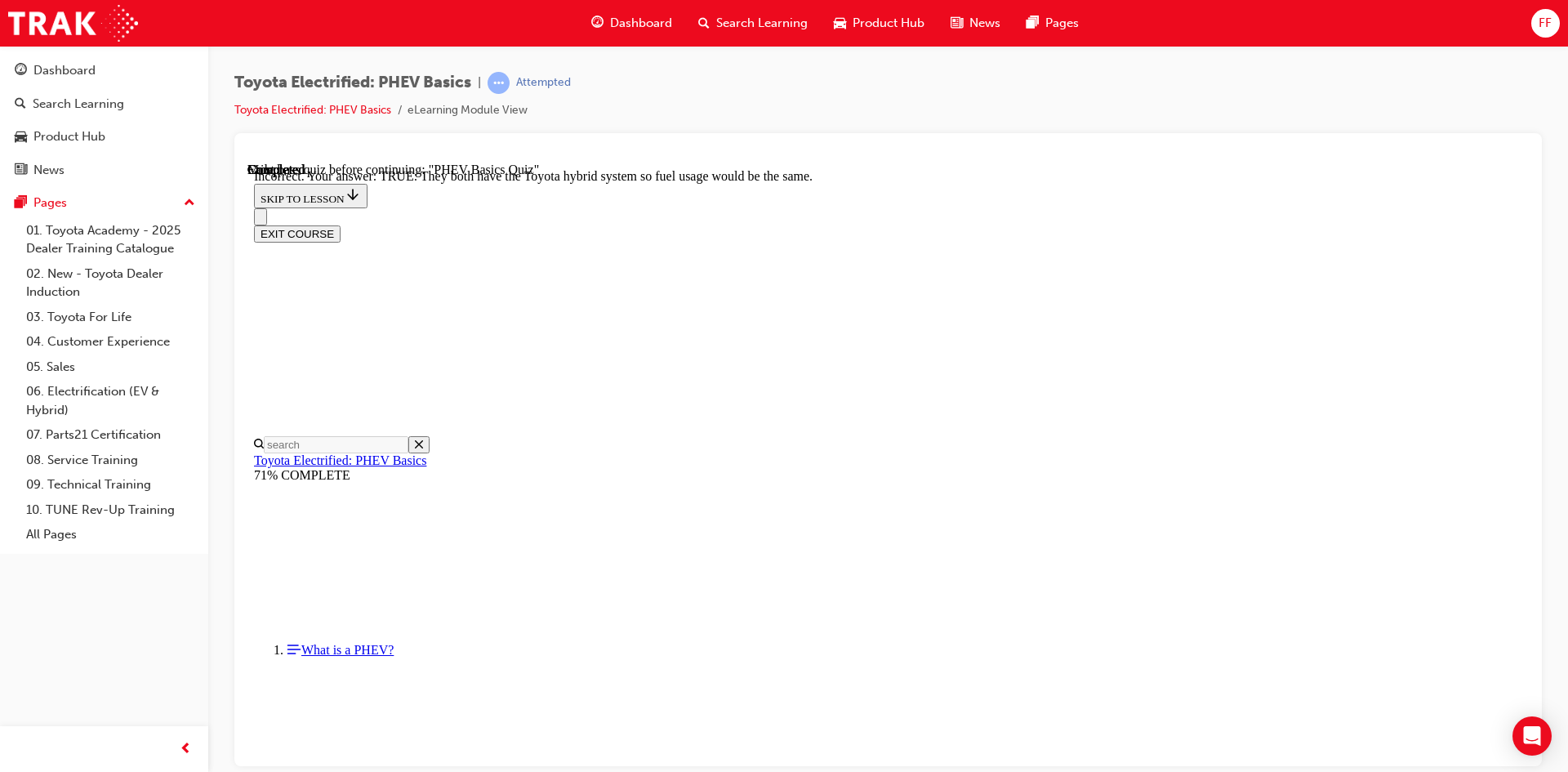
scroll to position [260, 0]
drag, startPoint x: 994, startPoint y: 643, endPoint x: 999, endPoint y: 659, distance: 16.8
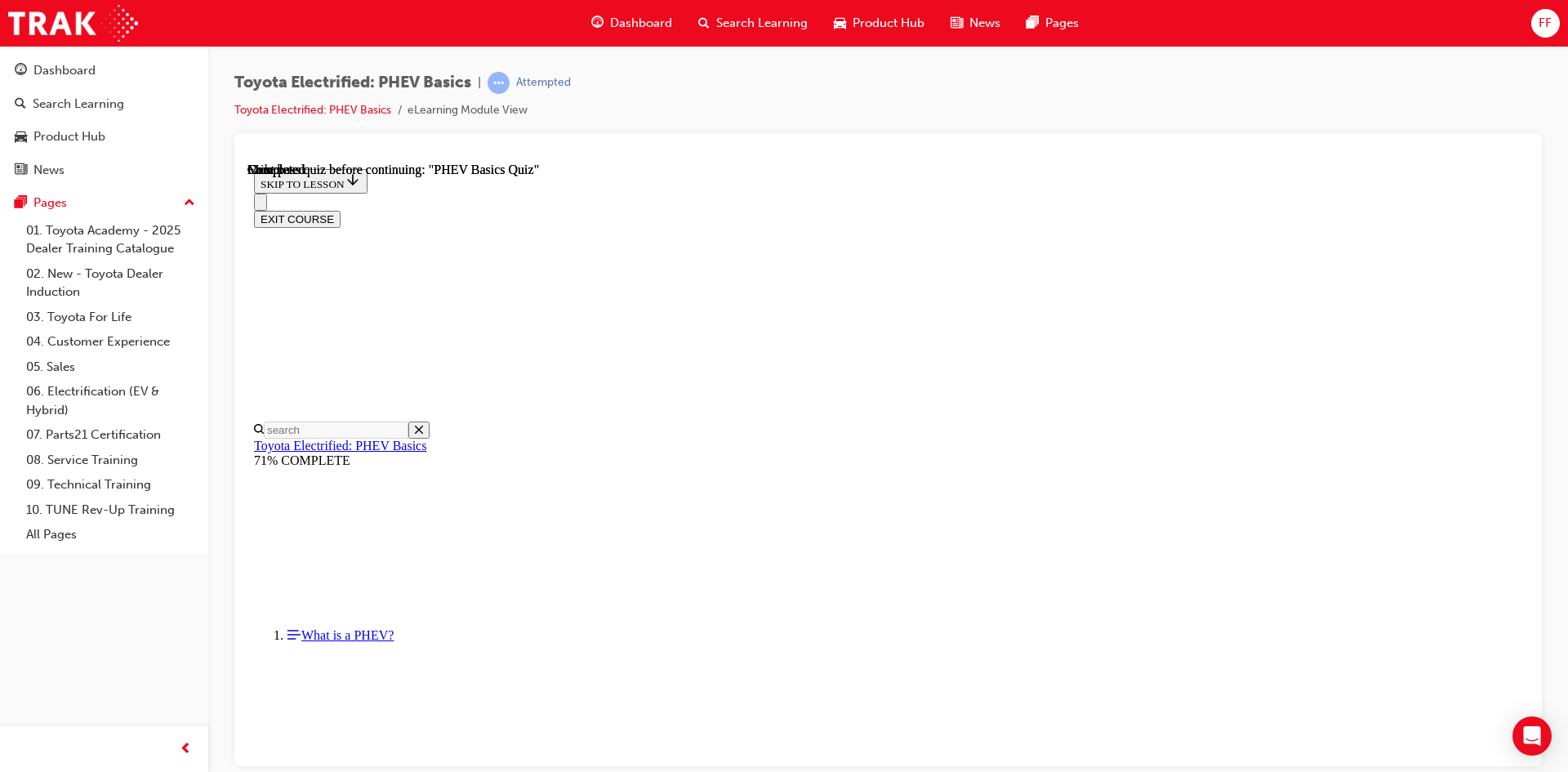
scroll to position [20, 0]
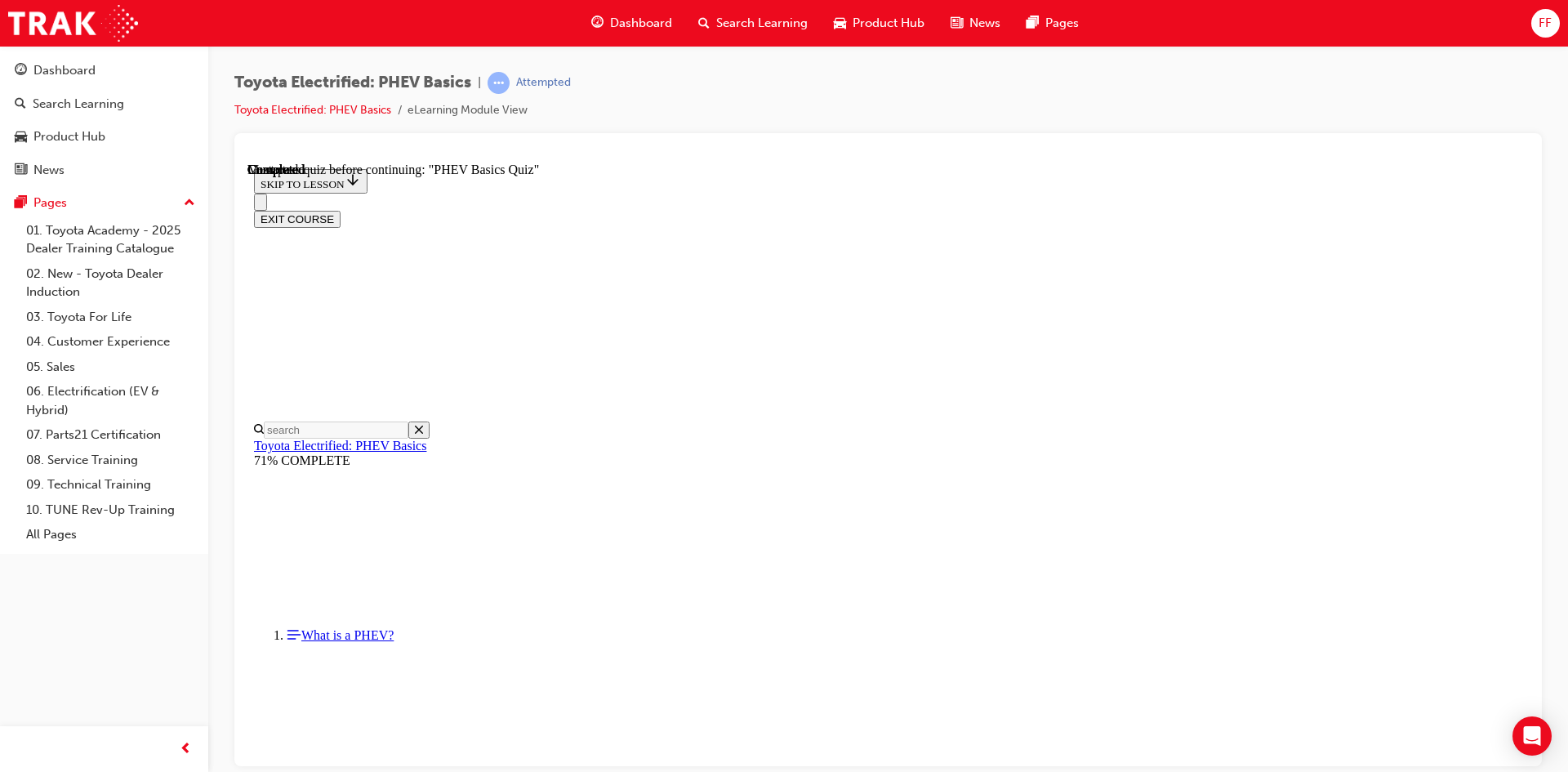
radio input "true"
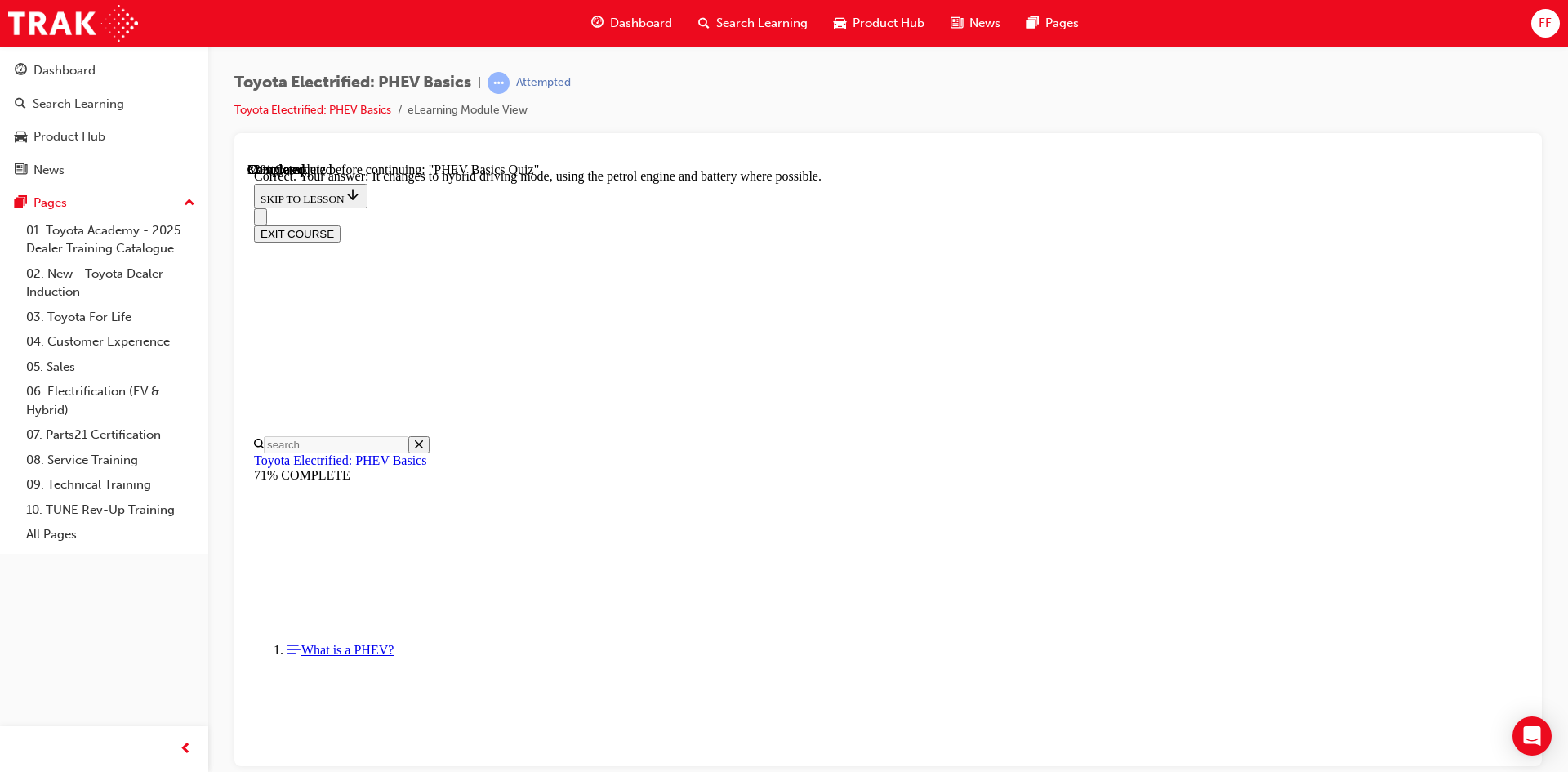
scroll to position [155, 0]
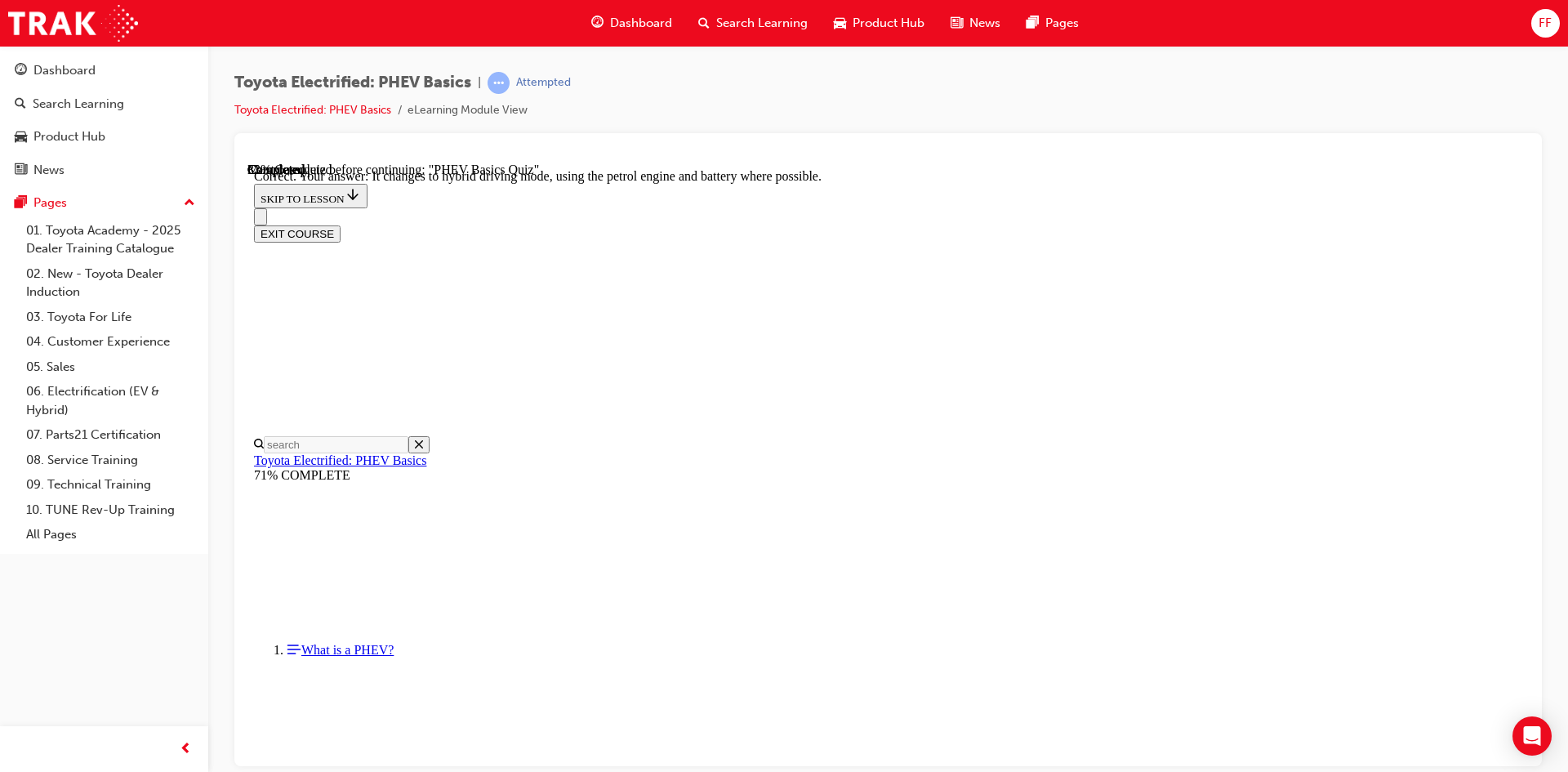
radio input "true"
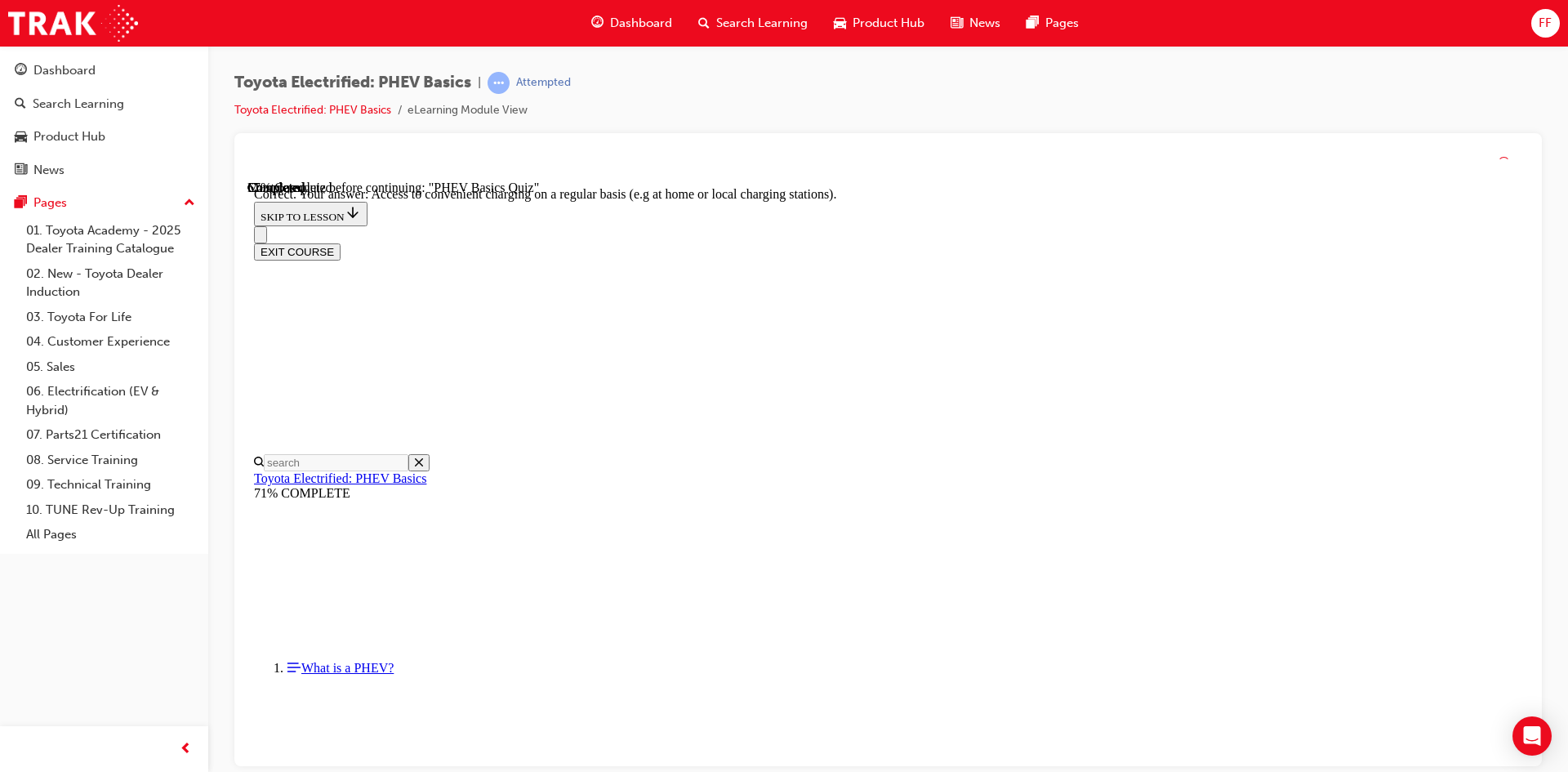
scroll to position [357, 0]
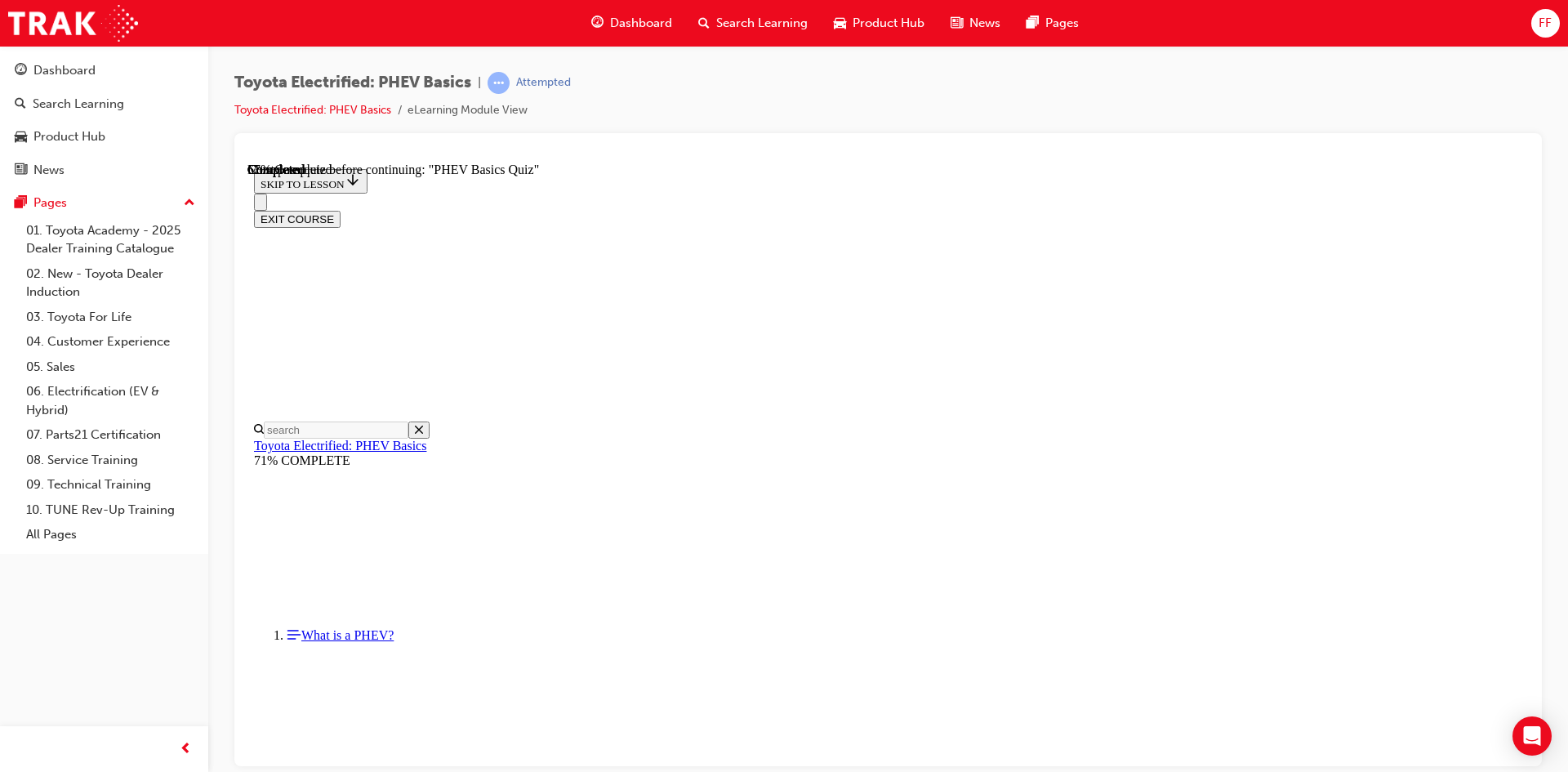
radio input "true"
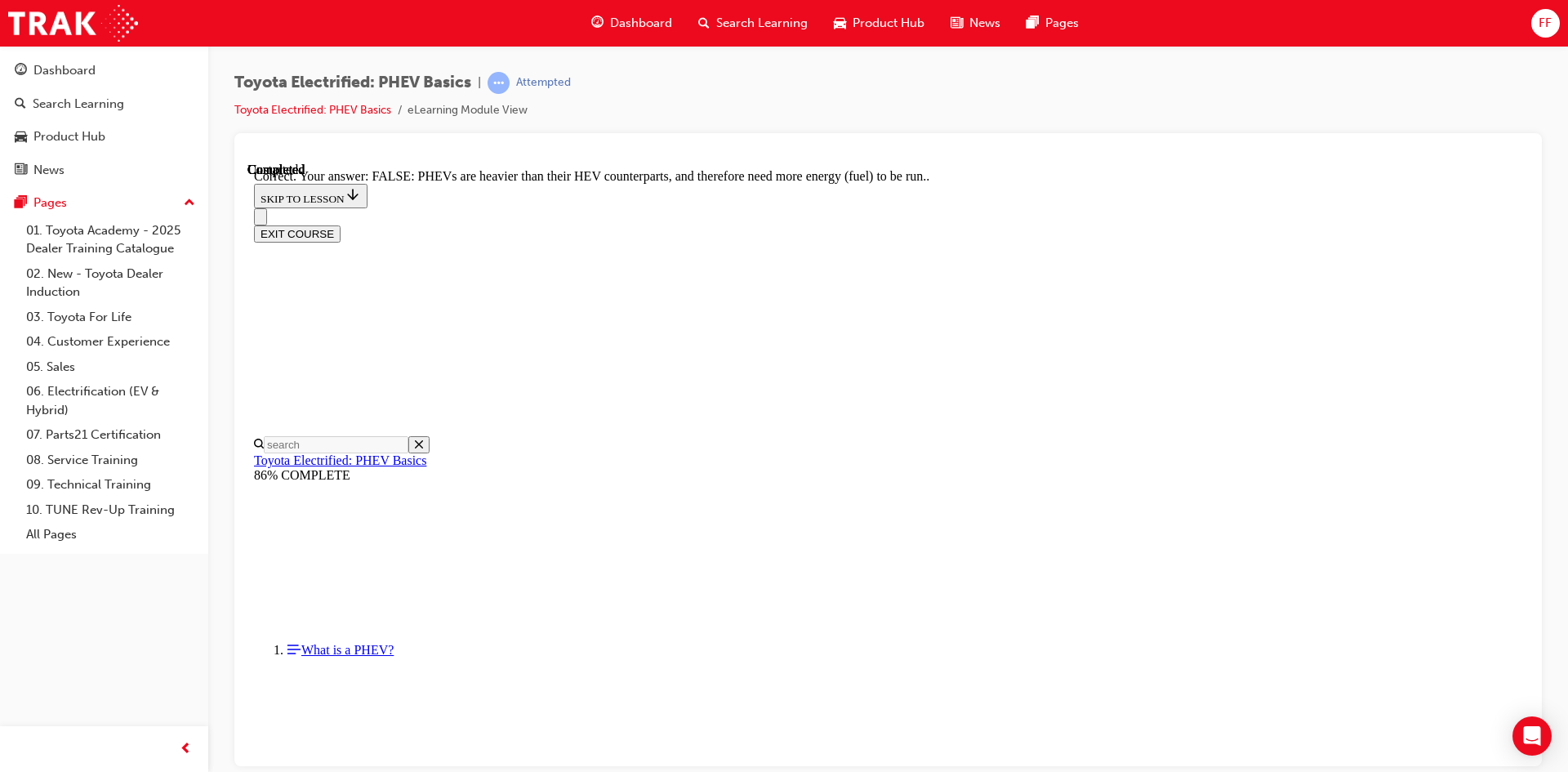
scroll to position [260, 0]
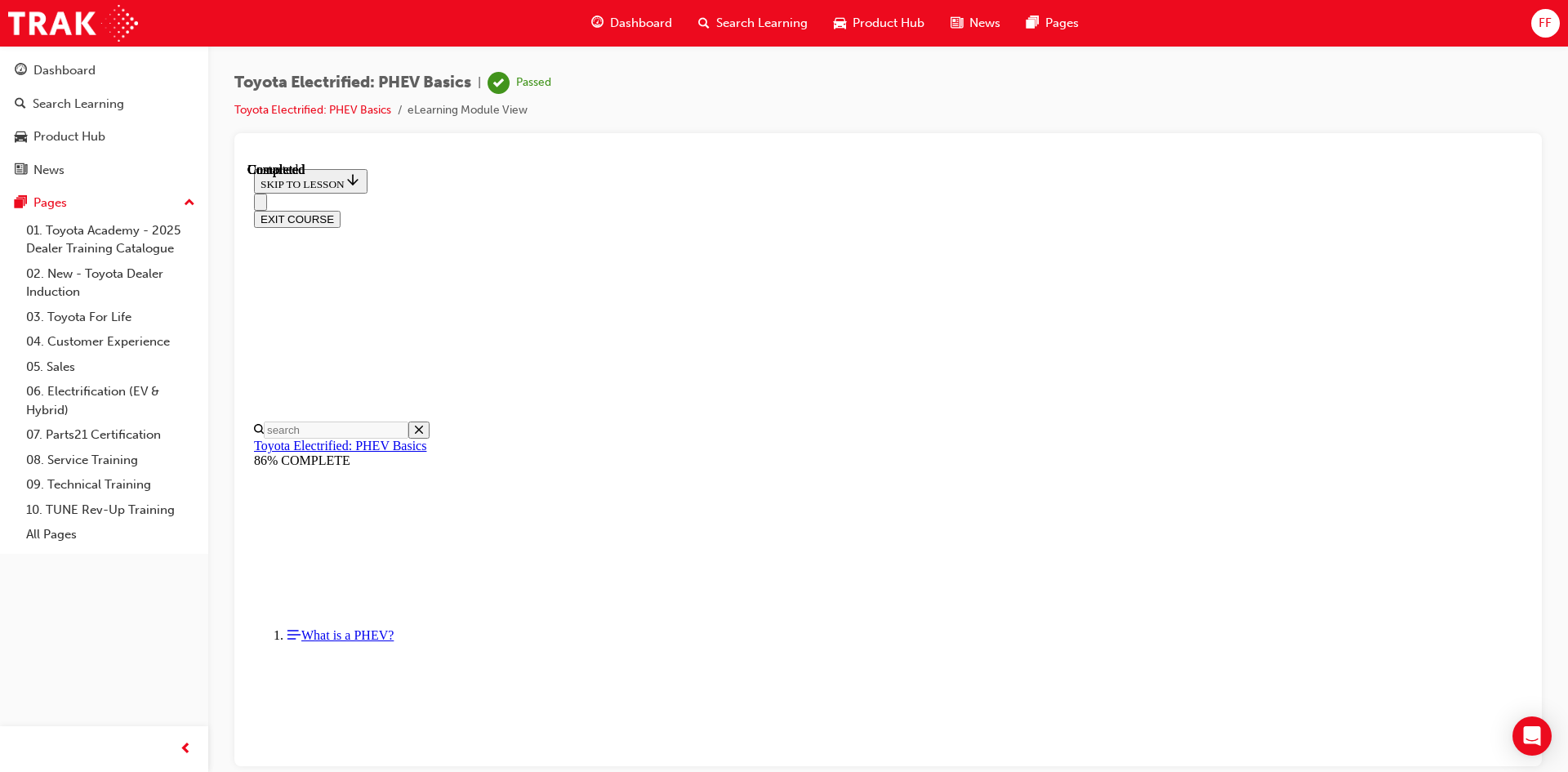
scroll to position [18, 0]
click at [325, 111] on link "Toyota Electrified: PHEV Basics" at bounding box center [312, 109] width 156 height 14
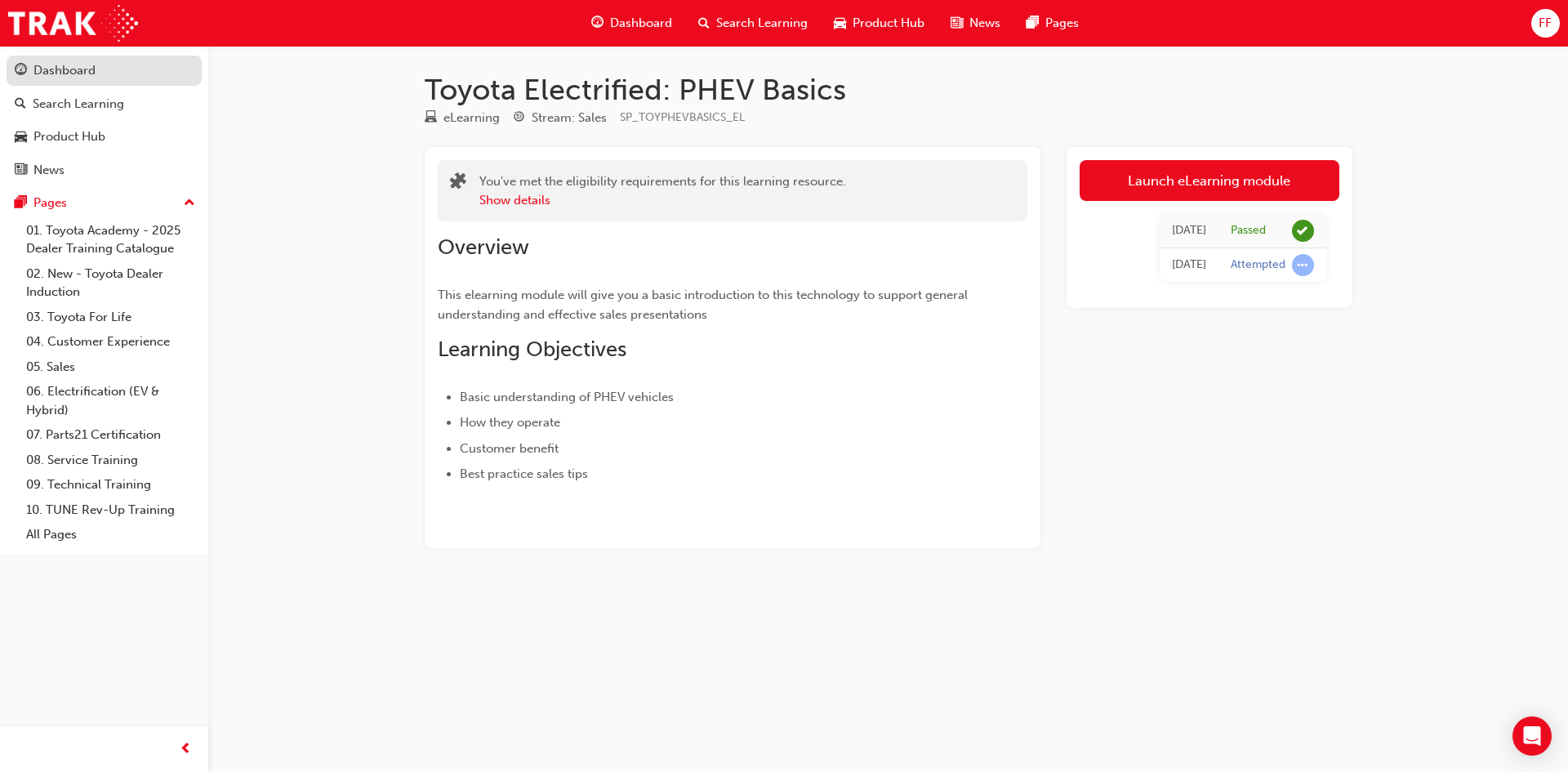
click at [47, 66] on div "Dashboard" at bounding box center [64, 70] width 62 height 19
